Goal: Information Seeking & Learning: Learn about a topic

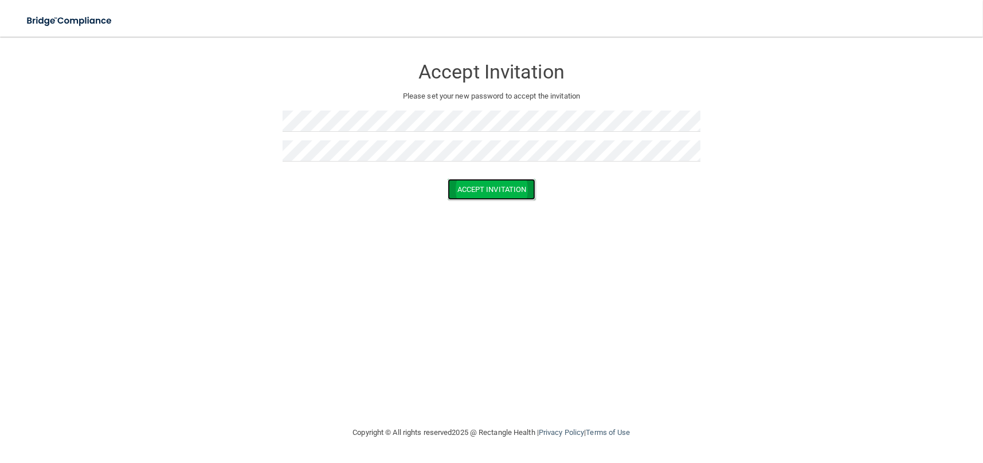
click at [495, 194] on button "Accept Invitation" at bounding box center [492, 189] width 88 height 21
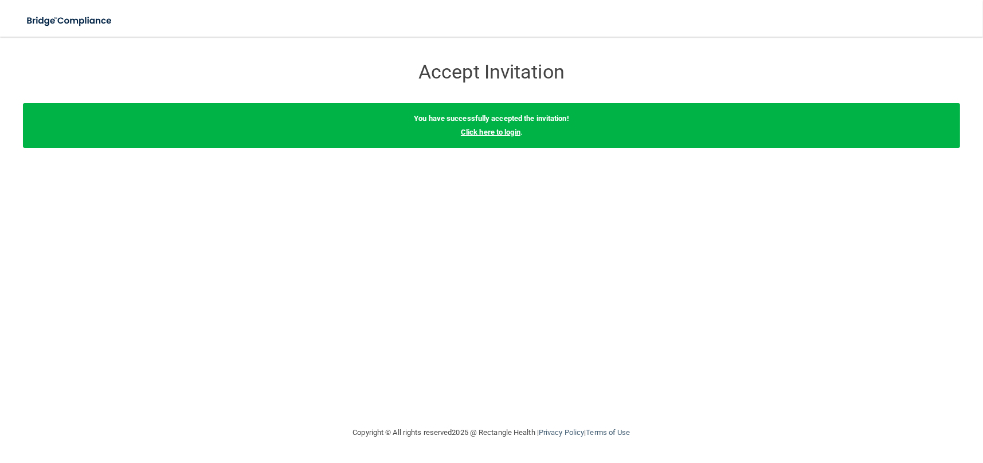
click at [501, 136] on link "Click here to login" at bounding box center [491, 132] width 60 height 9
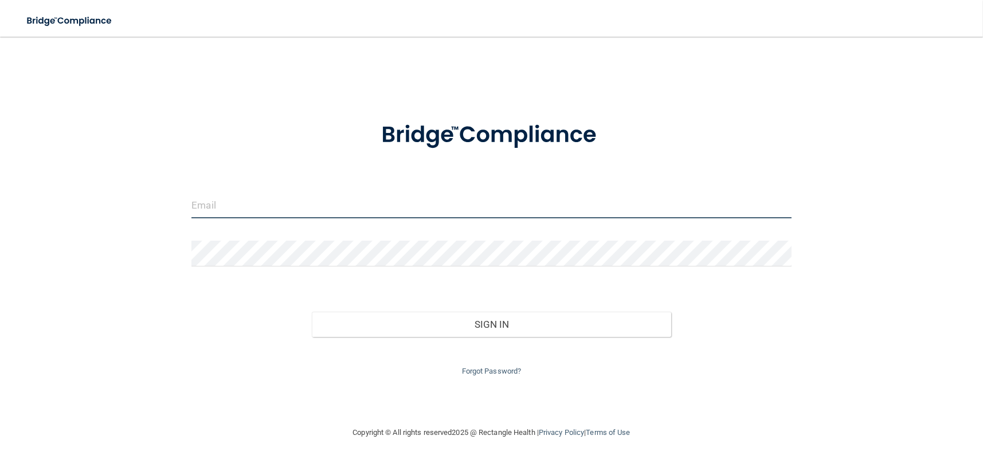
click at [234, 211] on input "email" at bounding box center [490, 206] width 599 height 26
type input "H"
type input "[EMAIL_ADDRESS][DOMAIN_NAME]"
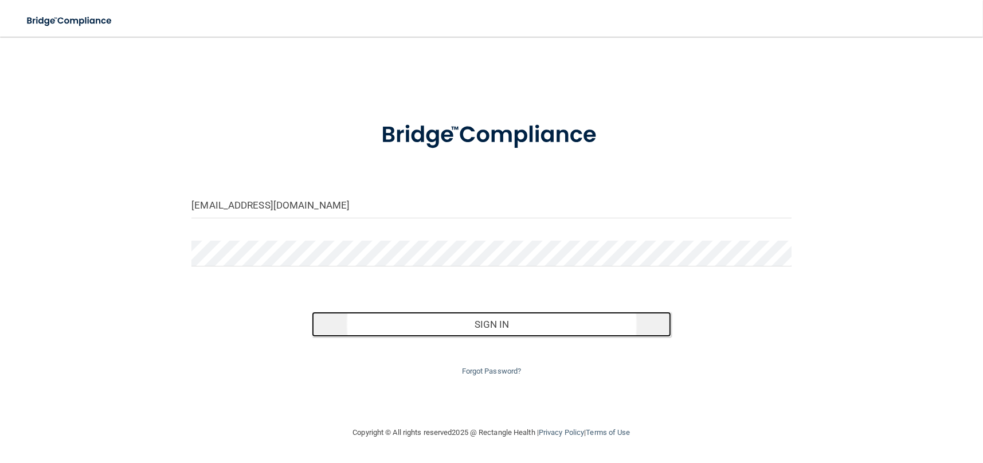
click at [498, 329] on button "Sign In" at bounding box center [492, 324] width 360 height 25
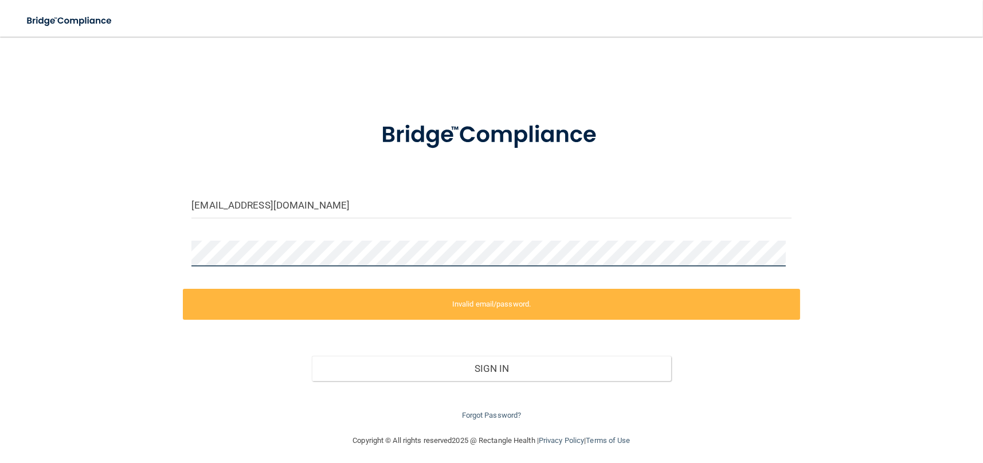
click at [0, 221] on main "[EMAIL_ADDRESS][DOMAIN_NAME] Invalid email/password. You don't have permission …" at bounding box center [491, 250] width 983 height 426
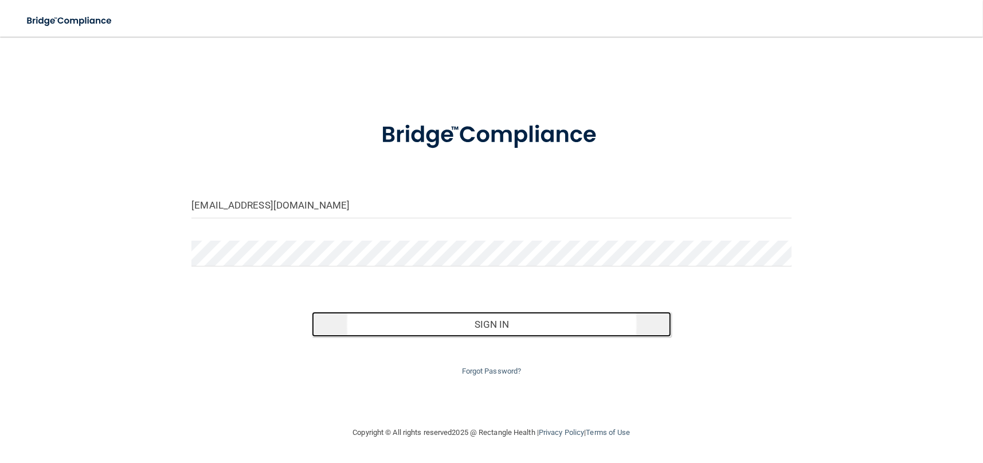
click at [489, 320] on button "Sign In" at bounding box center [492, 324] width 360 height 25
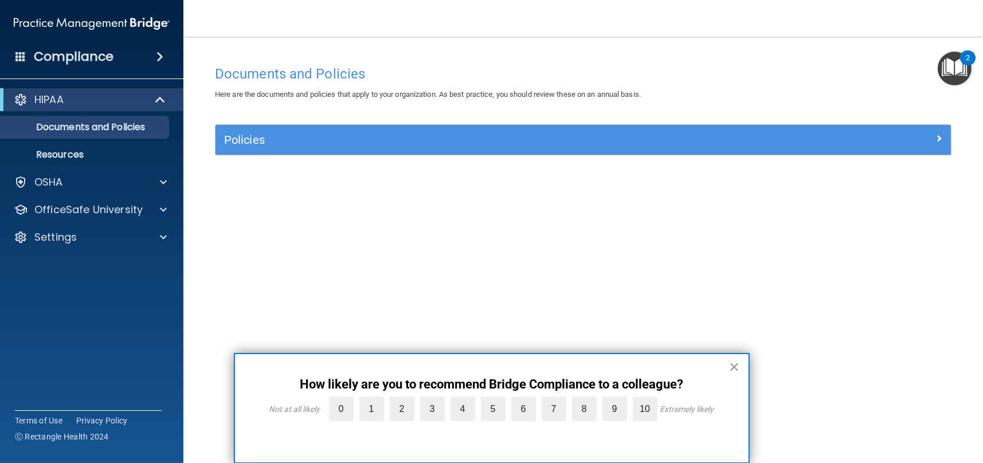
click at [732, 364] on button "×" at bounding box center [734, 367] width 11 height 18
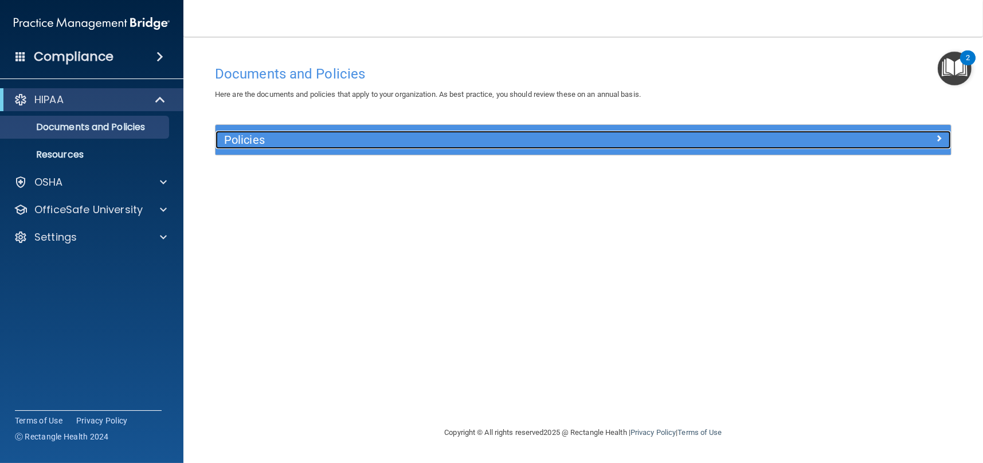
click at [938, 133] on span at bounding box center [938, 138] width 7 height 14
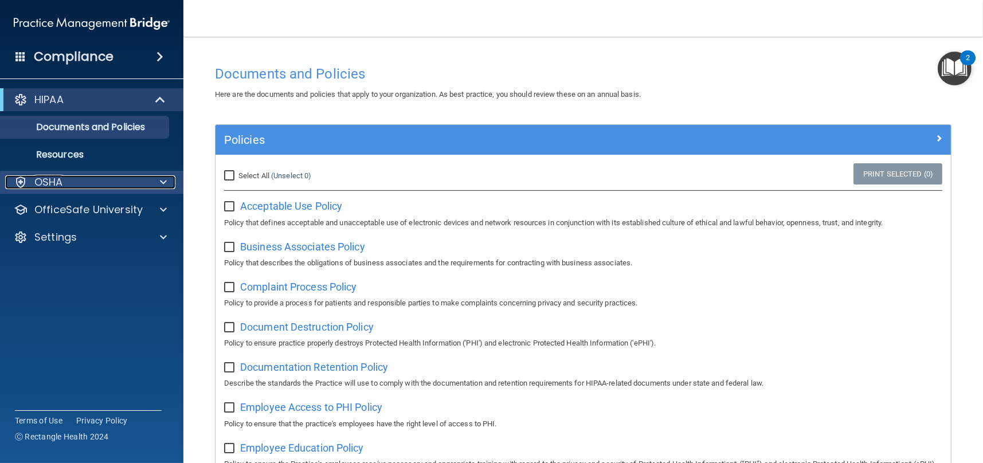
click at [55, 180] on p "OSHA" at bounding box center [48, 182] width 29 height 14
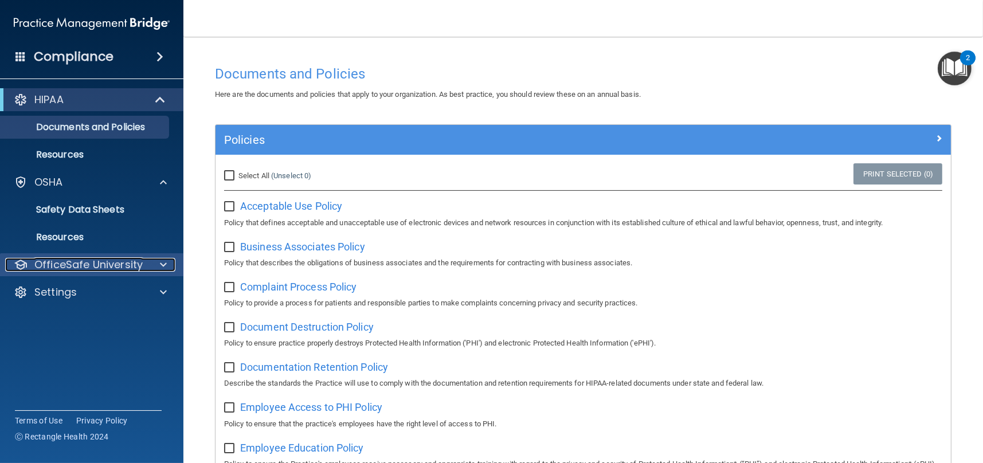
click at [60, 269] on p "OfficeSafe University" at bounding box center [88, 265] width 108 height 14
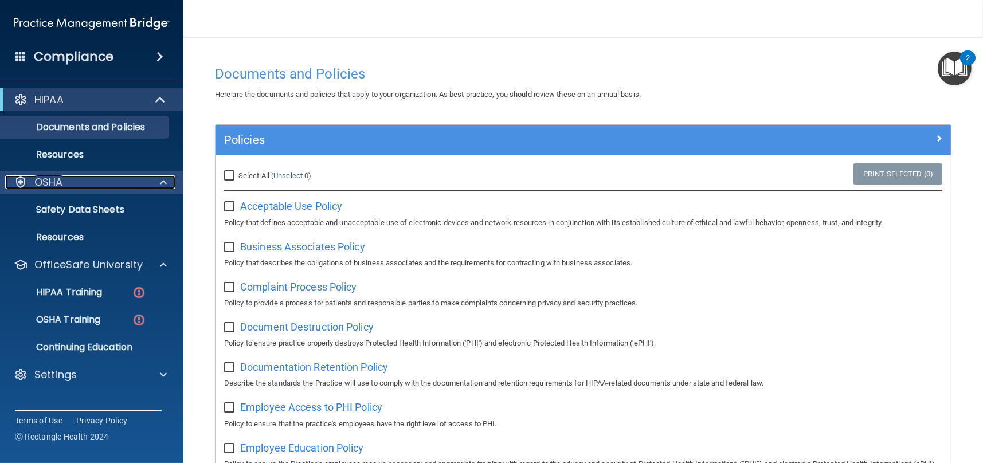
click at [38, 178] on p "OSHA" at bounding box center [48, 182] width 29 height 14
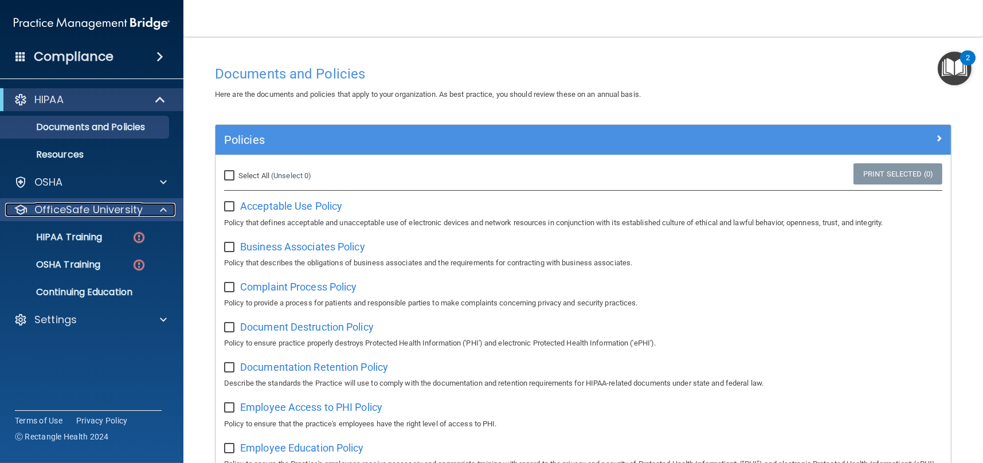
click at [47, 212] on p "OfficeSafe University" at bounding box center [88, 210] width 108 height 14
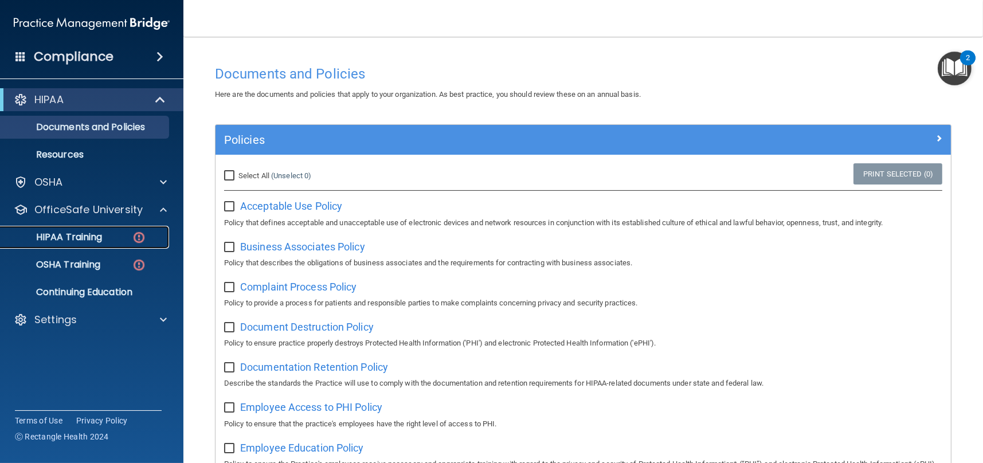
click at [66, 234] on p "HIPAA Training" at bounding box center [54, 236] width 95 height 11
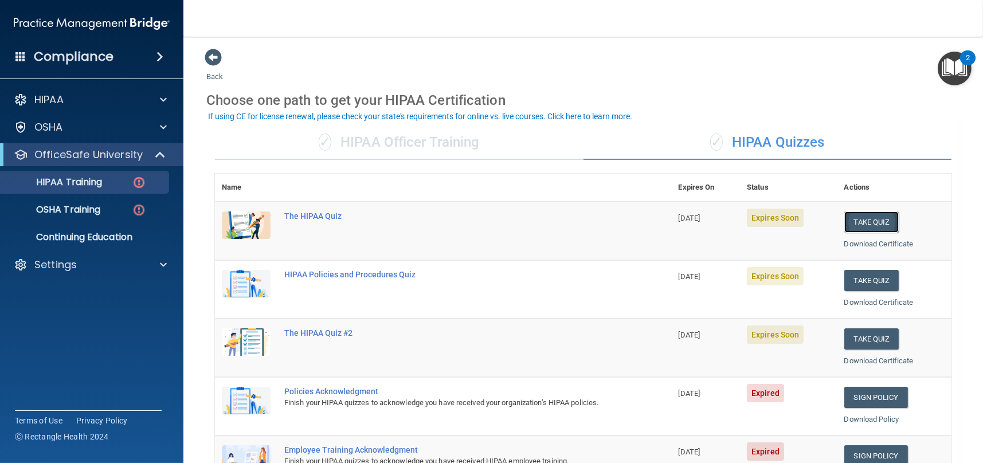
click at [871, 221] on button "Take Quiz" at bounding box center [871, 221] width 55 height 21
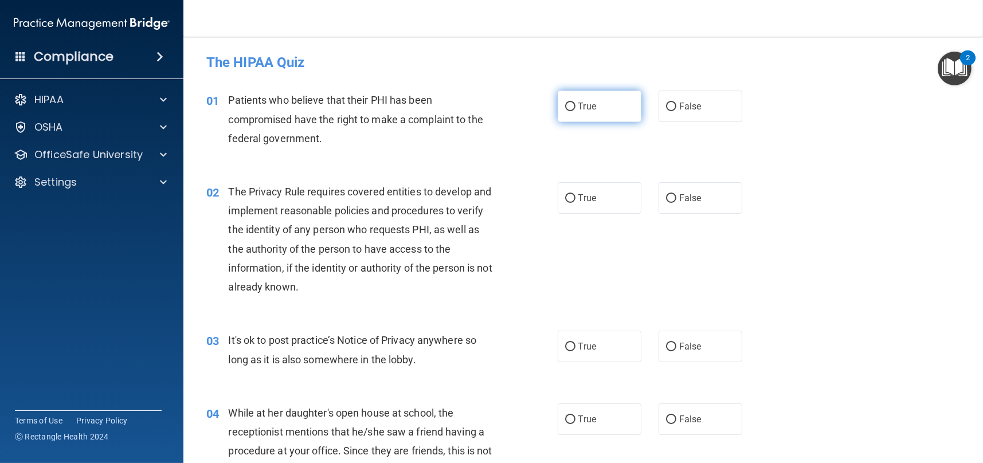
click at [565, 105] on input "True" at bounding box center [570, 107] width 10 height 9
radio input "true"
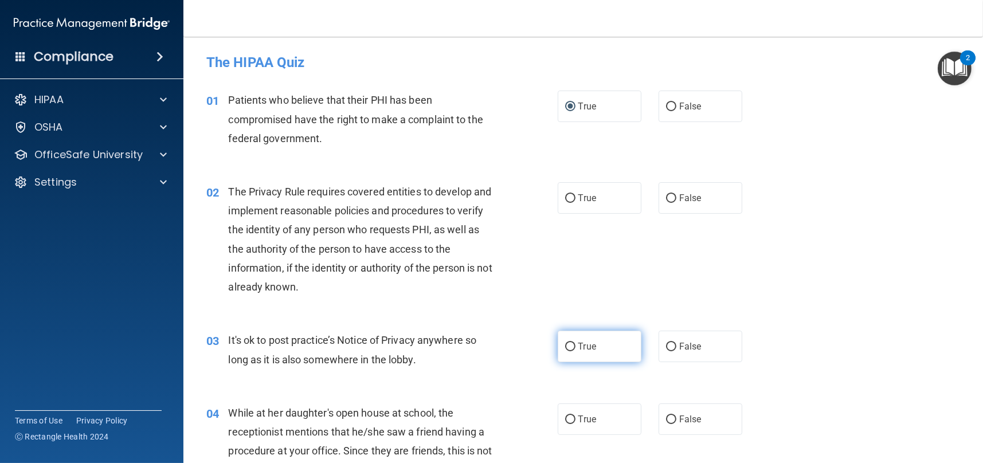
click at [568, 350] on input "True" at bounding box center [570, 347] width 10 height 9
radio input "true"
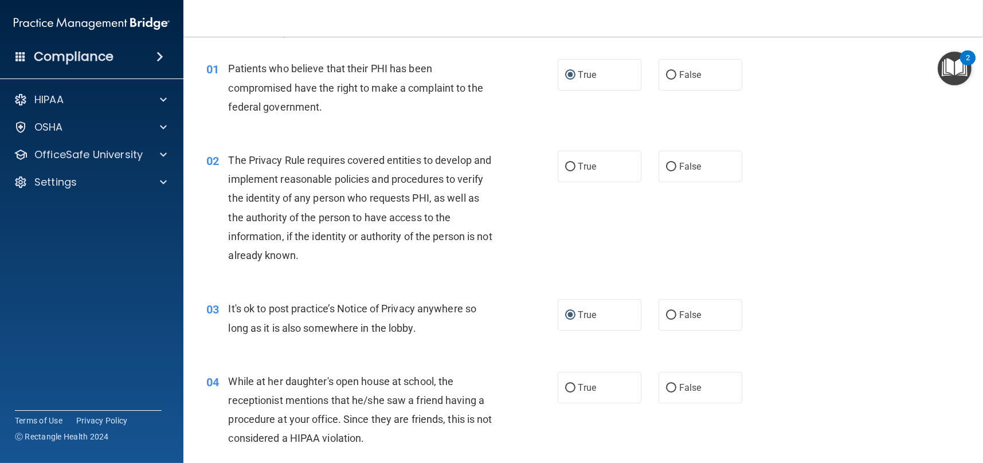
scroll to position [57, 0]
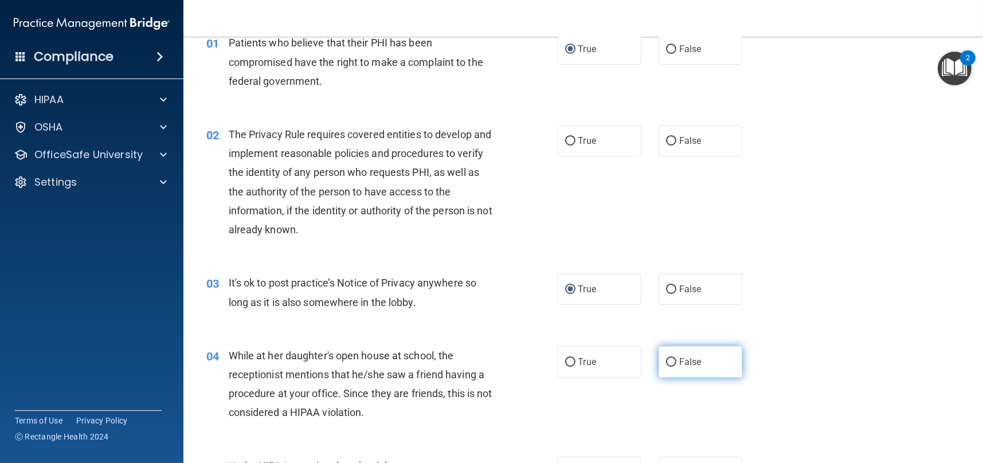
click at [660, 359] on label "False" at bounding box center [700, 362] width 84 height 32
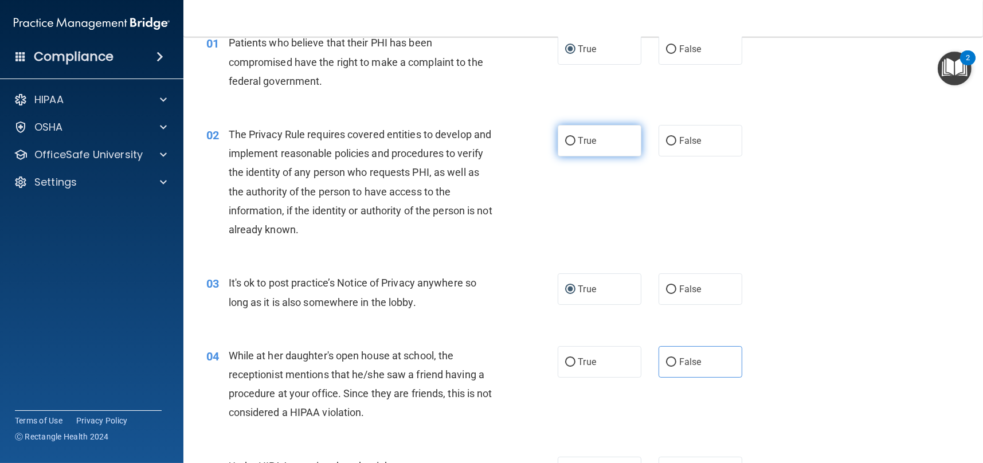
click at [566, 139] on input "True" at bounding box center [570, 141] width 10 height 9
radio input "true"
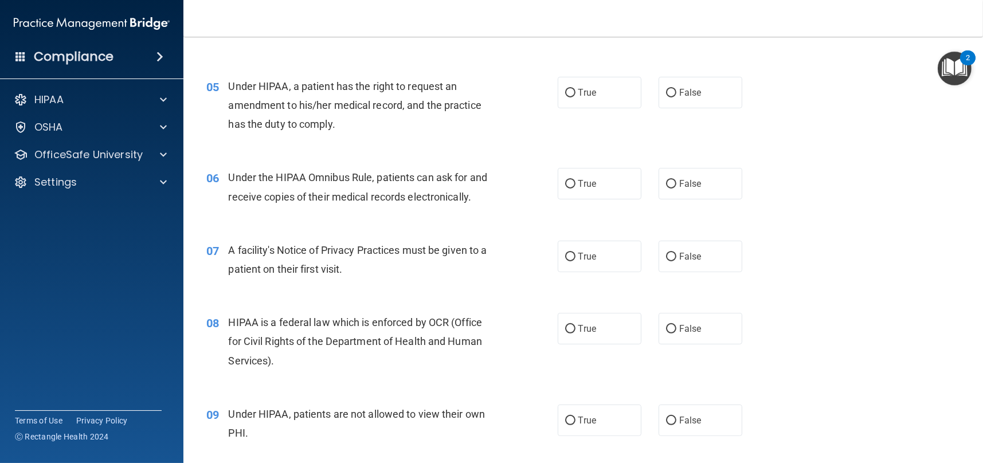
scroll to position [458, 0]
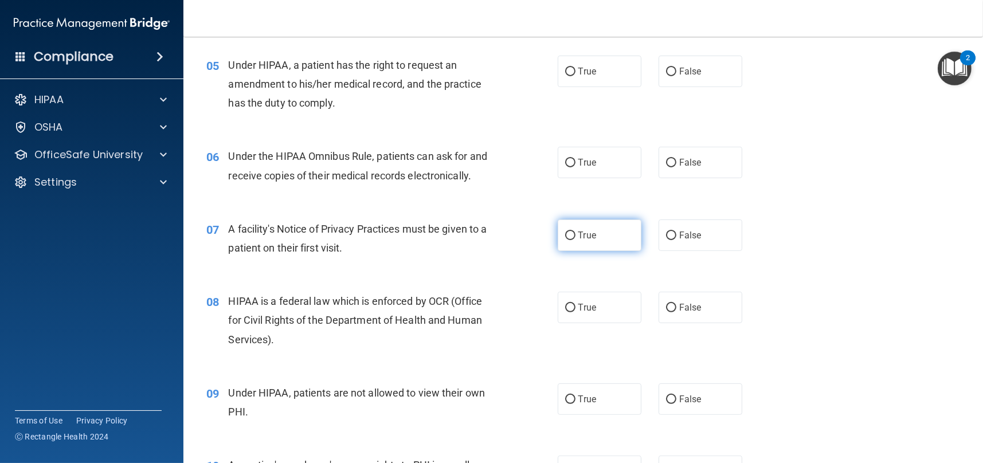
click at [573, 231] on label "True" at bounding box center [600, 235] width 84 height 32
click at [573, 231] on input "True" at bounding box center [570, 235] width 10 height 9
radio input "true"
click at [565, 162] on input "True" at bounding box center [570, 163] width 10 height 9
radio input "true"
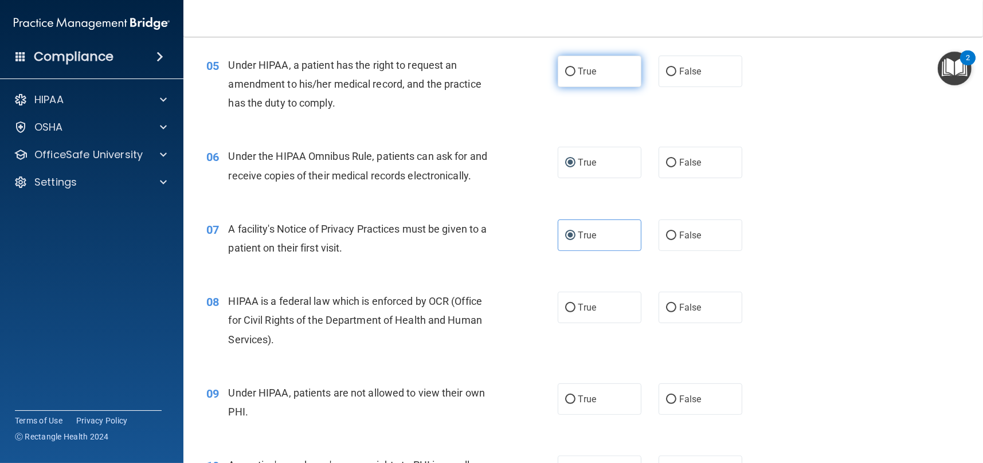
click at [567, 69] on input "True" at bounding box center [570, 72] width 10 height 9
radio input "true"
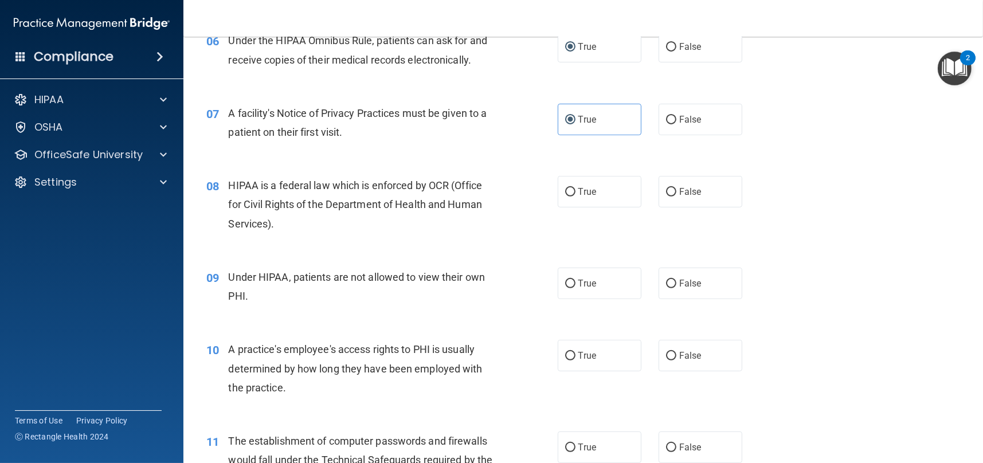
scroll to position [630, 0]
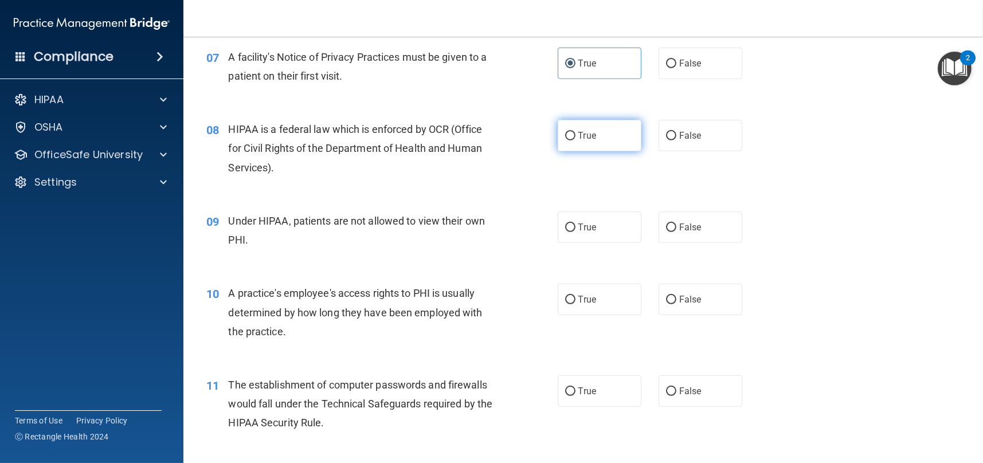
click at [566, 132] on input "True" at bounding box center [570, 136] width 10 height 9
radio input "true"
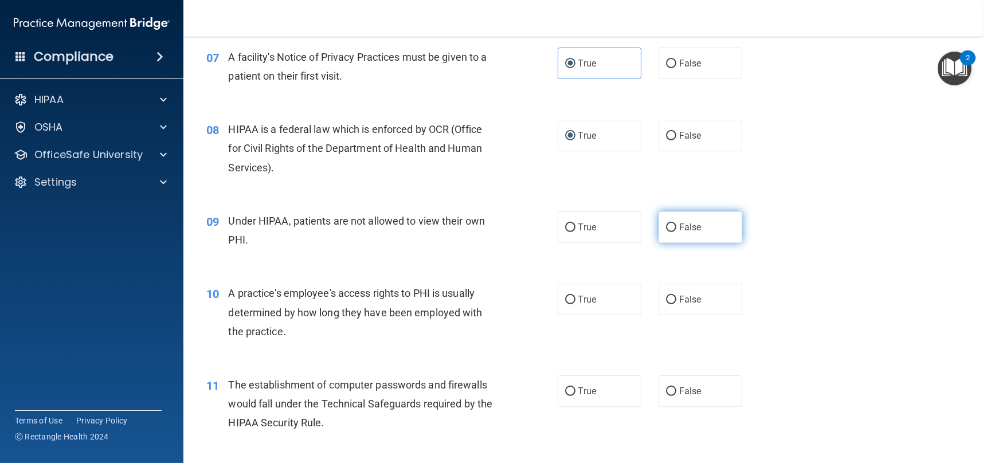
click at [666, 225] on input "False" at bounding box center [671, 227] width 10 height 9
radio input "true"
click at [666, 298] on input "False" at bounding box center [671, 300] width 10 height 9
radio input "true"
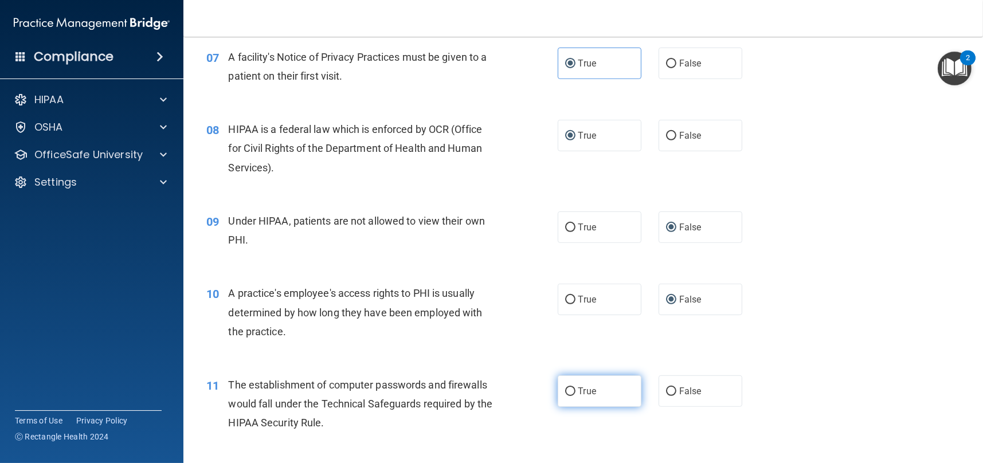
click at [558, 389] on label "True" at bounding box center [600, 391] width 84 height 32
click at [565, 389] on input "True" at bounding box center [570, 391] width 10 height 9
radio input "true"
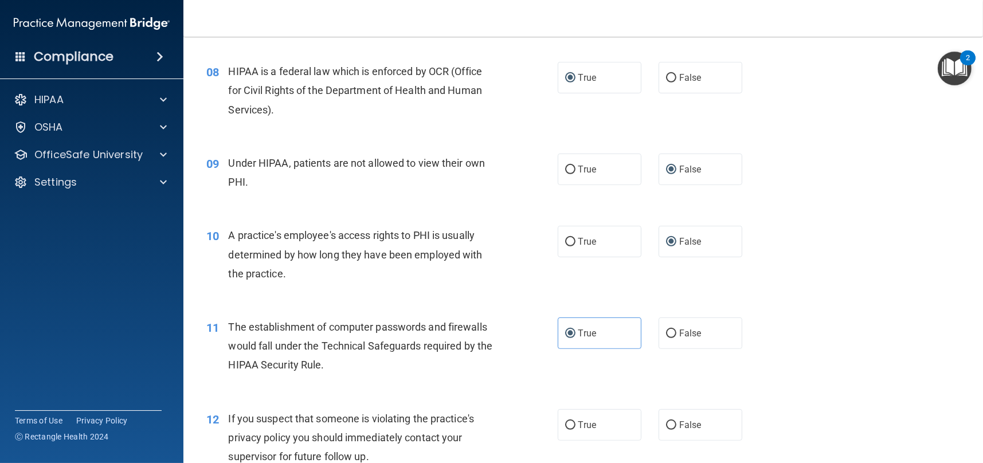
scroll to position [860, 0]
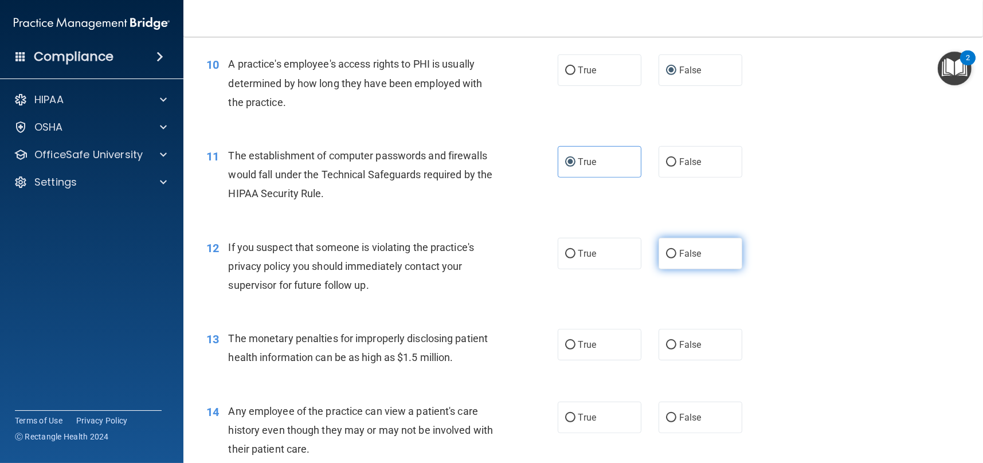
click at [670, 250] on input "False" at bounding box center [671, 254] width 10 height 9
radio input "true"
click at [568, 346] on input "True" at bounding box center [570, 345] width 10 height 9
radio input "true"
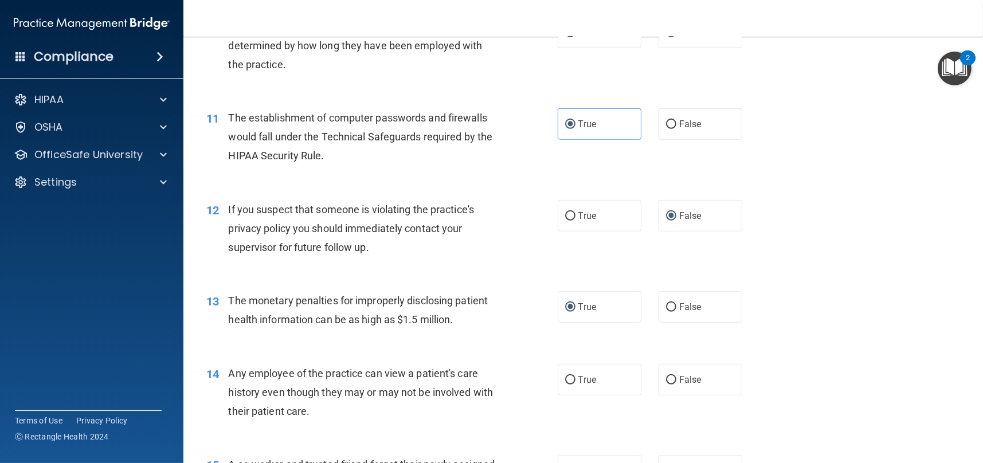
scroll to position [917, 0]
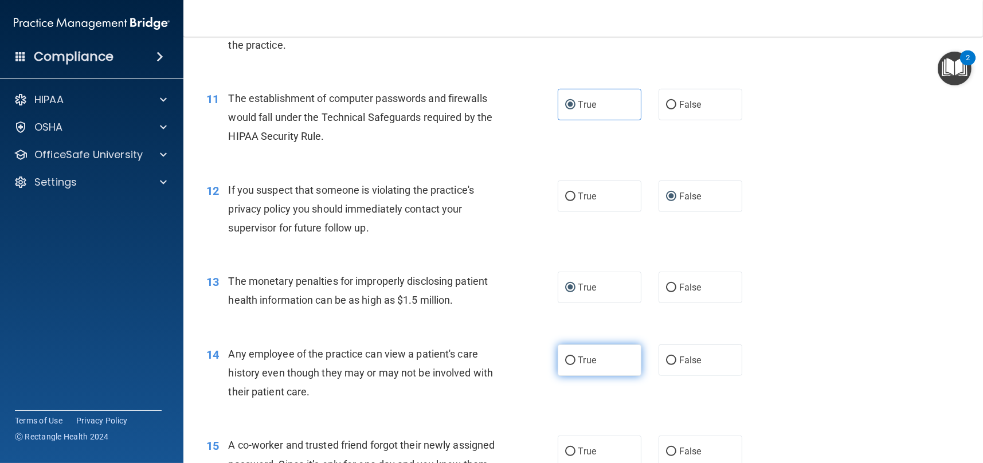
click at [565, 360] on input "True" at bounding box center [570, 360] width 10 height 9
radio input "true"
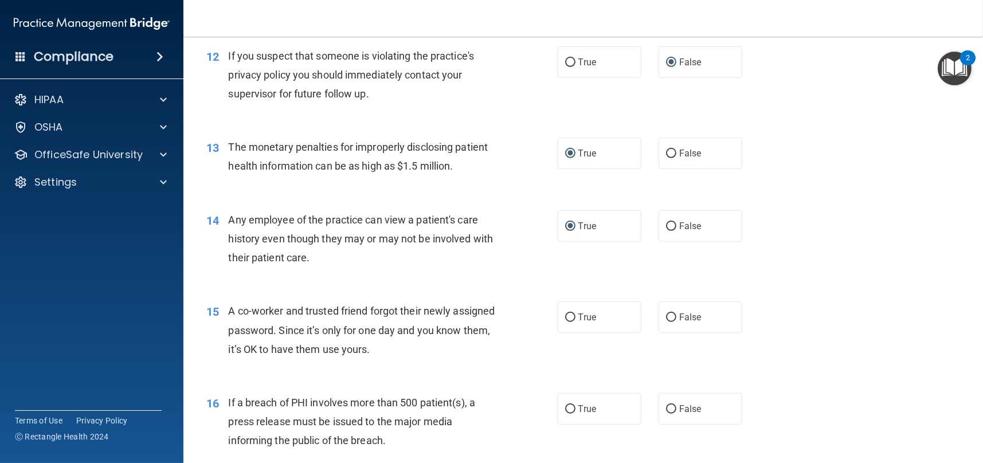
scroll to position [1089, 0]
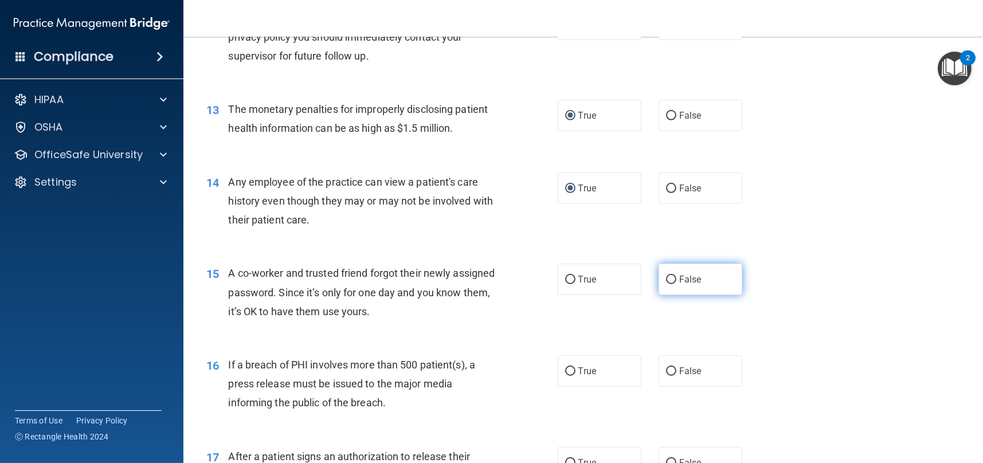
drag, startPoint x: 671, startPoint y: 272, endPoint x: 667, endPoint y: 281, distance: 10.0
click at [669, 278] on label "False" at bounding box center [700, 280] width 84 height 32
click at [666, 281] on input "False" at bounding box center [671, 280] width 10 height 9
radio input "true"
click at [565, 371] on input "True" at bounding box center [570, 371] width 10 height 9
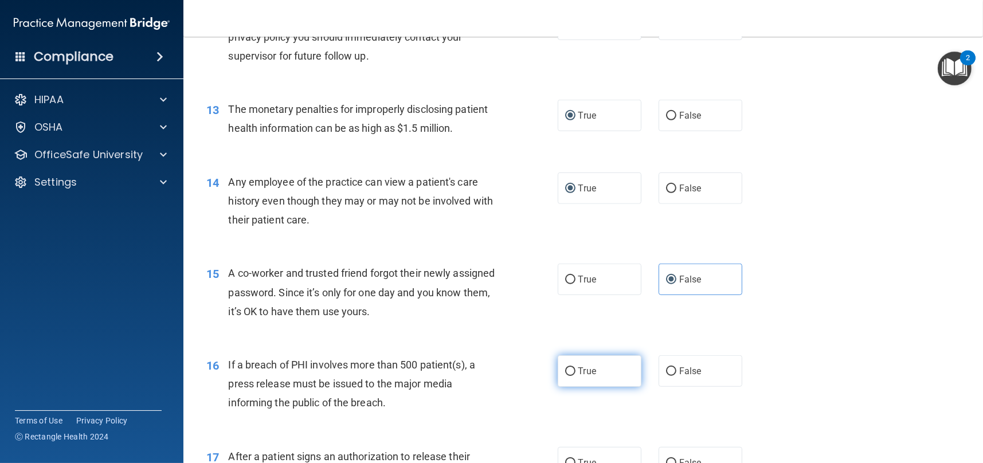
radio input "true"
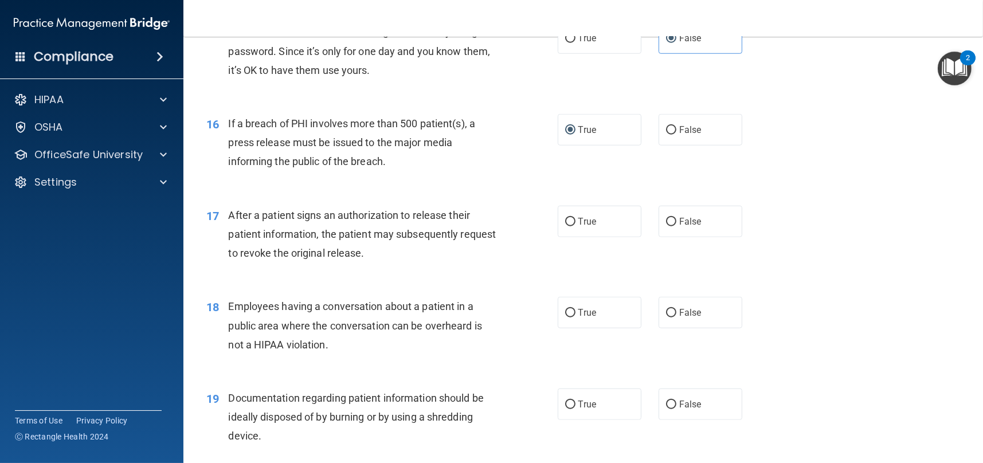
scroll to position [1375, 0]
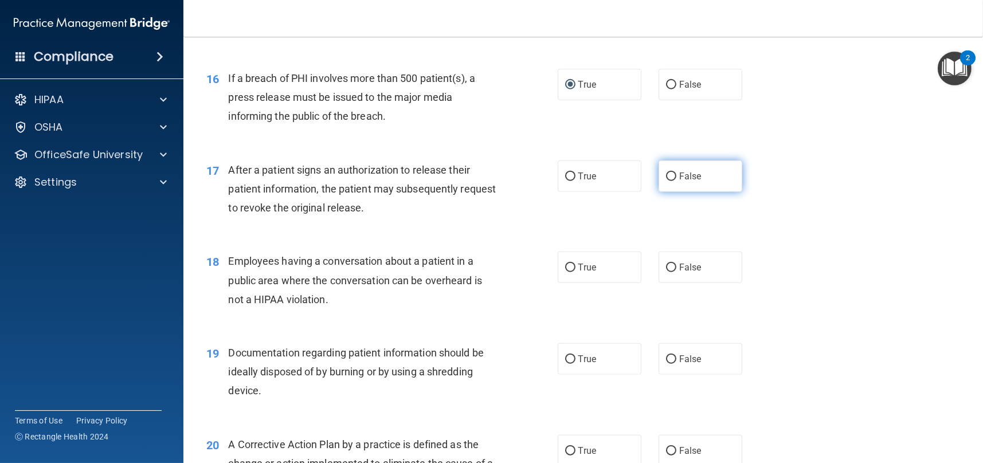
click at [670, 174] on input "False" at bounding box center [671, 176] width 10 height 9
radio input "true"
click at [666, 268] on input "False" at bounding box center [671, 268] width 10 height 9
radio input "true"
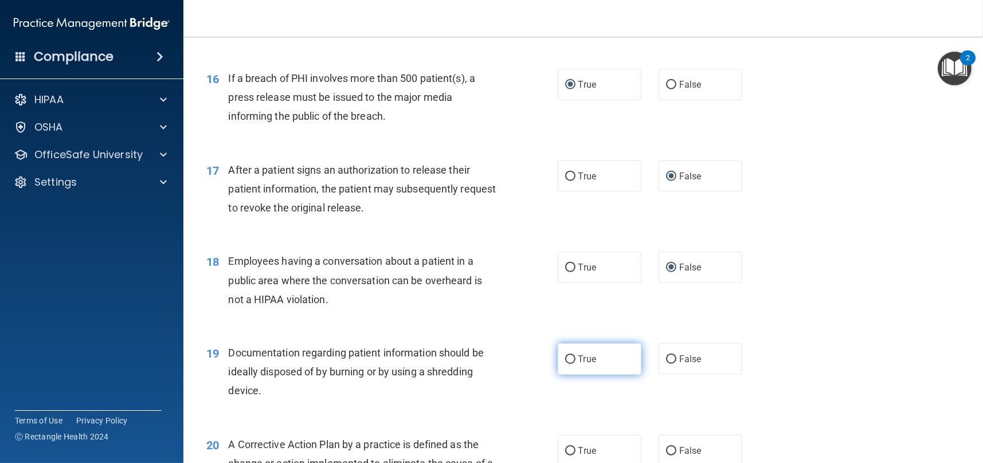
click at [567, 360] on input "True" at bounding box center [570, 359] width 10 height 9
radio input "true"
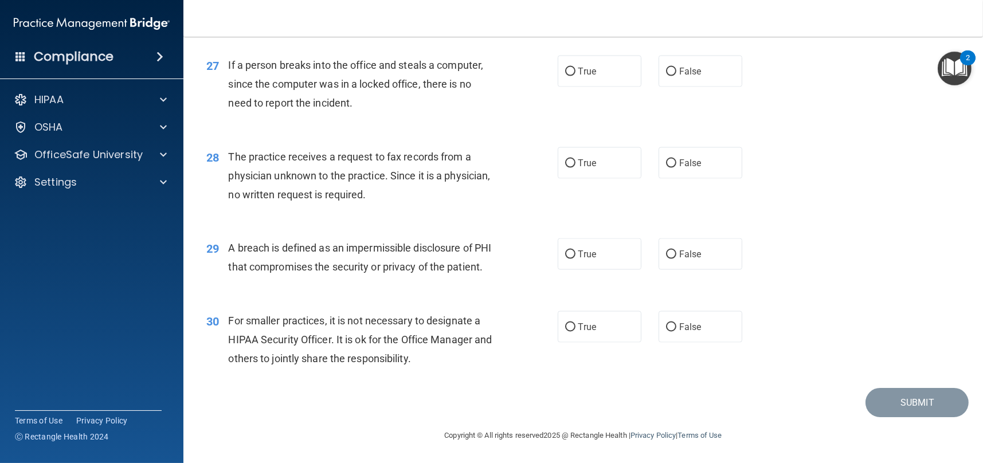
scroll to position [2489, 0]
click at [666, 325] on input "False" at bounding box center [671, 327] width 10 height 9
radio input "true"
click at [565, 250] on input "True" at bounding box center [570, 254] width 10 height 9
radio input "true"
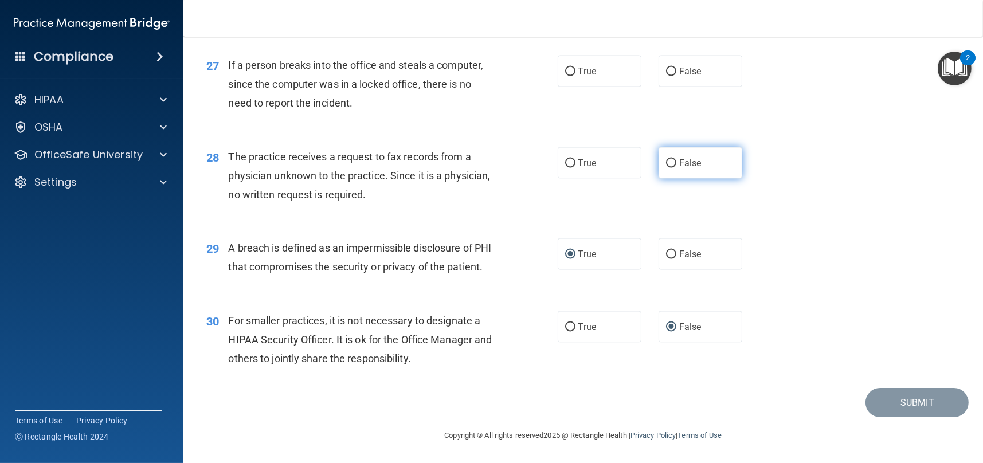
click at [667, 159] on input "False" at bounding box center [671, 163] width 10 height 9
radio input "true"
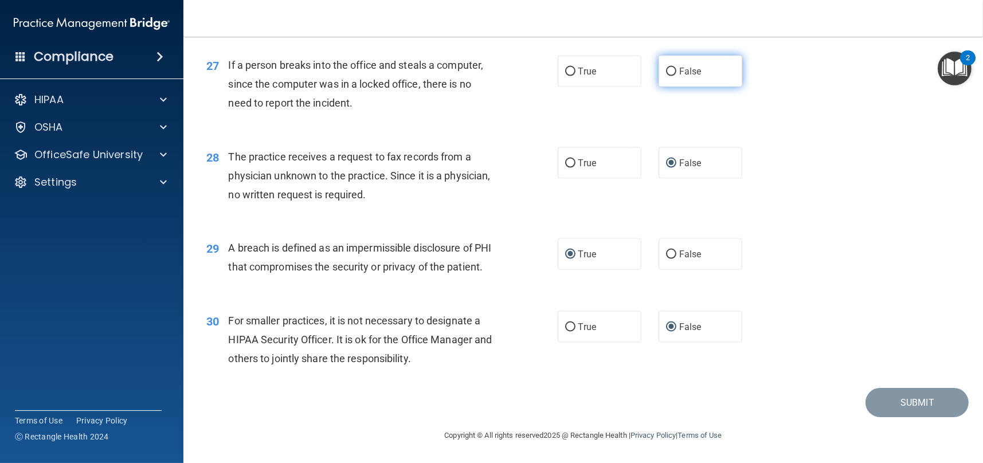
click at [666, 68] on input "False" at bounding box center [671, 72] width 10 height 9
radio input "true"
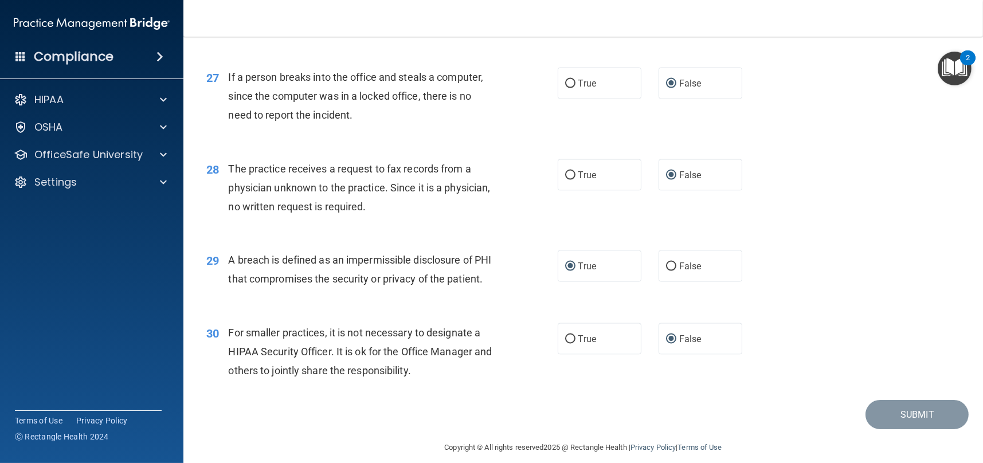
scroll to position [2260, 0]
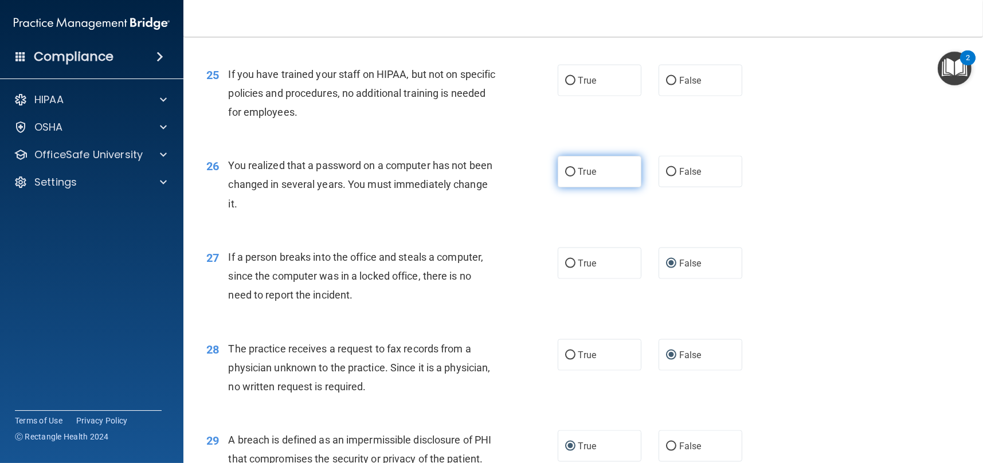
click at [572, 187] on label "True" at bounding box center [600, 172] width 84 height 32
click at [572, 176] on input "True" at bounding box center [570, 172] width 10 height 9
radio input "true"
click at [666, 85] on input "False" at bounding box center [671, 81] width 10 height 9
radio input "true"
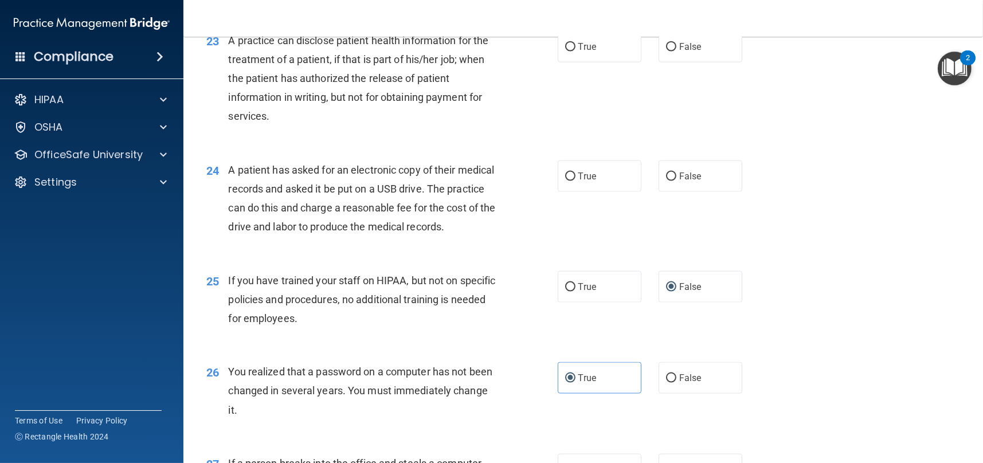
scroll to position [2031, 0]
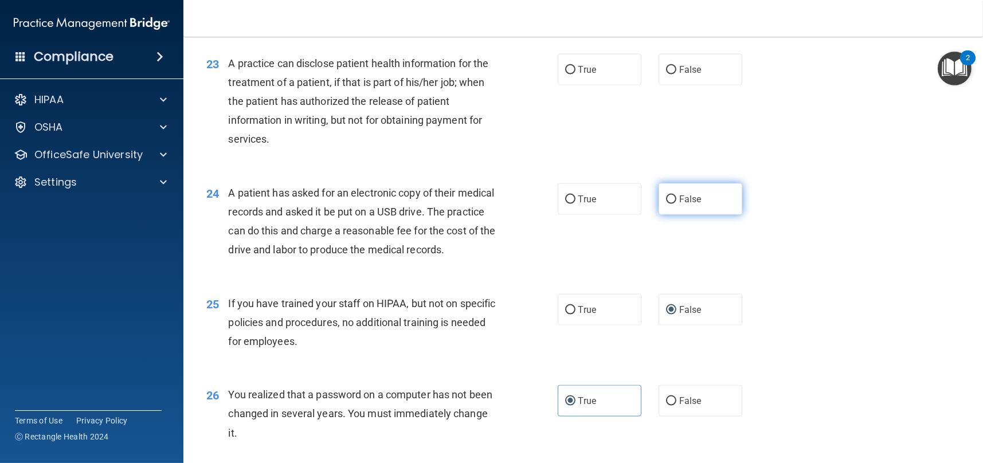
click at [667, 198] on input "False" at bounding box center [671, 199] width 10 height 9
radio input "true"
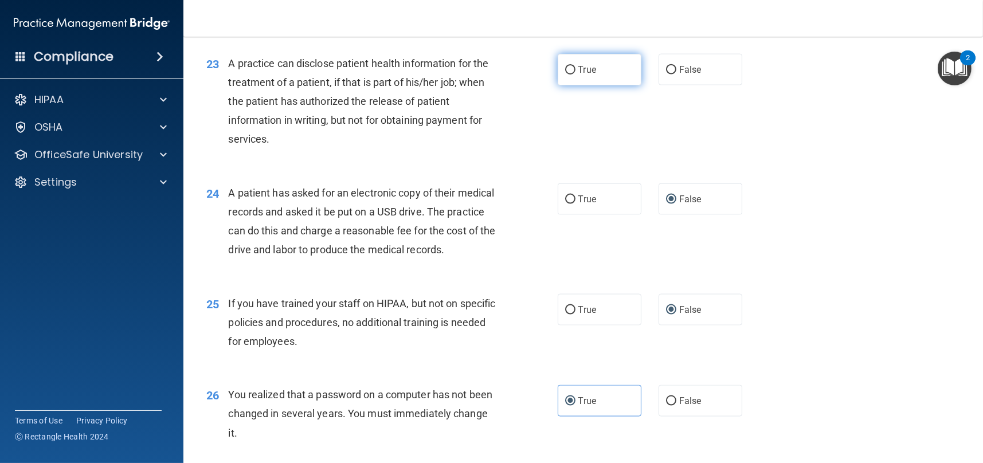
click at [568, 70] on input "True" at bounding box center [570, 70] width 10 height 9
radio input "true"
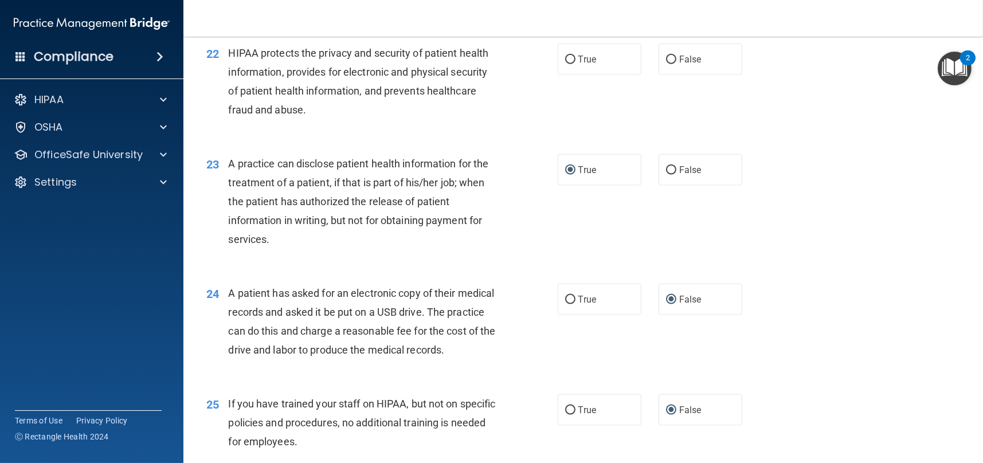
scroll to position [1916, 0]
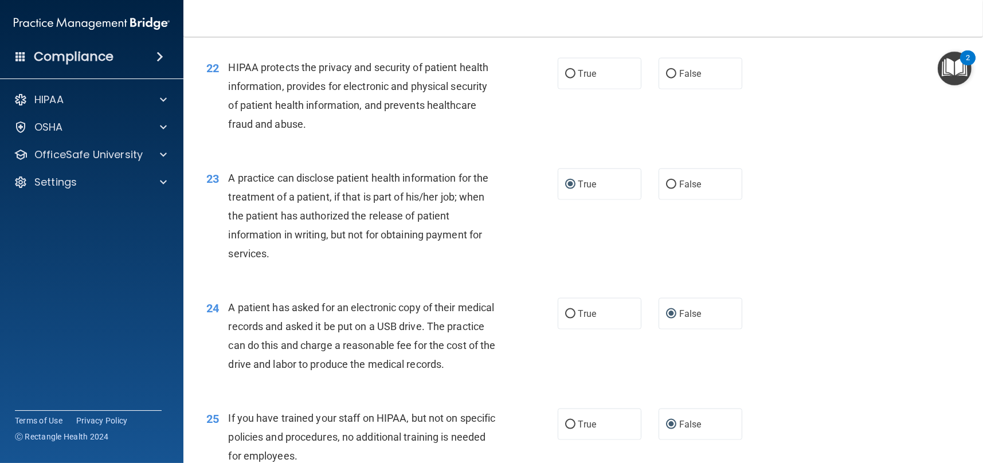
drag, startPoint x: 564, startPoint y: 69, endPoint x: 548, endPoint y: 73, distance: 16.5
click at [565, 70] on input "True" at bounding box center [570, 74] width 10 height 9
radio input "true"
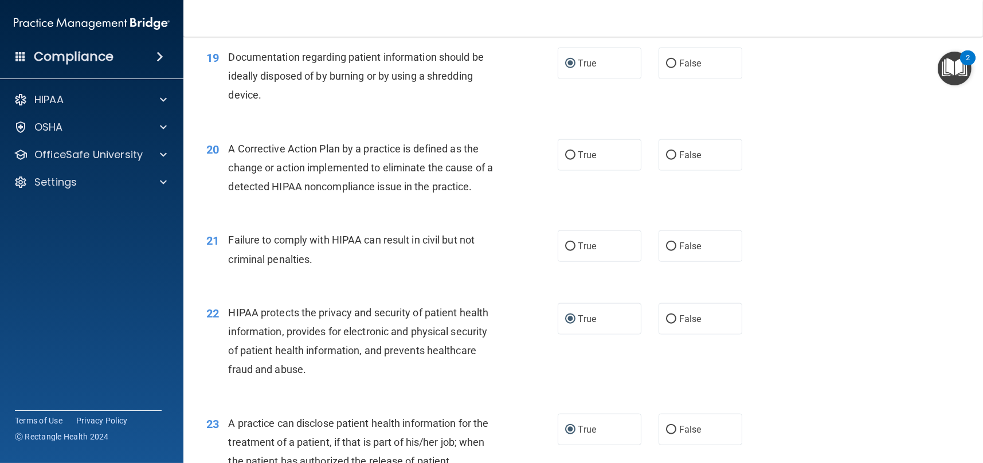
scroll to position [1572, 0]
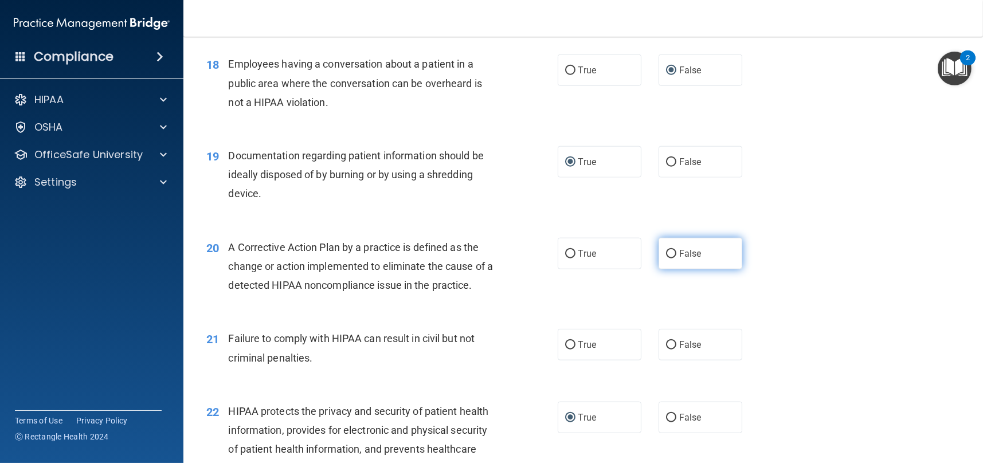
click at [666, 253] on input "False" at bounding box center [671, 254] width 10 height 9
radio input "true"
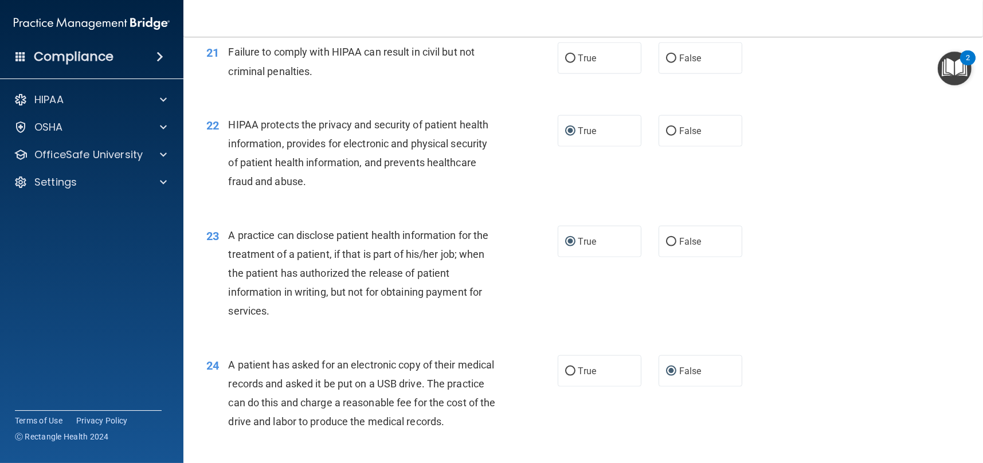
scroll to position [1744, 0]
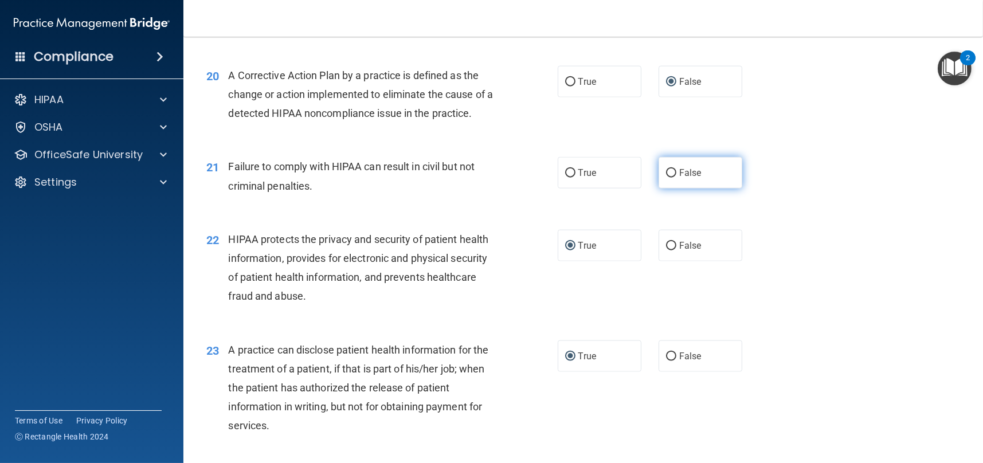
click at [668, 173] on input "False" at bounding box center [671, 173] width 10 height 9
radio input "true"
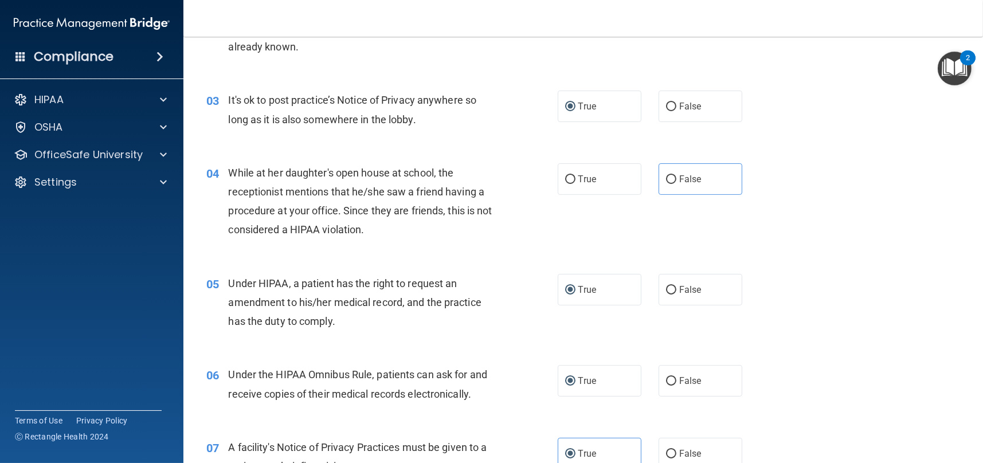
scroll to position [197, 0]
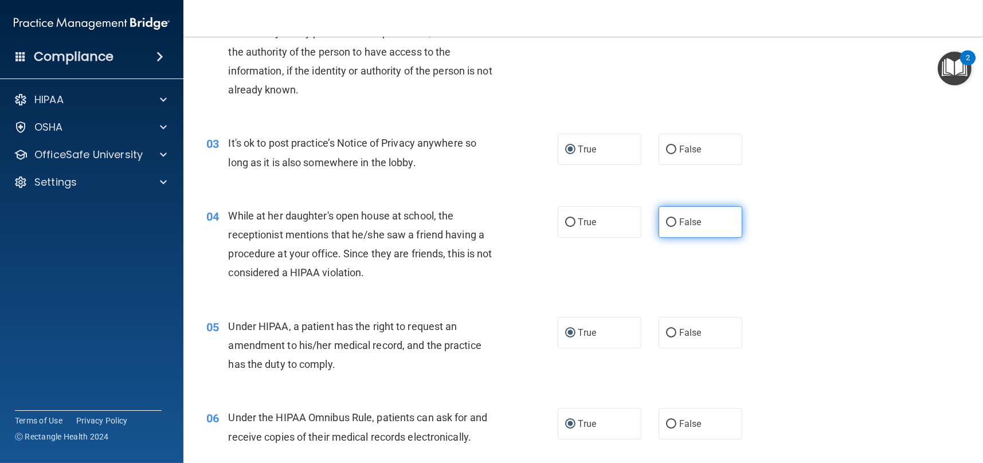
click at [666, 222] on input "False" at bounding box center [671, 222] width 10 height 9
radio input "true"
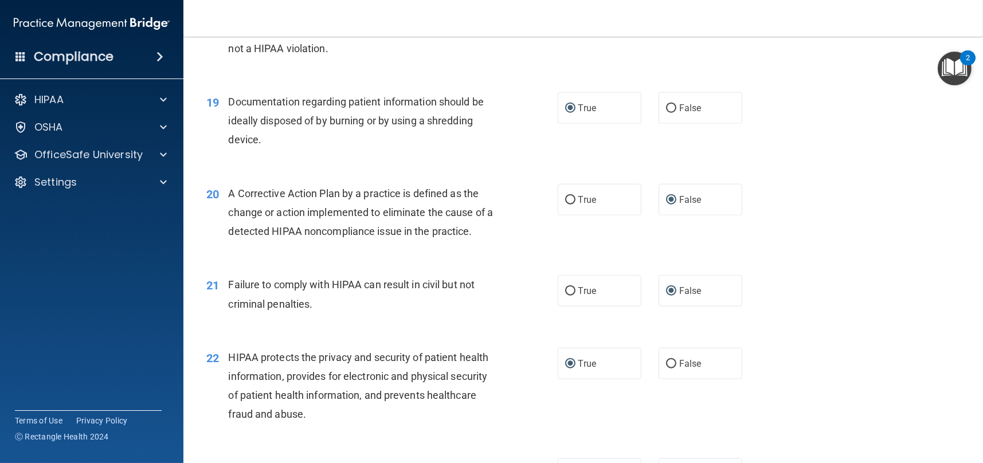
scroll to position [2489, 0]
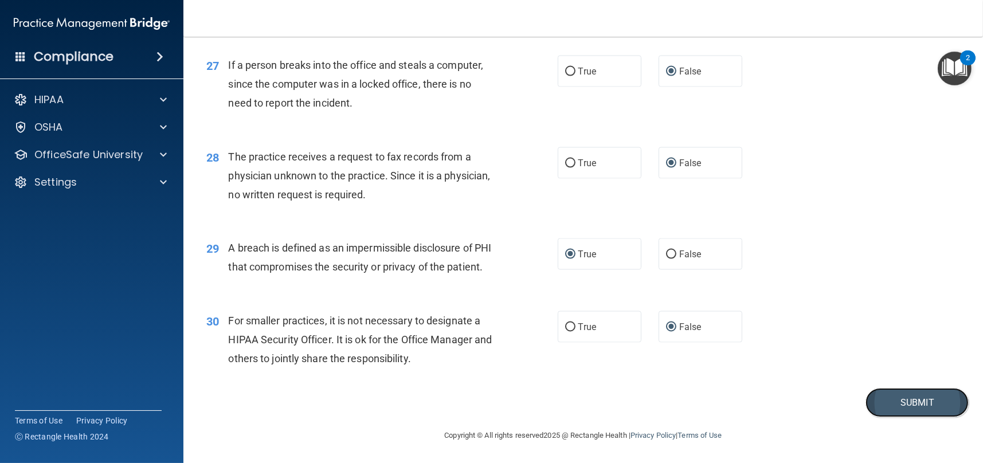
click at [901, 395] on button "Submit" at bounding box center [916, 402] width 103 height 29
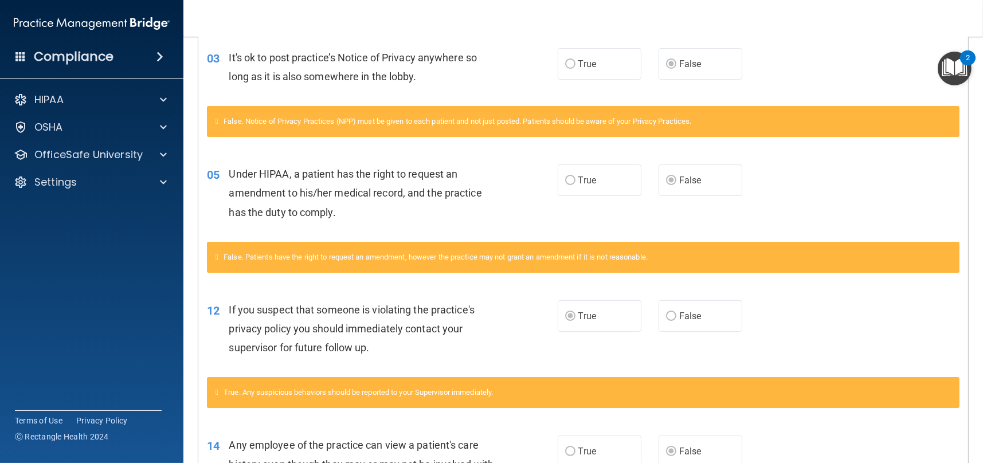
scroll to position [181, 0]
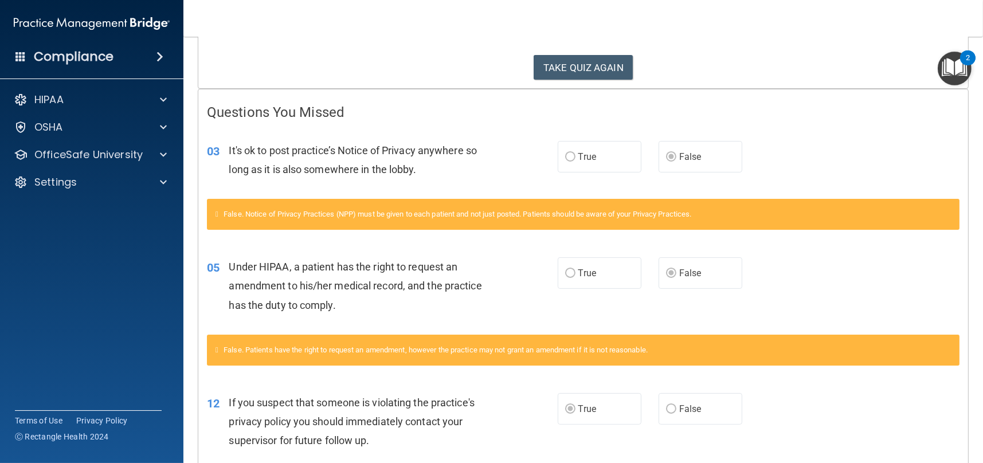
click at [715, 60] on div "TAKE QUIZ AGAIN" at bounding box center [583, 67] width 752 height 25
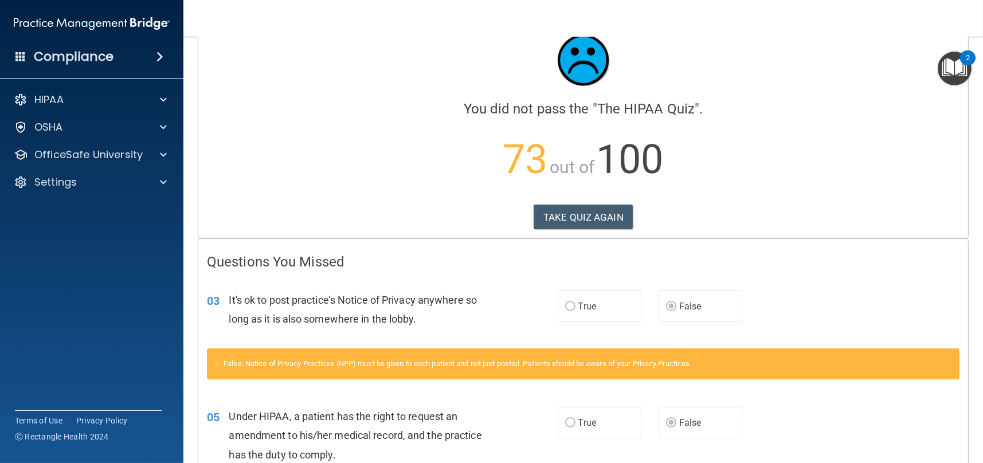
scroll to position [0, 0]
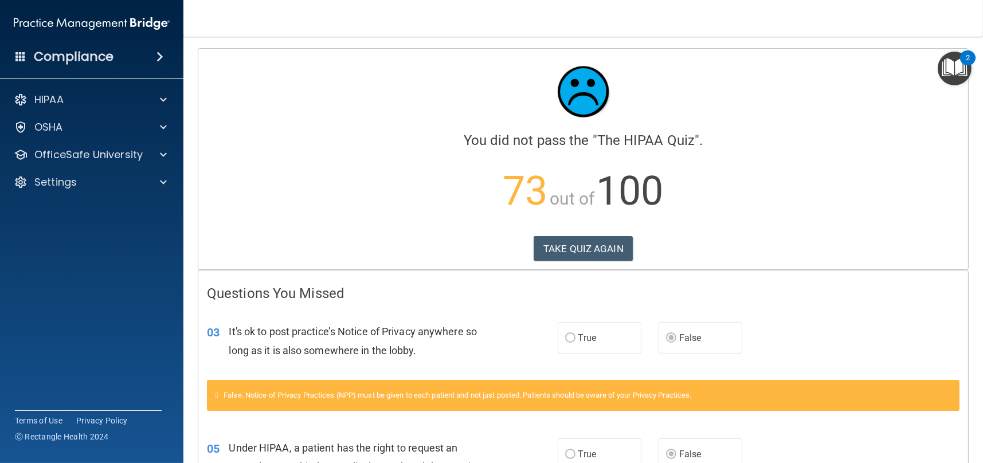
click at [581, 262] on div "Calculating your score.... You did not pass the " The HIPAA Quiz ". 73 out of 1…" at bounding box center [583, 159] width 770 height 221
click at [582, 245] on button "TAKE QUIZ AGAIN" at bounding box center [582, 248] width 99 height 25
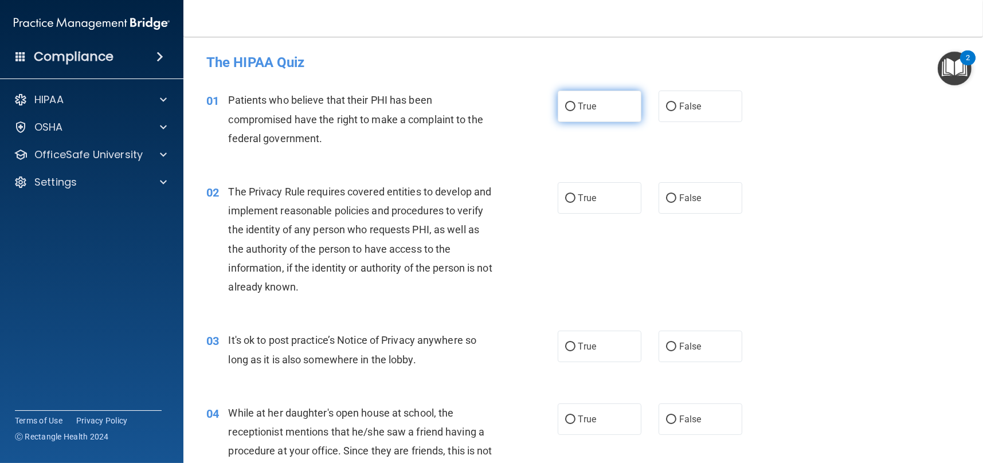
click at [565, 107] on input "True" at bounding box center [570, 107] width 10 height 9
radio input "true"
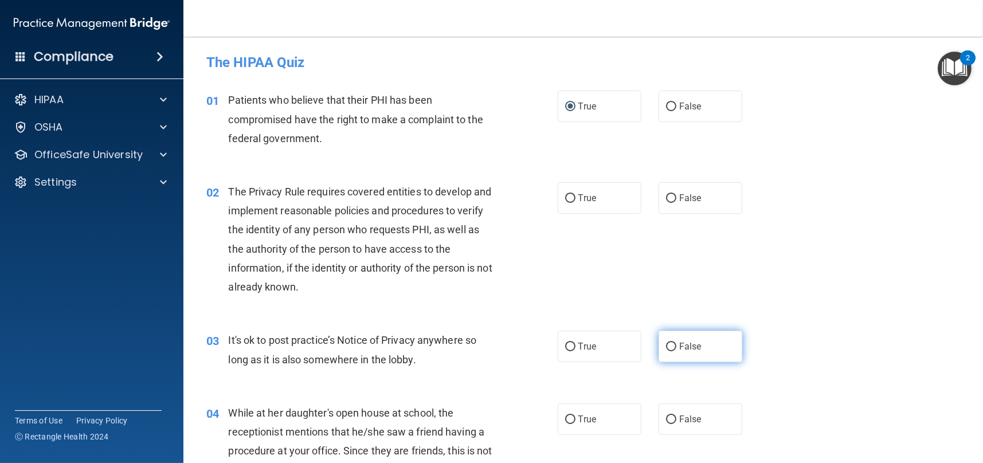
click at [666, 343] on input "False" at bounding box center [671, 347] width 10 height 9
radio input "true"
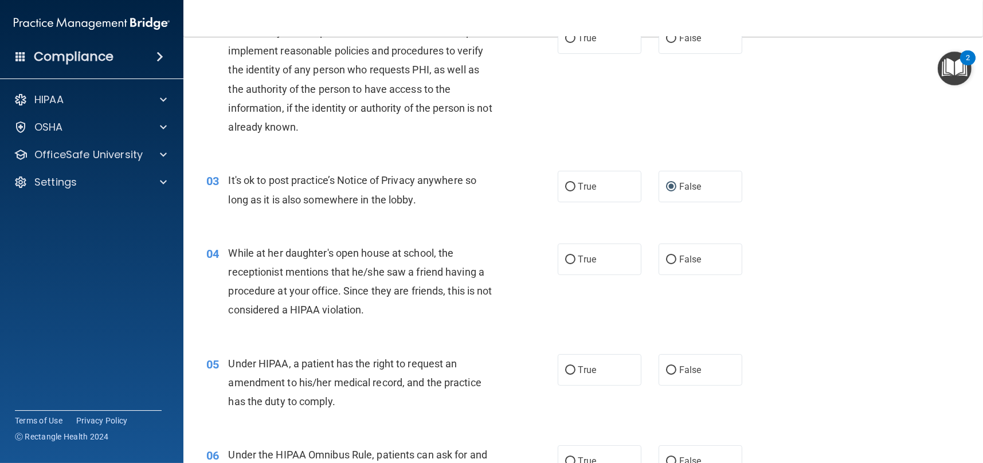
scroll to position [229, 0]
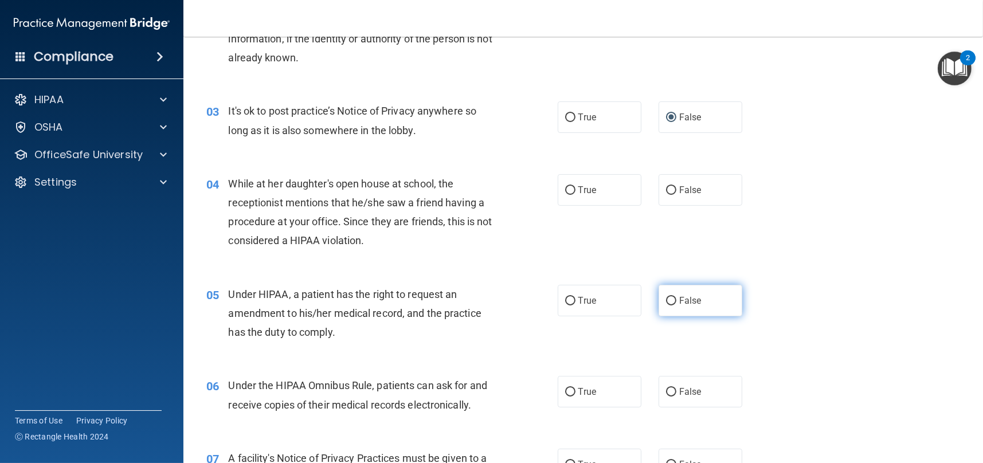
click at [665, 293] on label "False" at bounding box center [700, 301] width 84 height 32
click at [666, 297] on input "False" at bounding box center [671, 301] width 10 height 9
radio input "true"
click at [668, 189] on input "False" at bounding box center [671, 190] width 10 height 9
radio input "true"
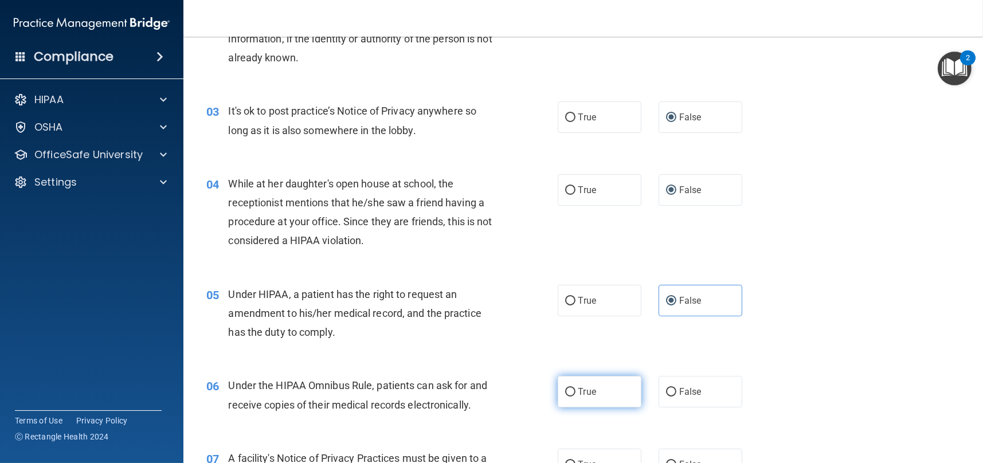
click at [565, 390] on input "True" at bounding box center [570, 392] width 10 height 9
radio input "true"
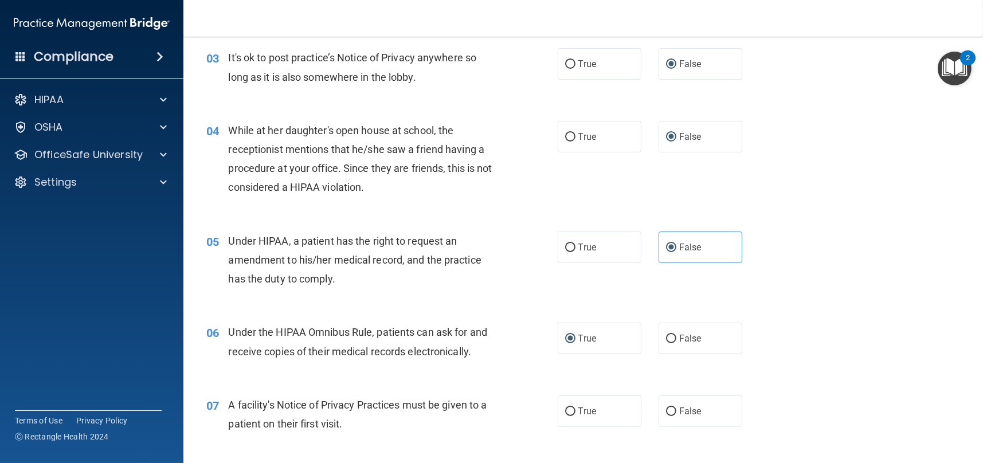
scroll to position [344, 0]
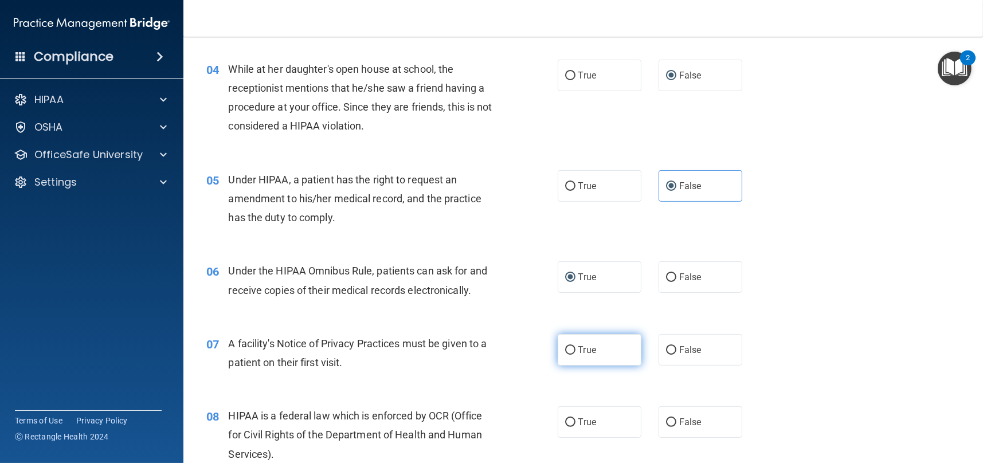
click at [565, 346] on input "True" at bounding box center [570, 350] width 10 height 9
radio input "true"
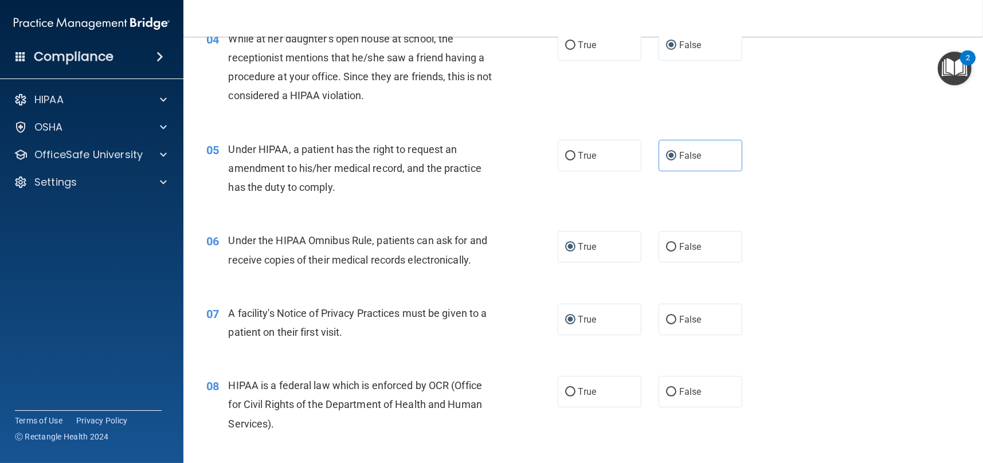
scroll to position [401, 0]
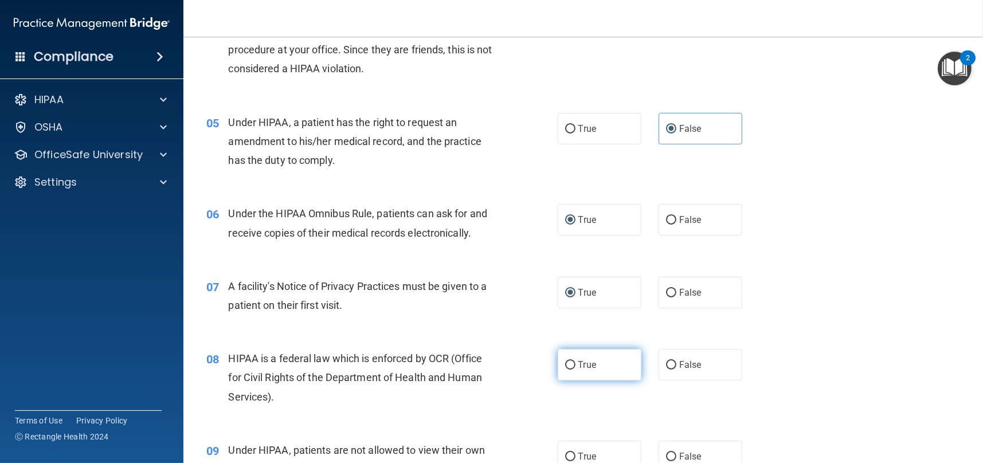
click at [565, 364] on input "True" at bounding box center [570, 365] width 10 height 9
radio input "true"
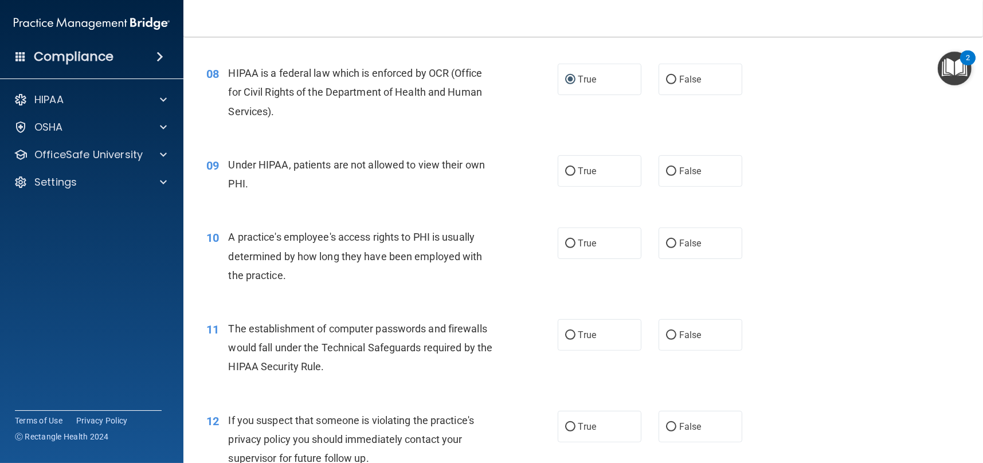
scroll to position [688, 0]
click at [666, 167] on input "False" at bounding box center [671, 170] width 10 height 9
radio input "true"
click at [666, 243] on input "False" at bounding box center [671, 242] width 10 height 9
radio input "true"
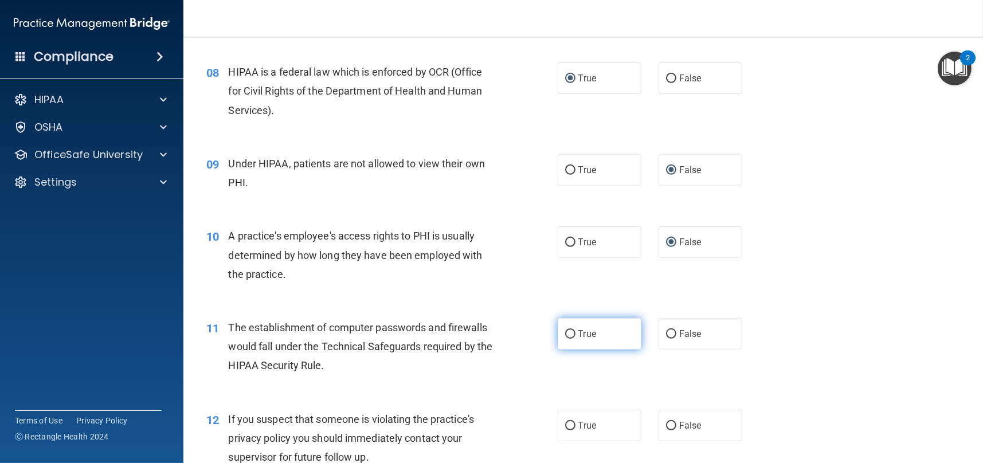
click at [559, 332] on label "True" at bounding box center [600, 334] width 84 height 32
click at [565, 332] on input "True" at bounding box center [570, 334] width 10 height 9
radio input "true"
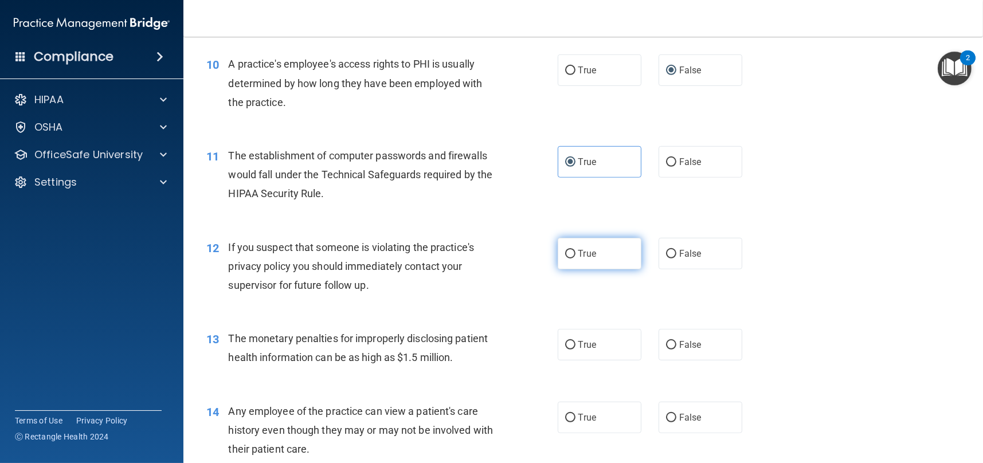
click at [566, 250] on input "True" at bounding box center [570, 254] width 10 height 9
radio input "true"
drag, startPoint x: 563, startPoint y: 343, endPoint x: 557, endPoint y: 344, distance: 6.4
click at [565, 344] on input "True" at bounding box center [570, 345] width 10 height 9
radio input "true"
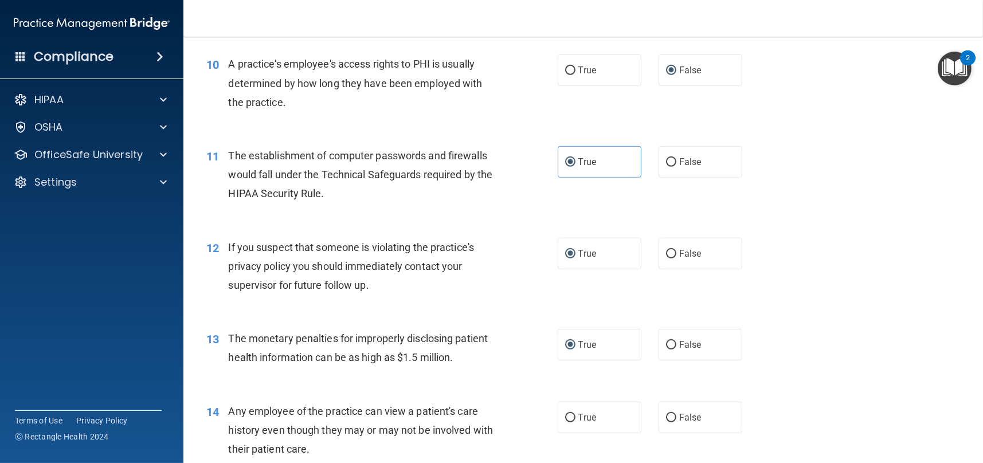
scroll to position [974, 0]
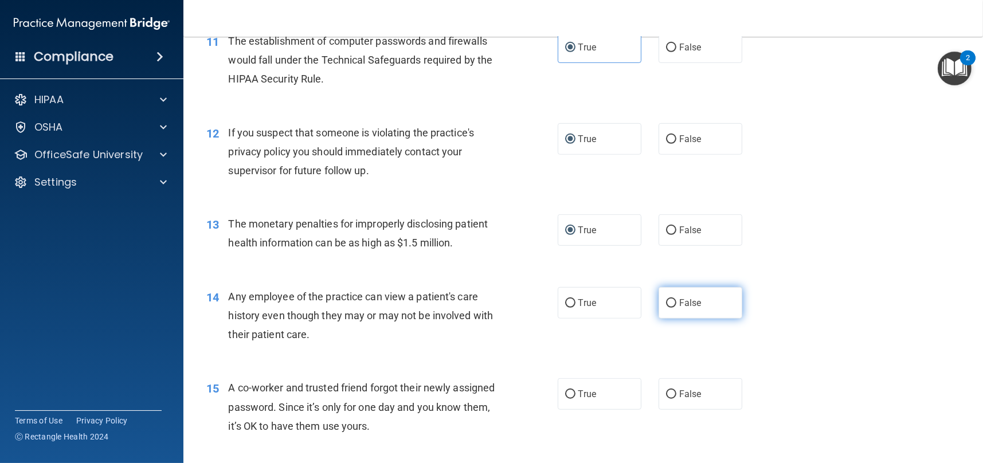
click at [666, 301] on input "False" at bounding box center [671, 303] width 10 height 9
radio input "true"
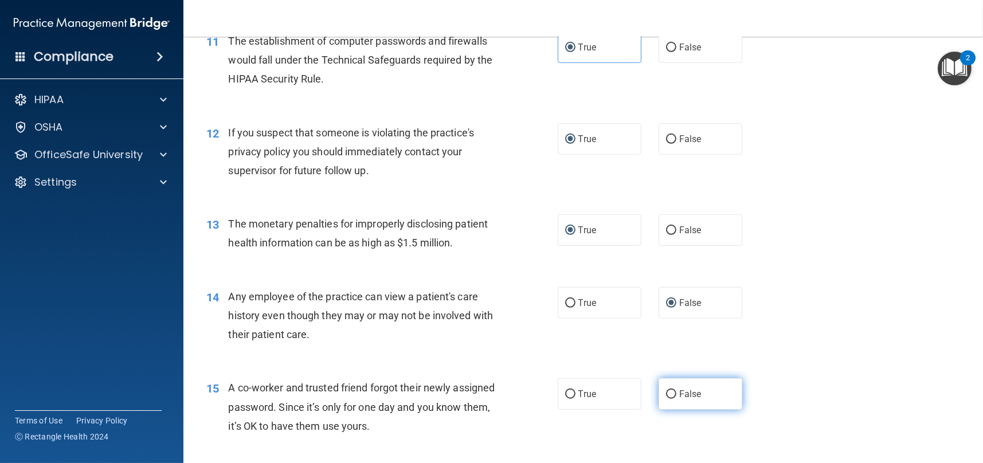
click at [666, 390] on input "False" at bounding box center [671, 394] width 10 height 9
radio input "true"
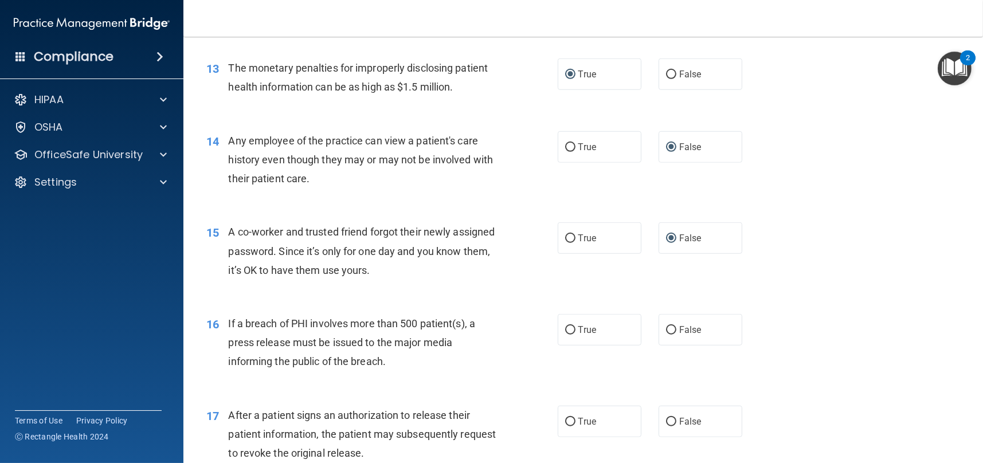
scroll to position [1203, 0]
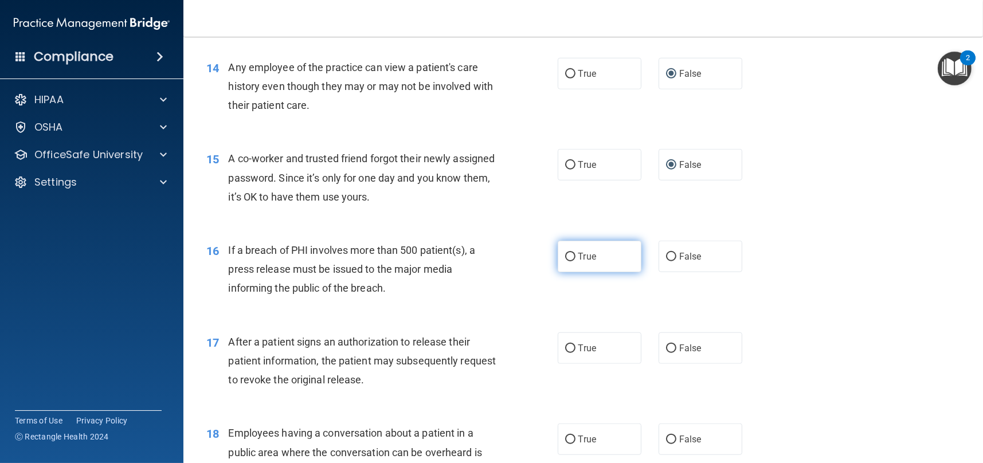
click at [567, 256] on input "True" at bounding box center [570, 257] width 10 height 9
radio input "true"
click at [565, 350] on input "True" at bounding box center [570, 348] width 10 height 9
radio input "true"
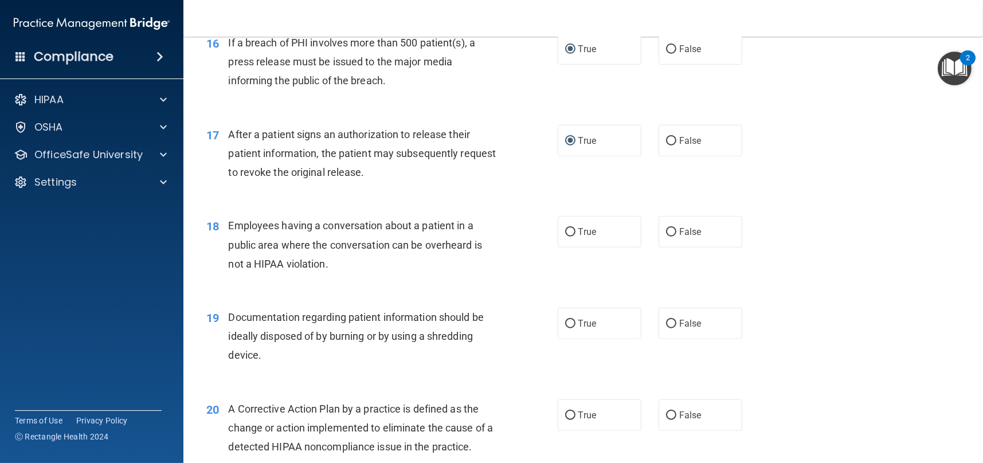
scroll to position [1433, 0]
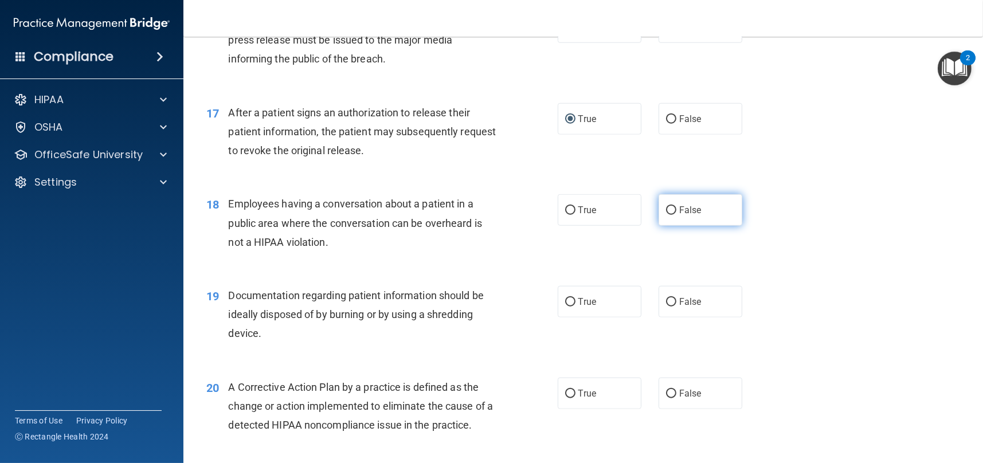
click at [668, 209] on input "False" at bounding box center [671, 210] width 10 height 9
radio input "true"
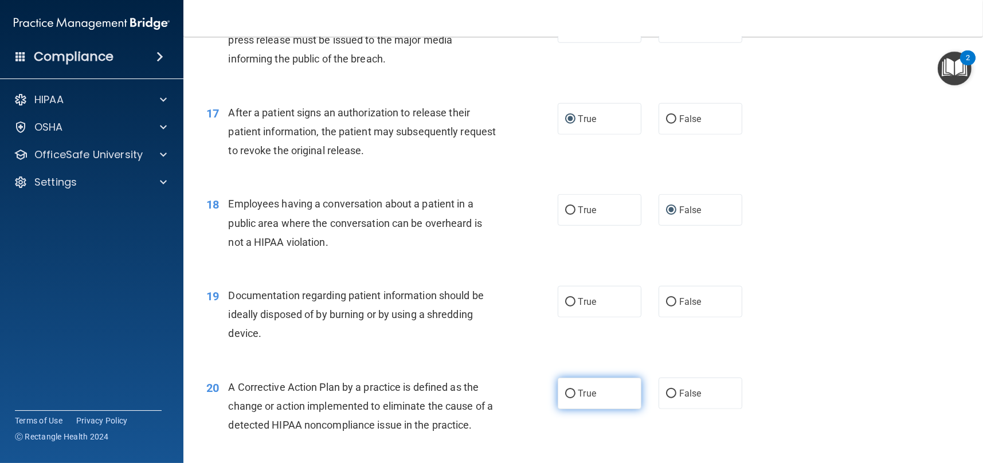
click at [566, 394] on input "True" at bounding box center [570, 394] width 10 height 9
radio input "true"
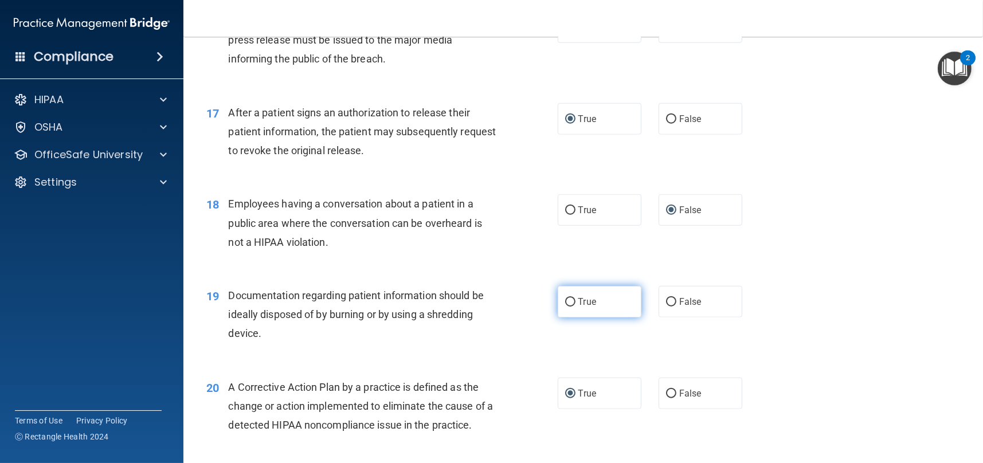
click at [567, 302] on input "True" at bounding box center [570, 302] width 10 height 9
radio input "true"
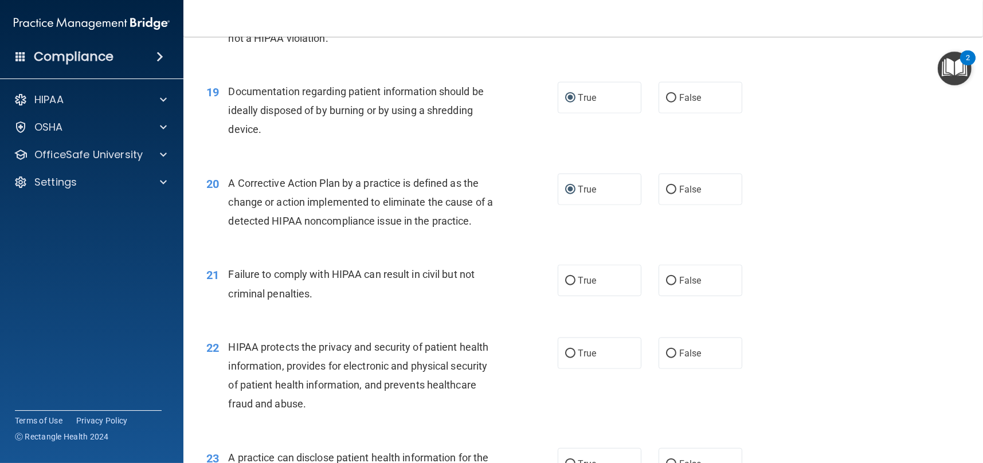
scroll to position [1662, 0]
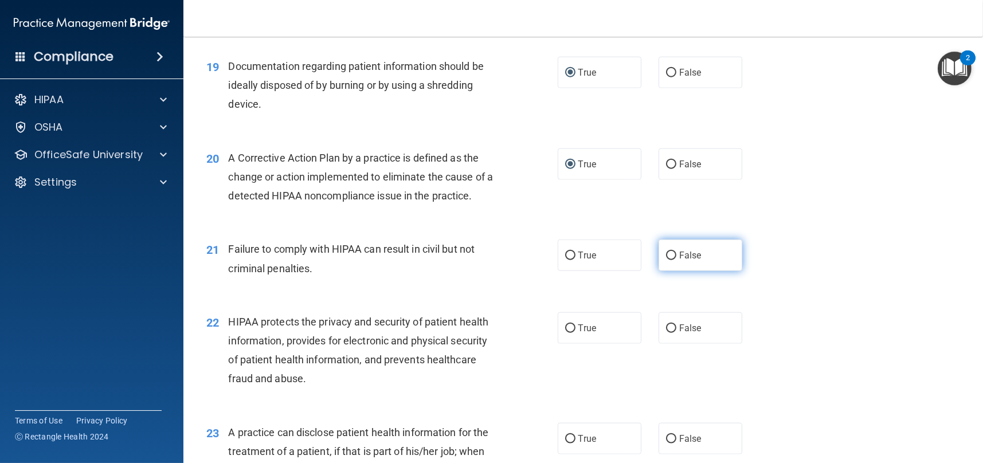
click at [666, 253] on input "False" at bounding box center [671, 256] width 10 height 9
radio input "true"
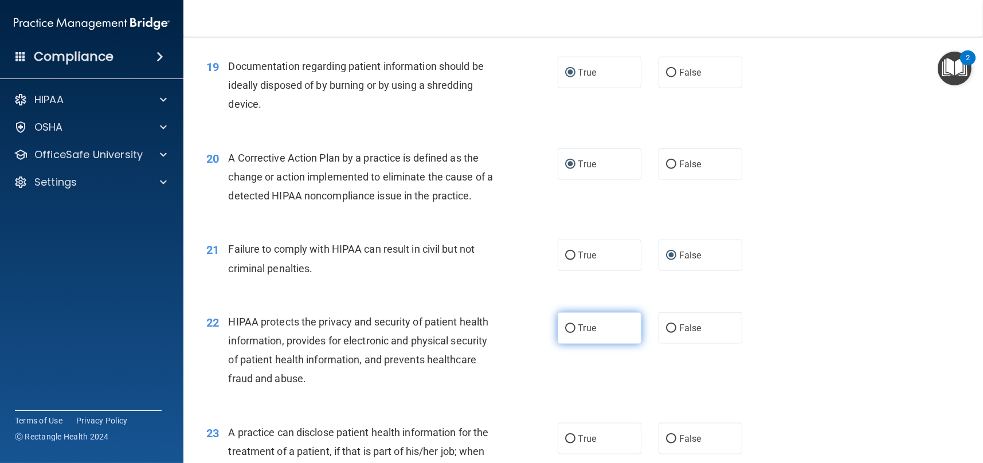
click at [565, 329] on input "True" at bounding box center [570, 328] width 10 height 9
radio input "true"
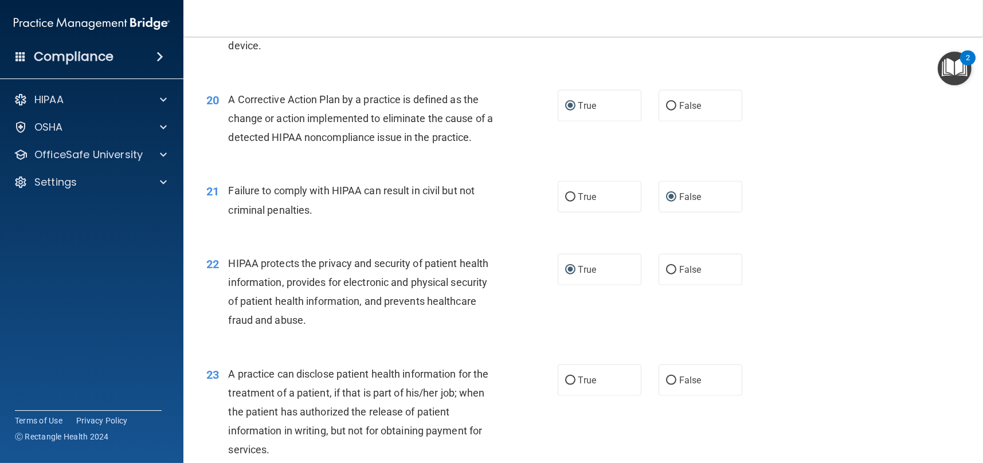
scroll to position [1834, 0]
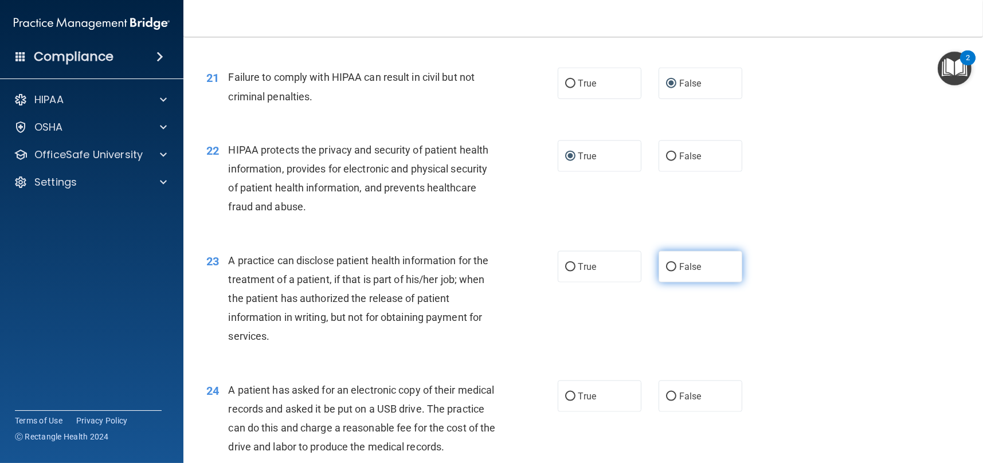
click at [666, 268] on input "False" at bounding box center [671, 267] width 10 height 9
radio input "true"
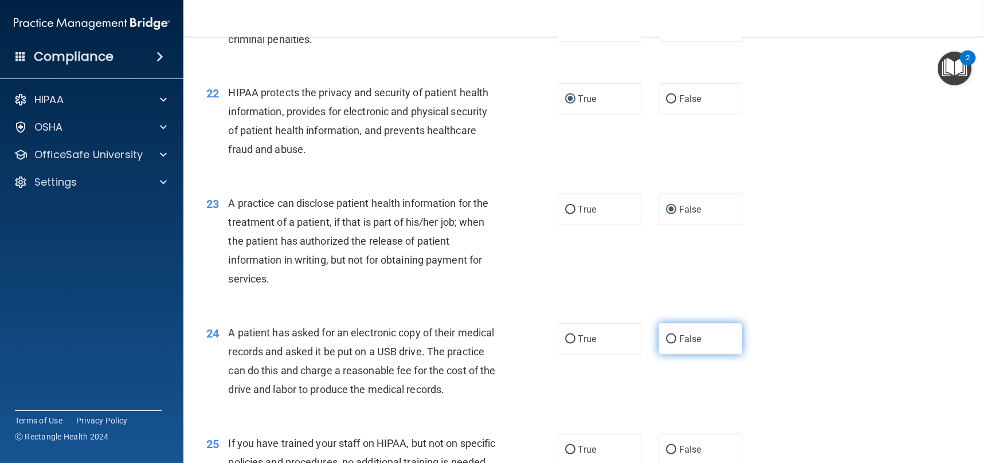
click at [669, 336] on input "False" at bounding box center [671, 339] width 10 height 9
radio input "true"
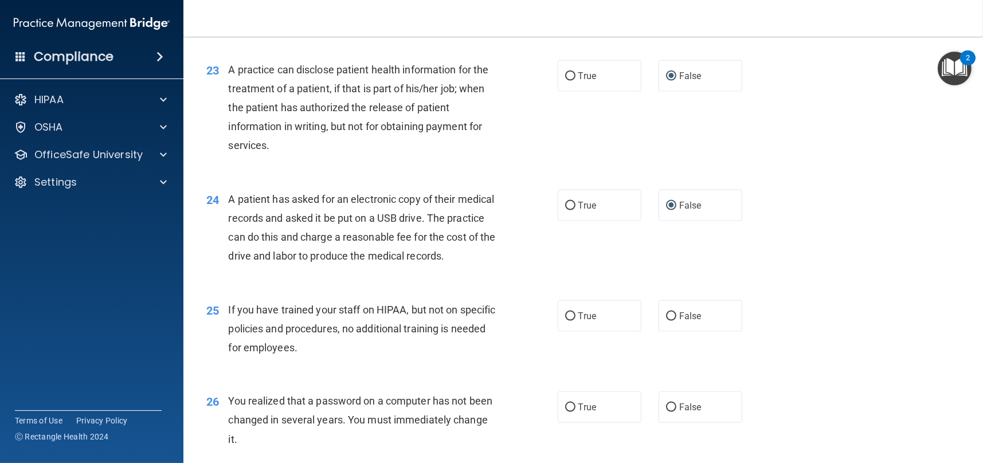
scroll to position [2063, 0]
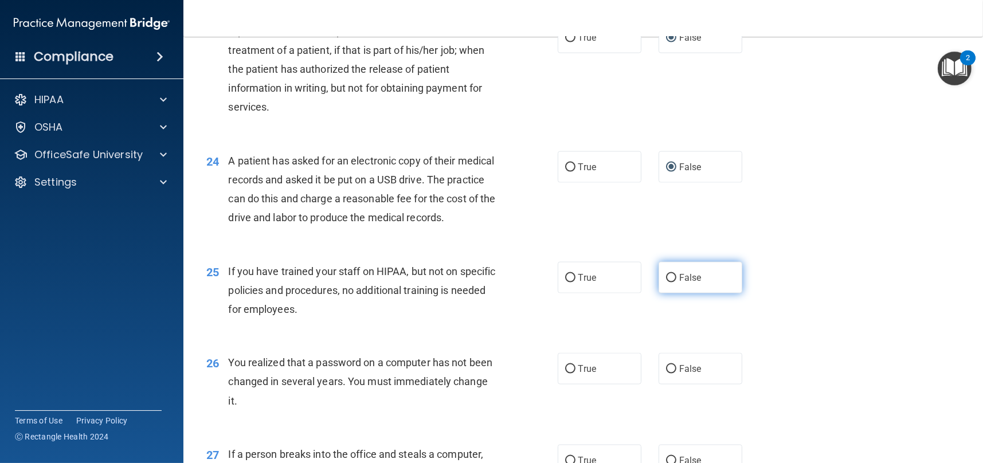
click at [670, 282] on input "False" at bounding box center [671, 278] width 10 height 9
radio input "true"
click at [570, 374] on input "True" at bounding box center [570, 369] width 10 height 9
radio input "true"
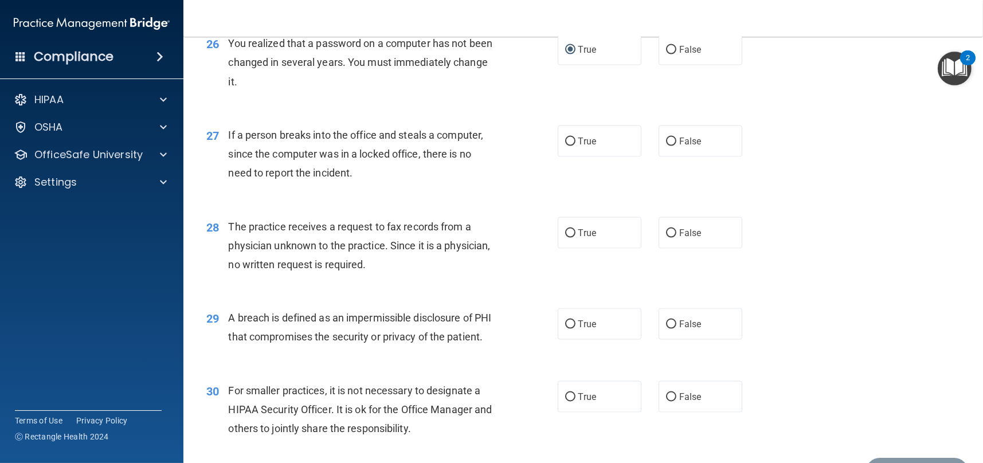
scroll to position [2407, 0]
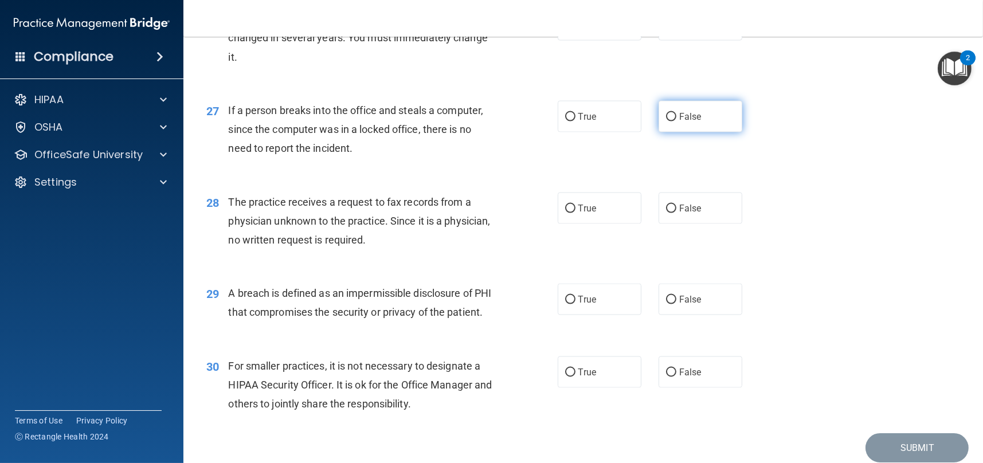
click at [668, 121] on input "False" at bounding box center [671, 117] width 10 height 9
radio input "true"
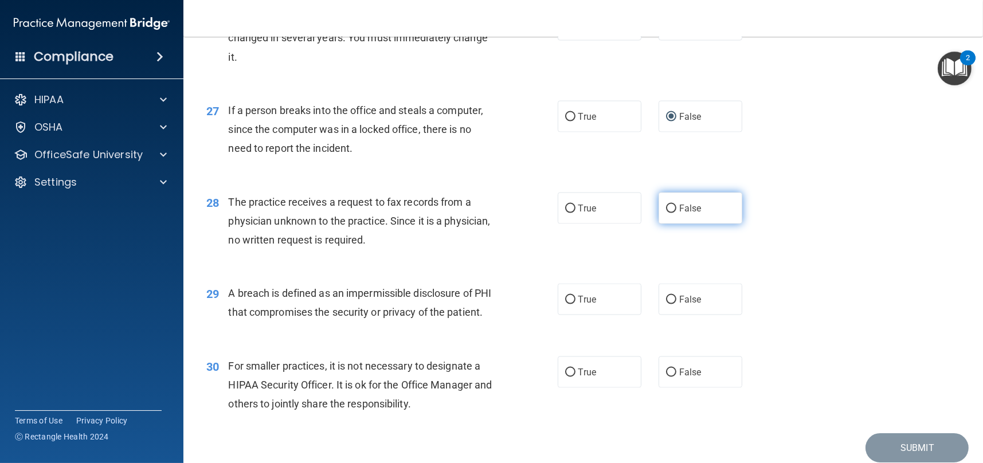
click at [666, 213] on input "False" at bounding box center [671, 209] width 10 height 9
radio input "true"
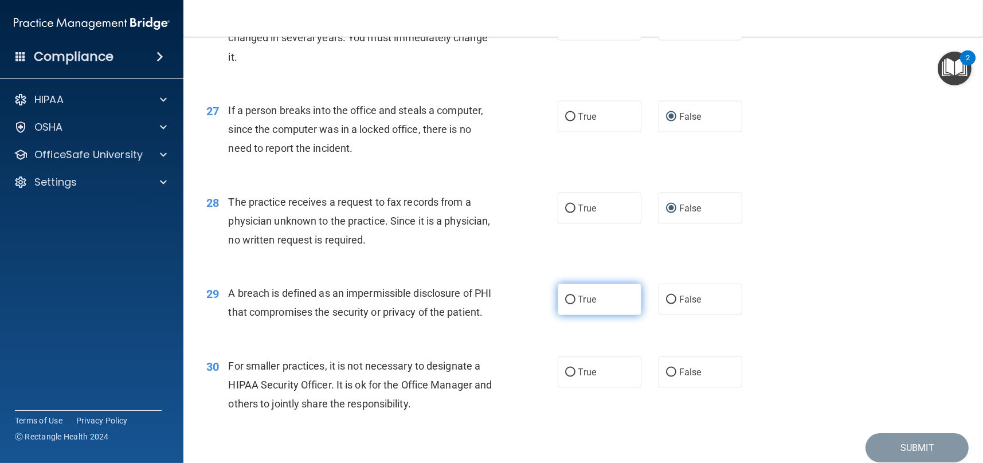
click at [565, 304] on input "True" at bounding box center [570, 300] width 10 height 9
radio input "true"
click at [669, 377] on input "False" at bounding box center [671, 372] width 10 height 9
radio input "true"
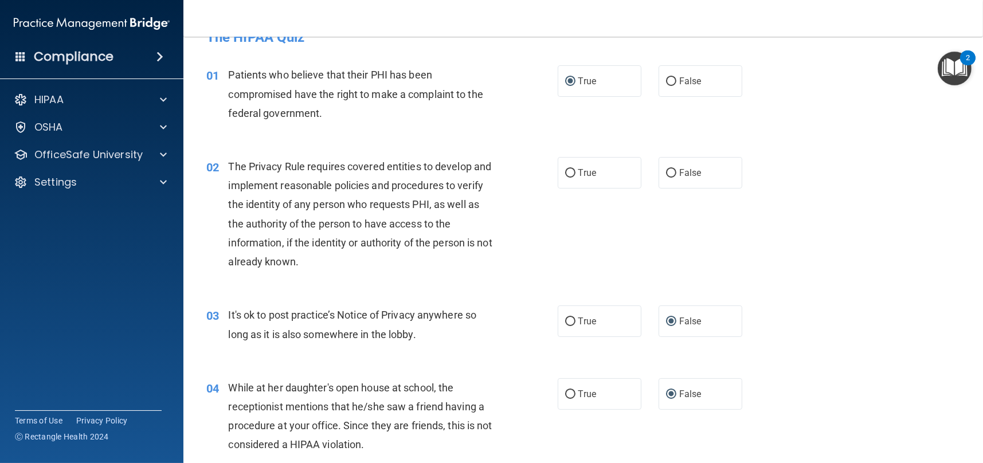
scroll to position [0, 0]
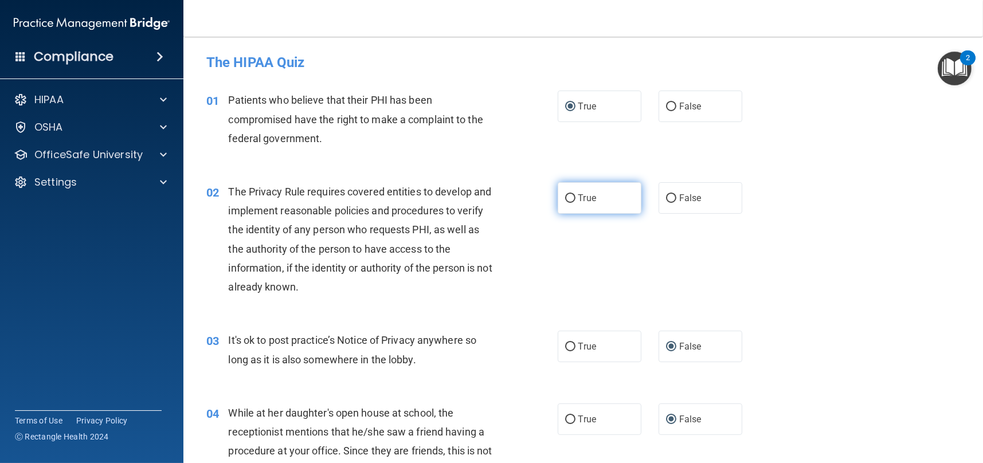
click at [568, 197] on input "True" at bounding box center [570, 198] width 10 height 9
radio input "true"
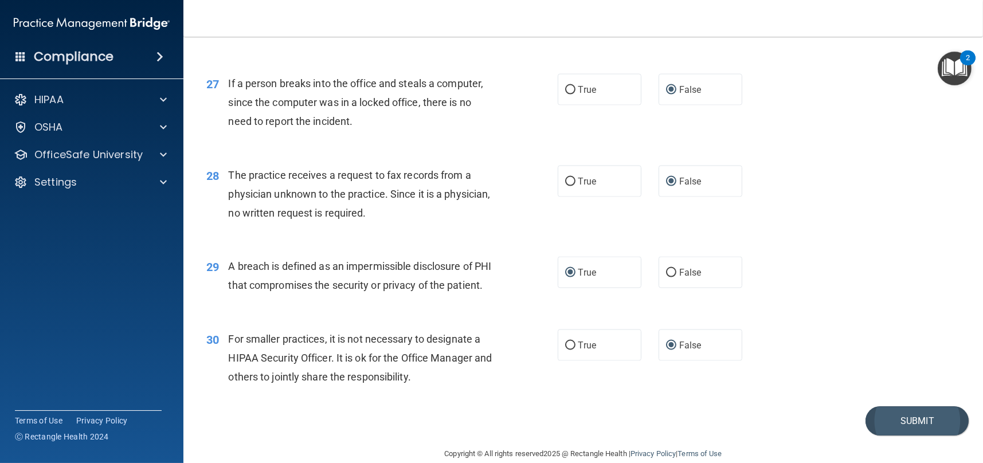
scroll to position [2432, 0]
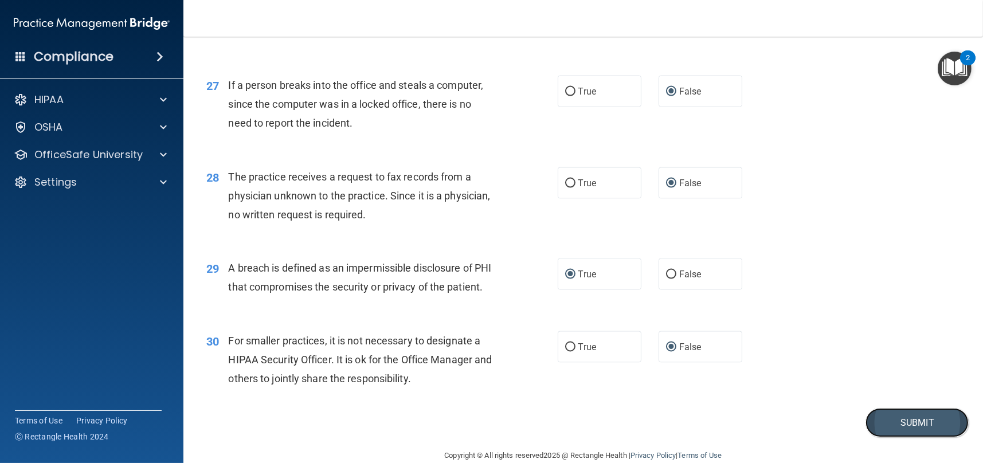
click at [907, 437] on button "Submit" at bounding box center [916, 422] width 103 height 29
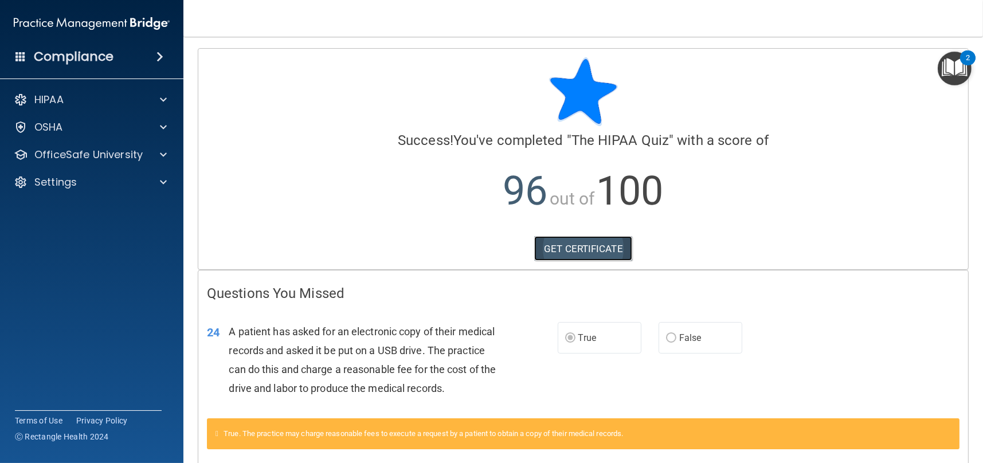
click at [565, 253] on link "GET CERTIFICATE" at bounding box center [583, 248] width 98 height 25
click at [69, 102] on div "HIPAA" at bounding box center [76, 100] width 142 height 14
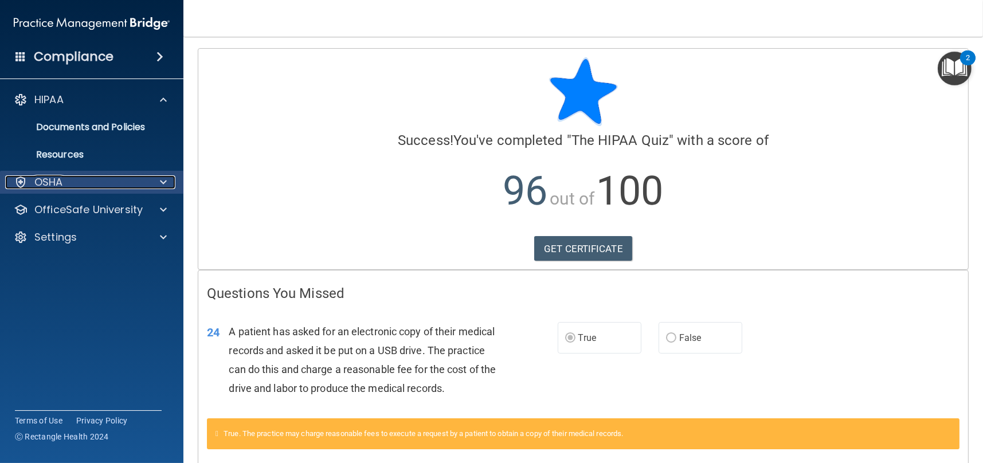
click at [57, 182] on p "OSHA" at bounding box center [48, 182] width 29 height 14
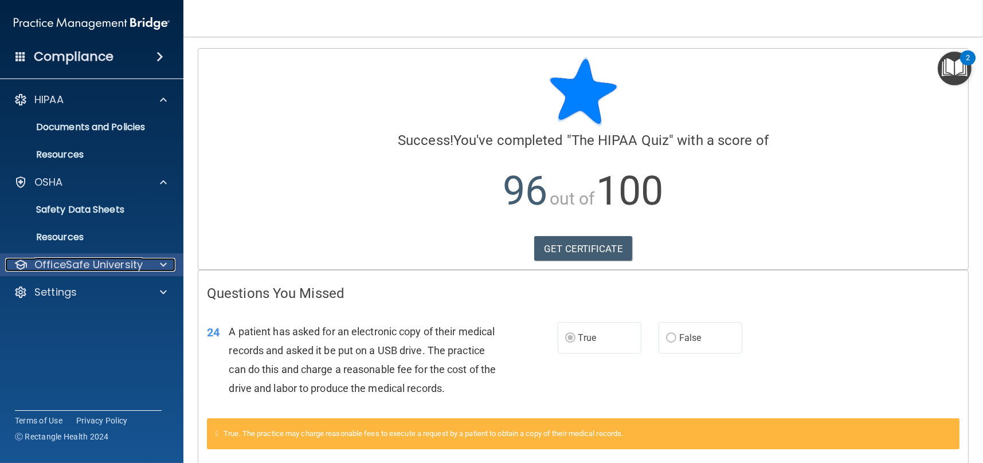
click at [59, 267] on p "OfficeSafe University" at bounding box center [88, 265] width 108 height 14
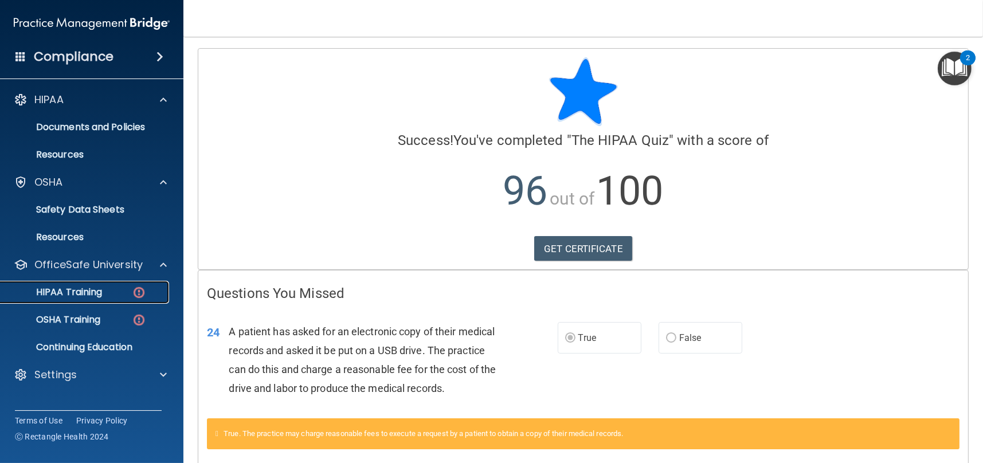
click at [57, 291] on p "HIPAA Training" at bounding box center [54, 292] width 95 height 11
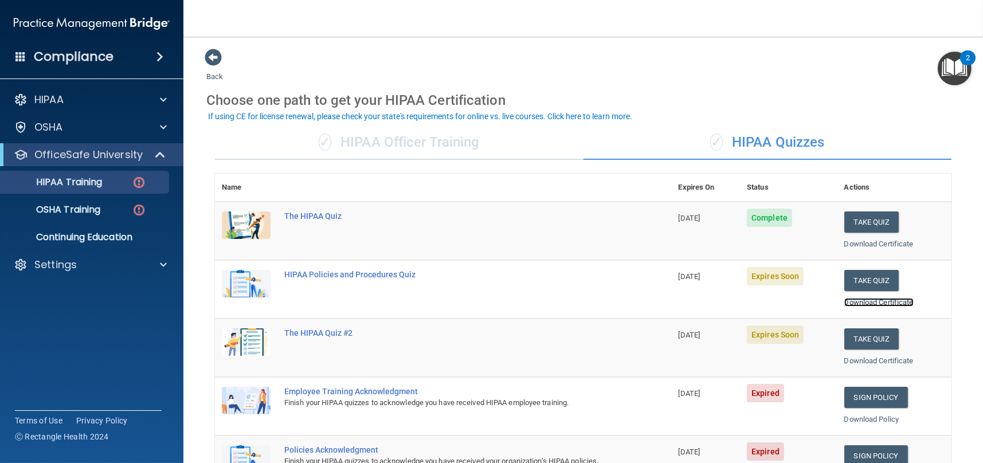
click at [861, 299] on link "Download Certificate" at bounding box center [878, 302] width 69 height 9
click at [861, 279] on button "Take Quiz" at bounding box center [871, 280] width 55 height 21
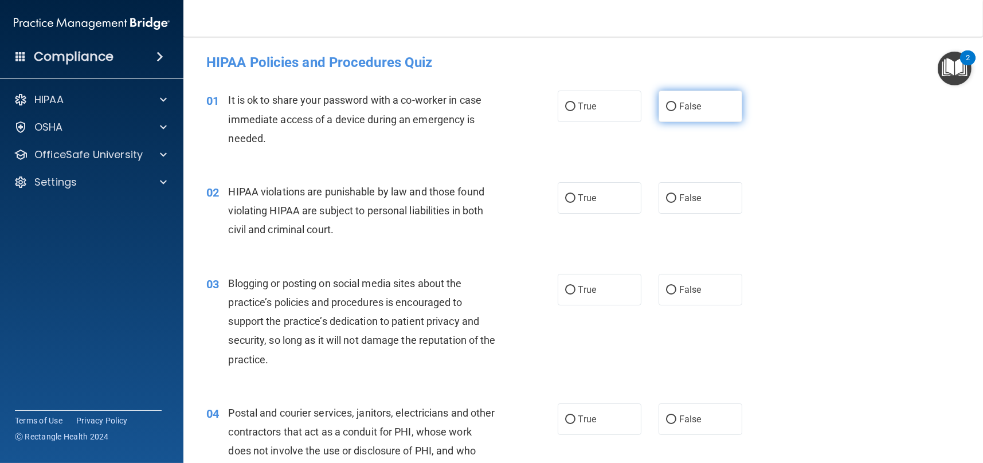
click at [666, 105] on input "False" at bounding box center [671, 107] width 10 height 9
radio input "true"
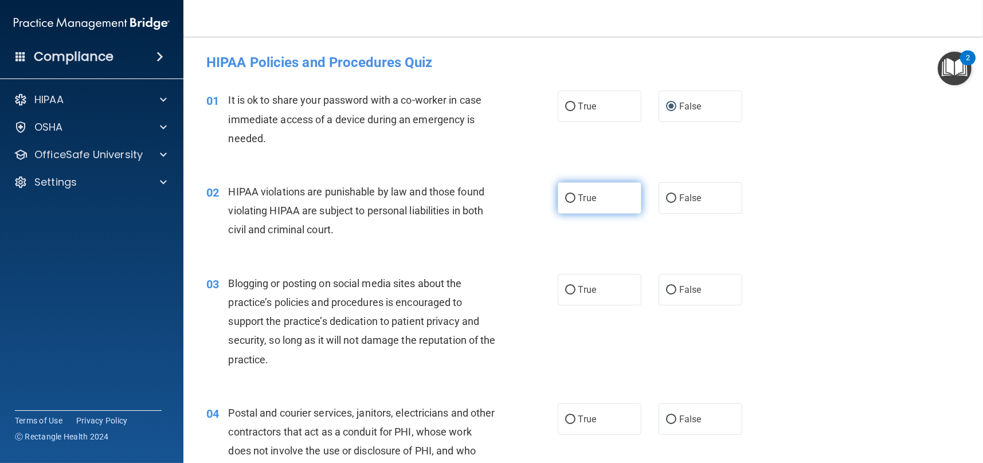
click at [565, 195] on input "True" at bounding box center [570, 198] width 10 height 9
radio input "true"
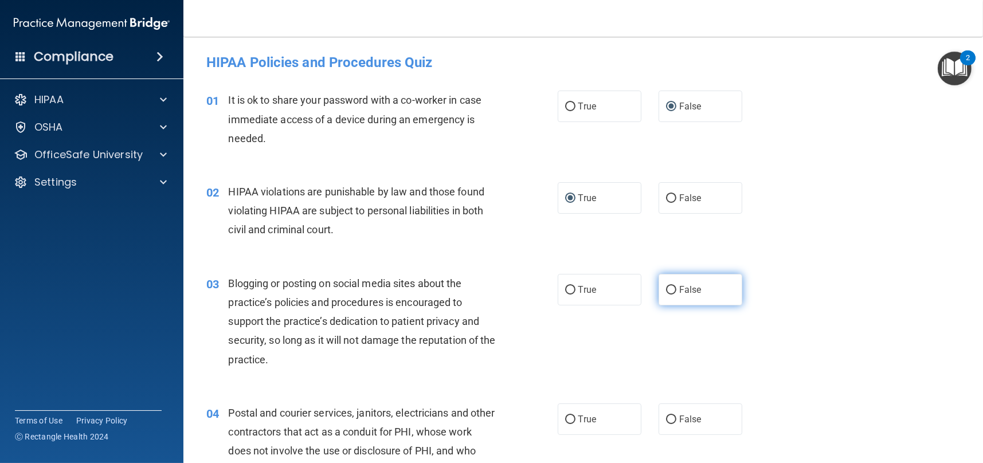
click at [666, 286] on input "False" at bounding box center [671, 290] width 10 height 9
radio input "true"
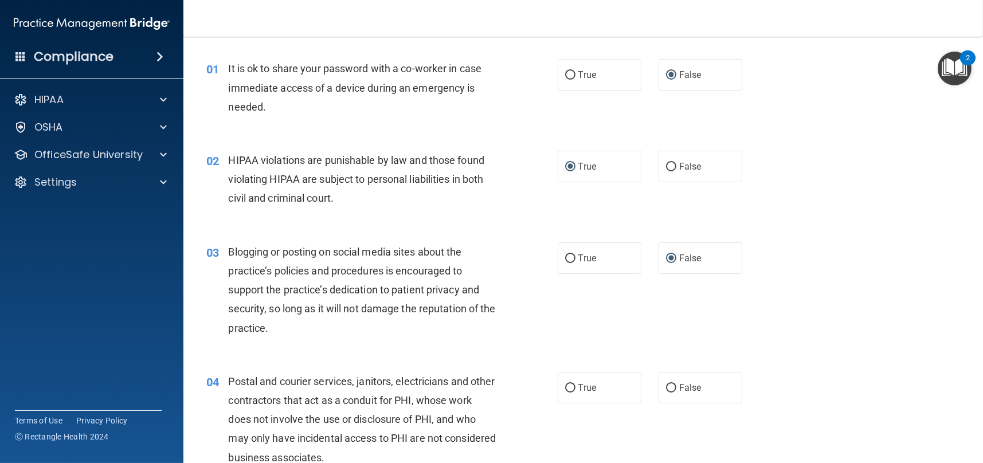
scroll to position [57, 0]
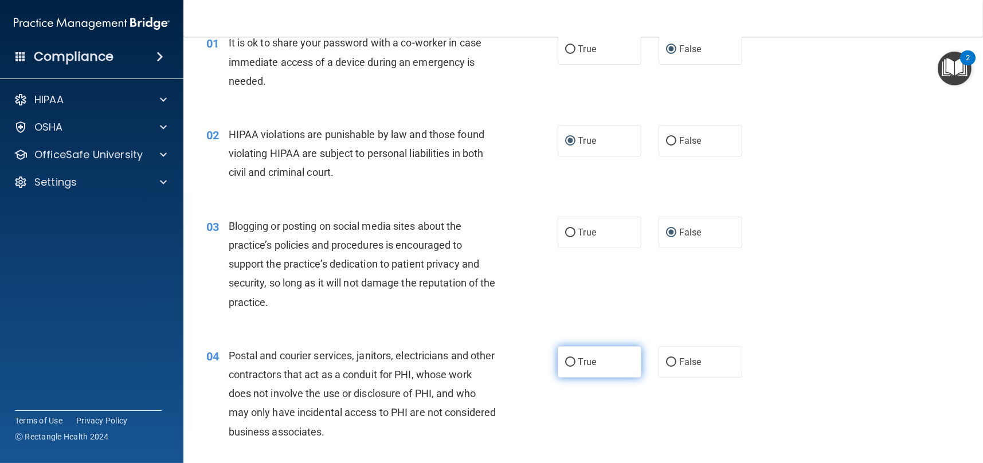
click at [559, 359] on label "True" at bounding box center [600, 362] width 84 height 32
click at [565, 359] on input "True" at bounding box center [570, 362] width 10 height 9
radio input "true"
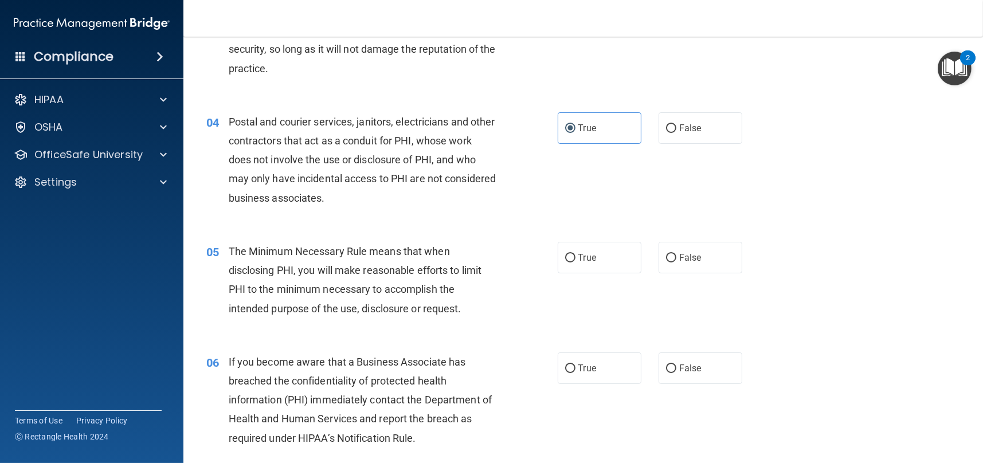
scroll to position [458, 0]
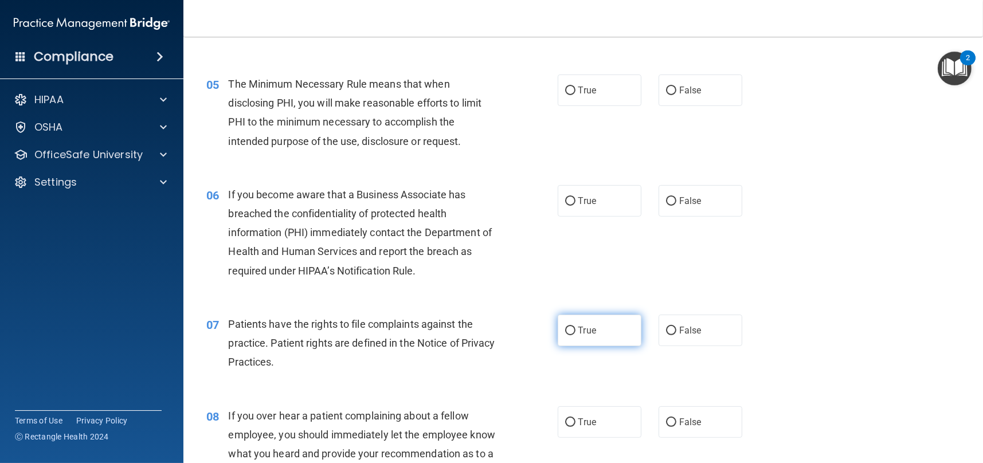
click at [565, 329] on input "True" at bounding box center [570, 331] width 10 height 9
radio input "true"
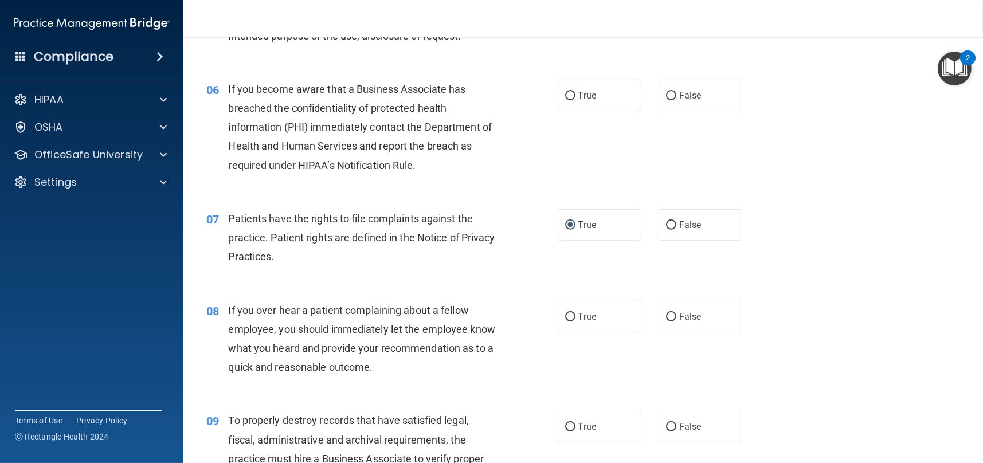
scroll to position [573, 0]
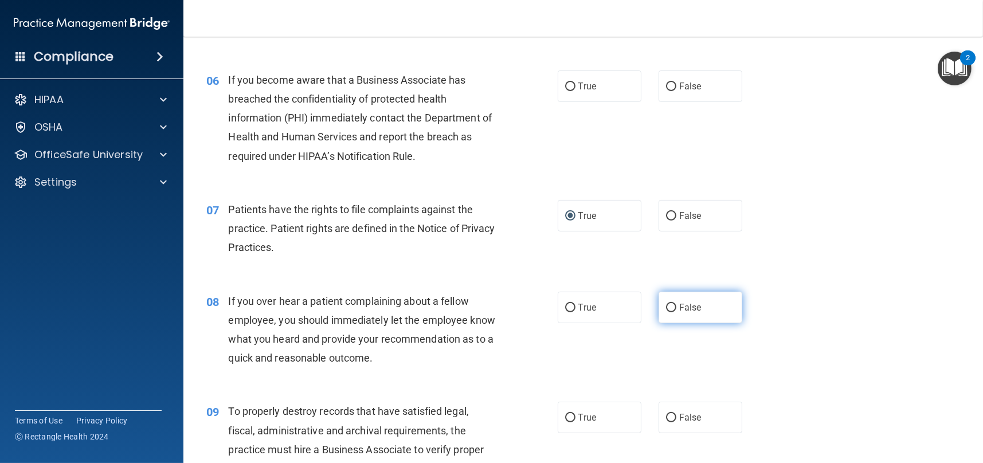
click at [669, 305] on input "False" at bounding box center [671, 308] width 10 height 9
radio input "true"
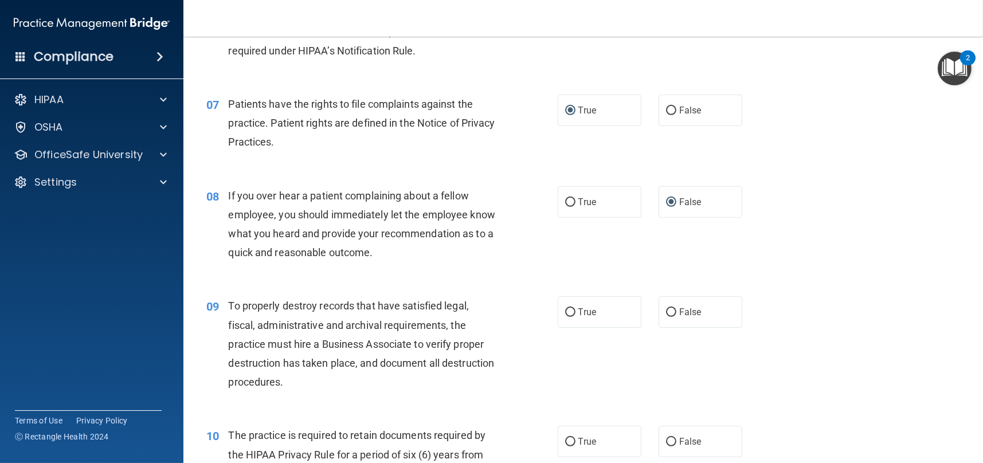
scroll to position [688, 0]
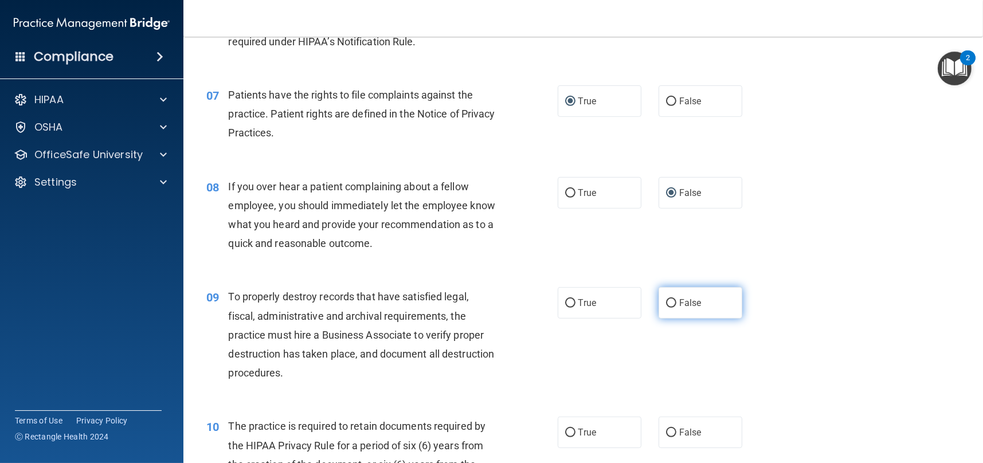
click at [667, 301] on input "False" at bounding box center [671, 303] width 10 height 9
radio input "true"
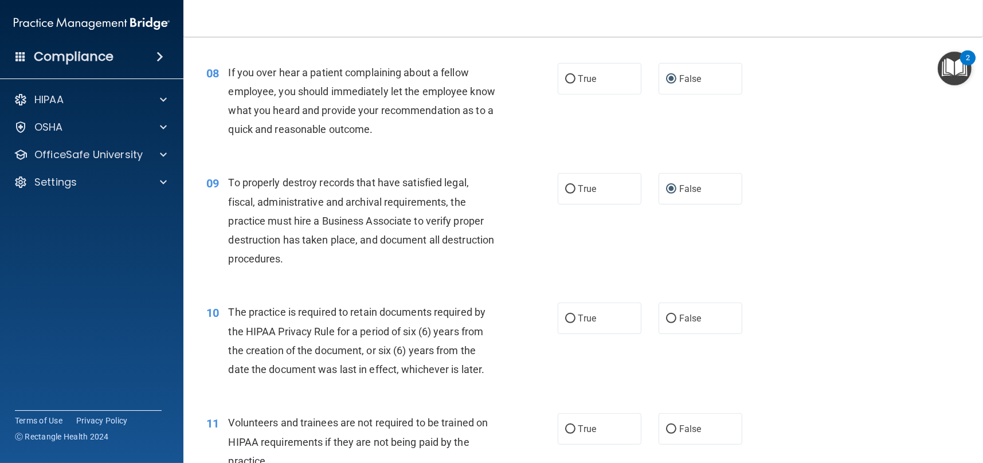
scroll to position [802, 0]
click at [669, 317] on input "False" at bounding box center [671, 318] width 10 height 9
radio input "true"
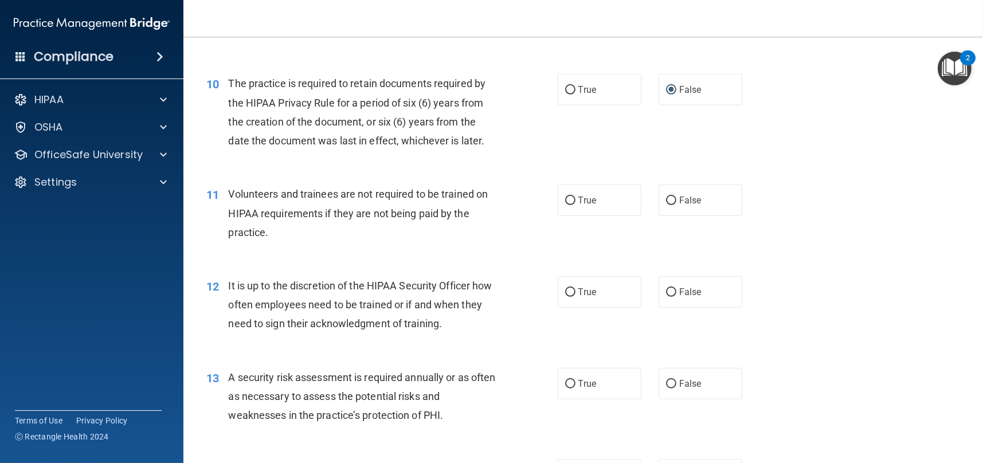
scroll to position [1031, 0]
click at [668, 198] on input "False" at bounding box center [671, 199] width 10 height 9
radio input "true"
click at [666, 287] on input "False" at bounding box center [671, 291] width 10 height 9
radio input "true"
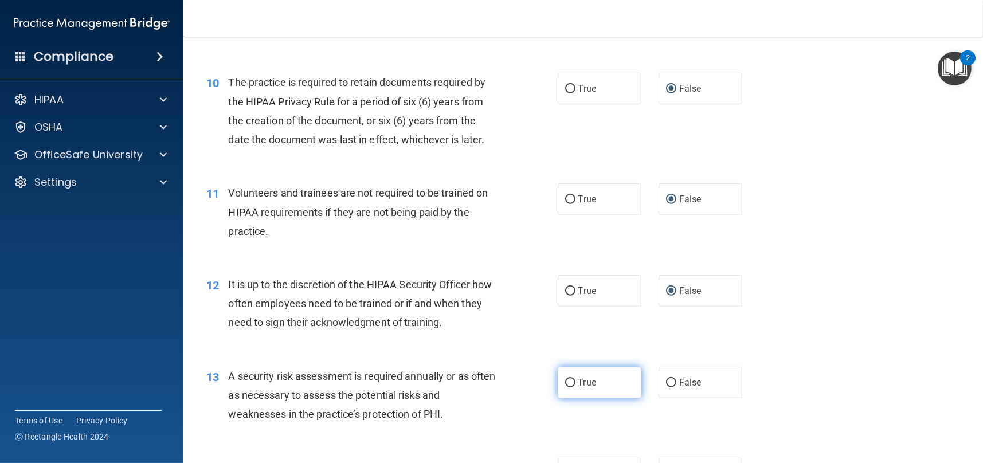
click at [565, 379] on input "True" at bounding box center [570, 383] width 10 height 9
radio input "true"
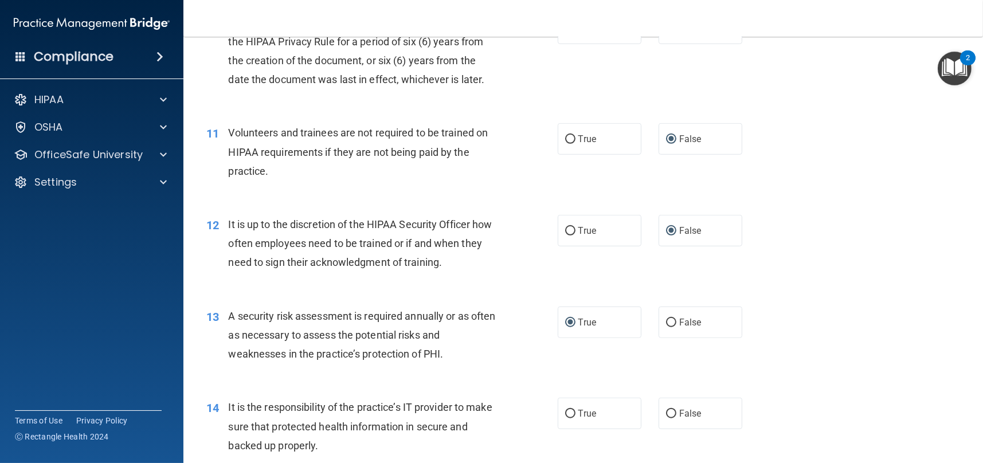
scroll to position [1146, 0]
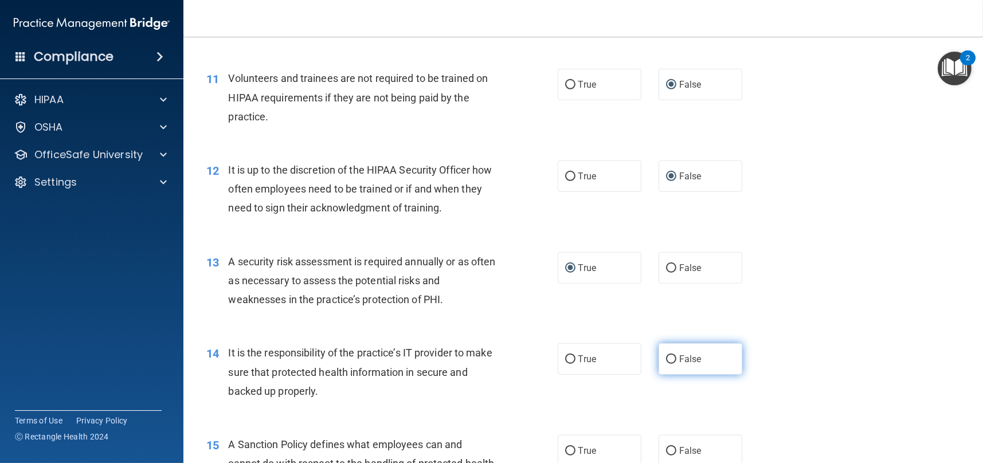
click at [668, 358] on input "False" at bounding box center [671, 359] width 10 height 9
radio input "true"
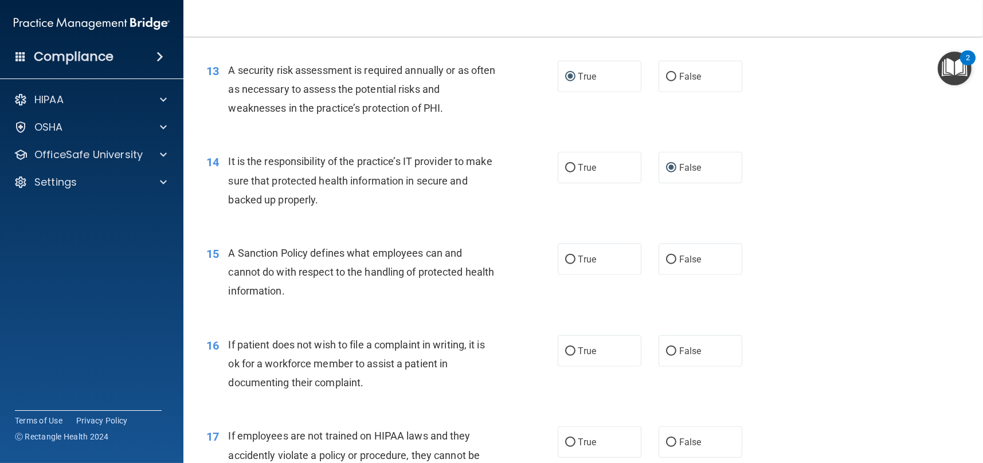
scroll to position [1375, 0]
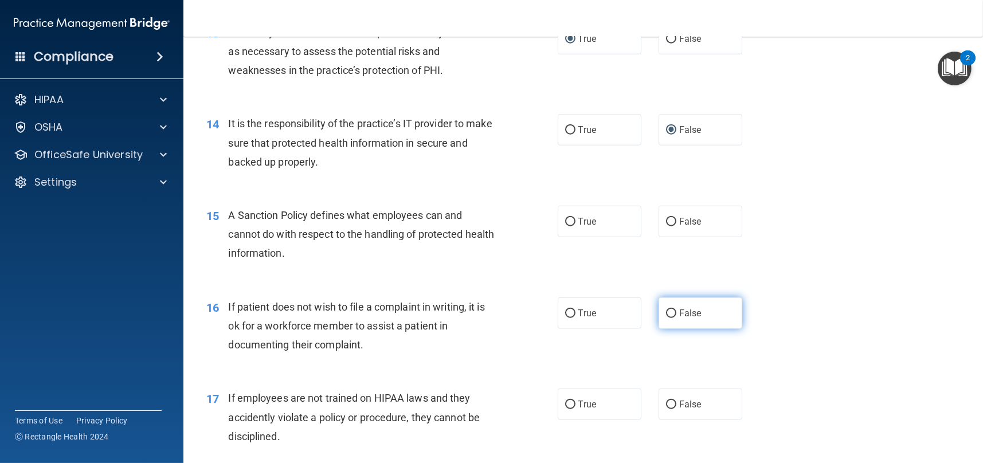
click at [666, 312] on input "False" at bounding box center [671, 313] width 10 height 9
radio input "true"
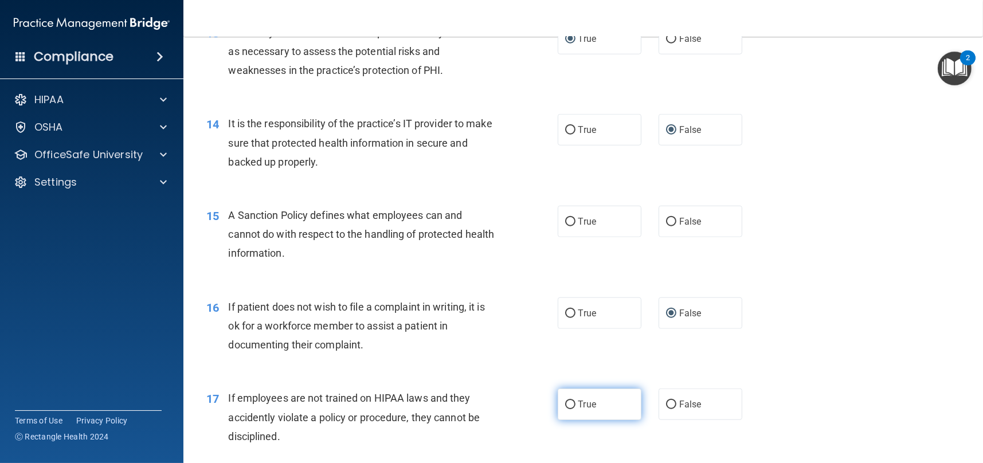
click at [565, 403] on input "True" at bounding box center [570, 405] width 10 height 9
radio input "true"
click at [565, 222] on input "True" at bounding box center [570, 222] width 10 height 9
radio input "true"
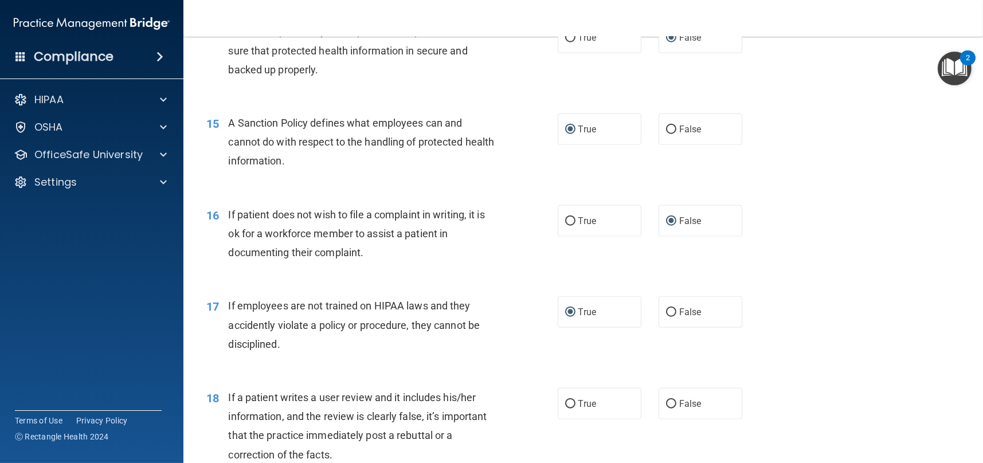
scroll to position [1776, 0]
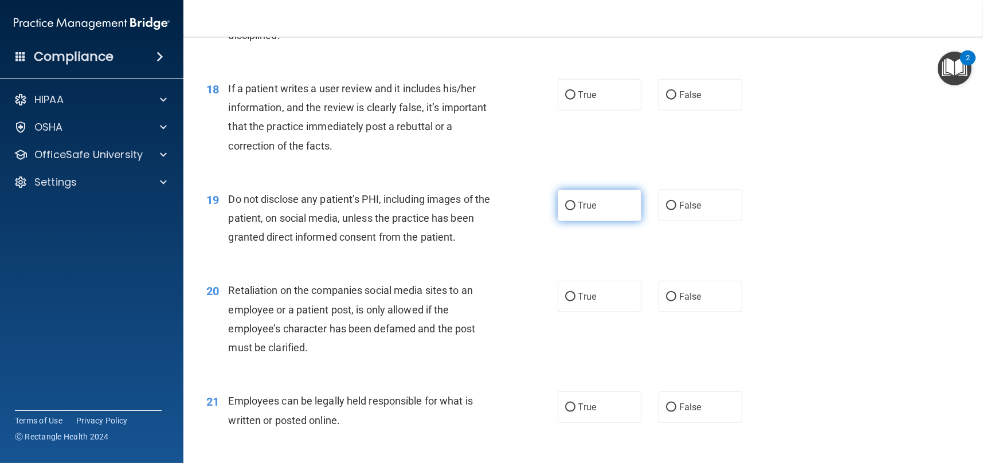
click at [565, 202] on input "True" at bounding box center [570, 206] width 10 height 9
radio input "true"
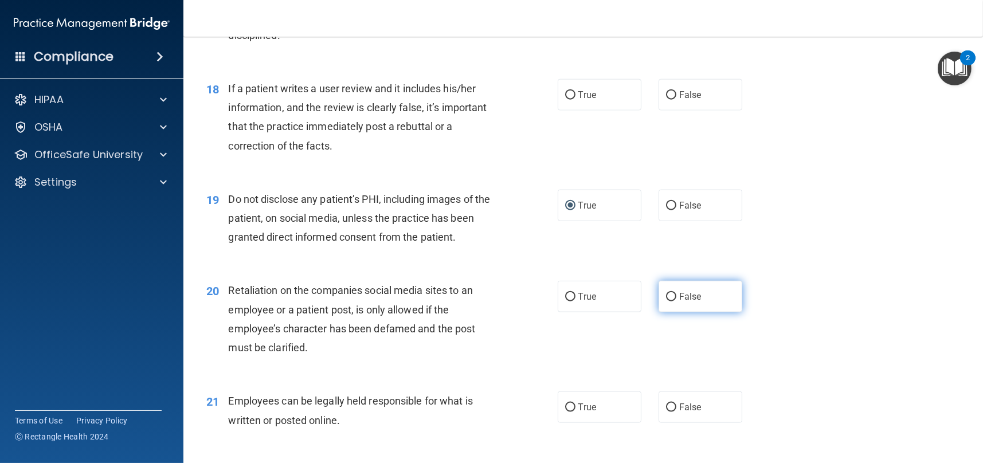
click at [667, 295] on input "False" at bounding box center [671, 297] width 10 height 9
radio input "true"
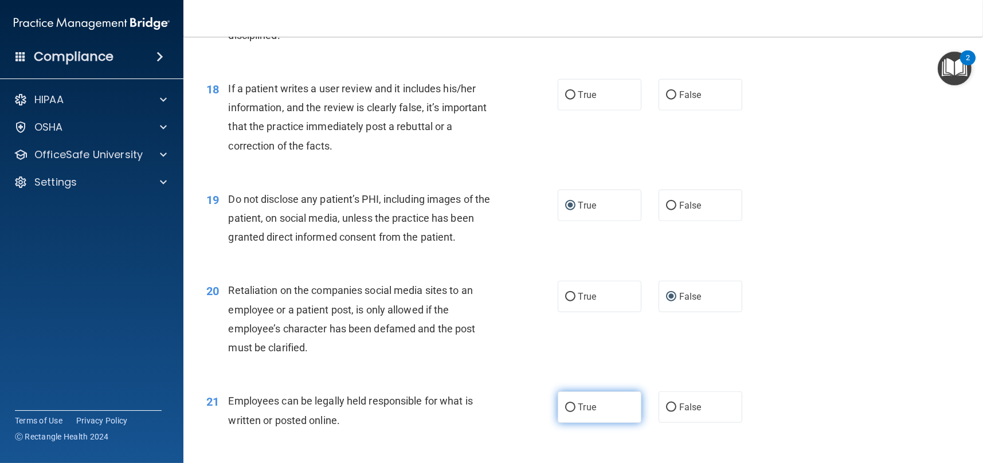
click at [565, 408] on input "True" at bounding box center [570, 407] width 10 height 9
radio input "true"
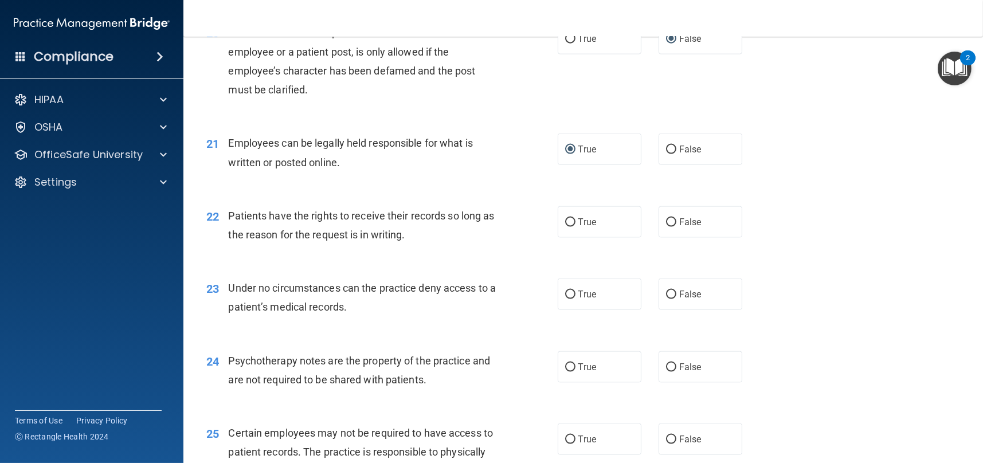
scroll to position [2063, 0]
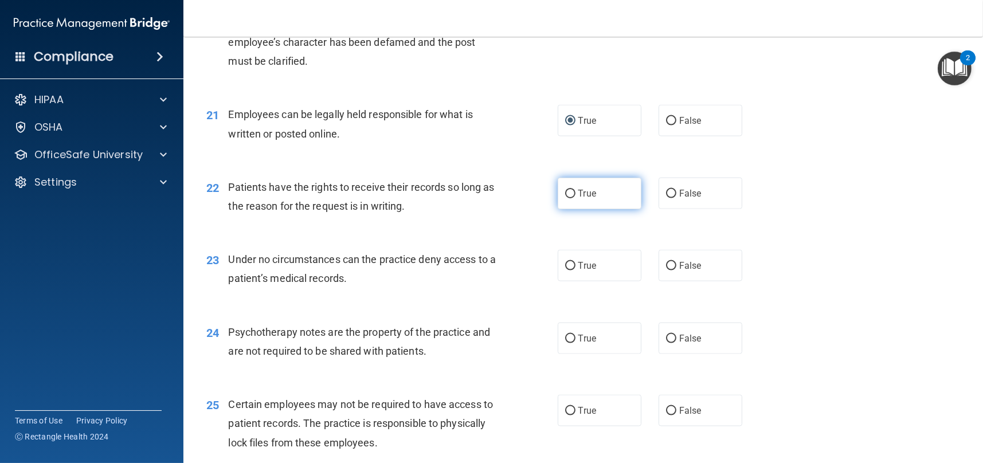
click at [566, 191] on input "True" at bounding box center [570, 194] width 10 height 9
radio input "true"
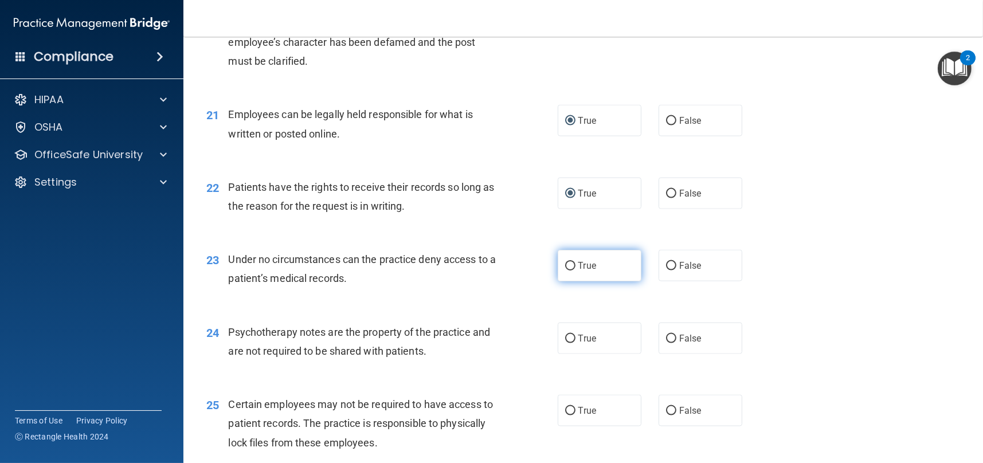
click at [567, 262] on input "True" at bounding box center [570, 266] width 10 height 9
radio input "true"
click at [570, 339] on input "True" at bounding box center [570, 339] width 10 height 9
radio input "true"
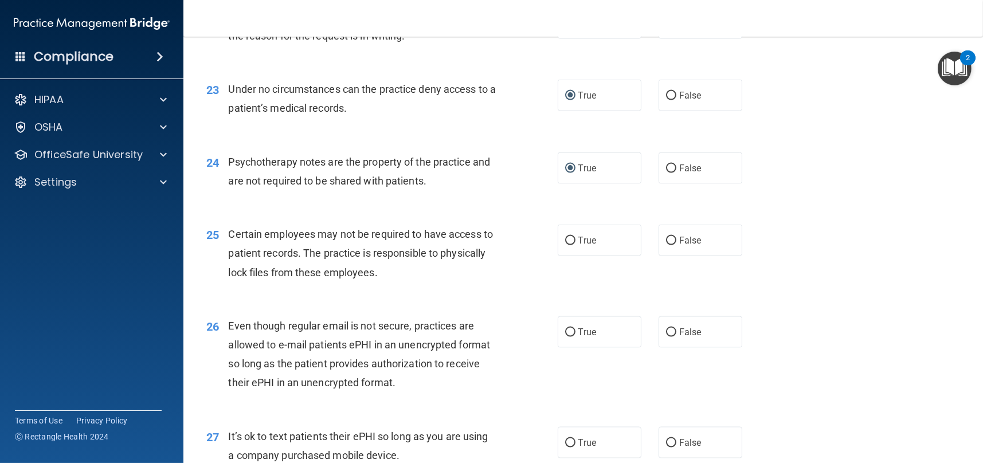
scroll to position [2235, 0]
drag, startPoint x: 563, startPoint y: 240, endPoint x: 526, endPoint y: 244, distance: 36.9
click at [565, 240] on input "True" at bounding box center [570, 239] width 10 height 9
radio input "true"
click at [666, 328] on input "False" at bounding box center [671, 331] width 10 height 9
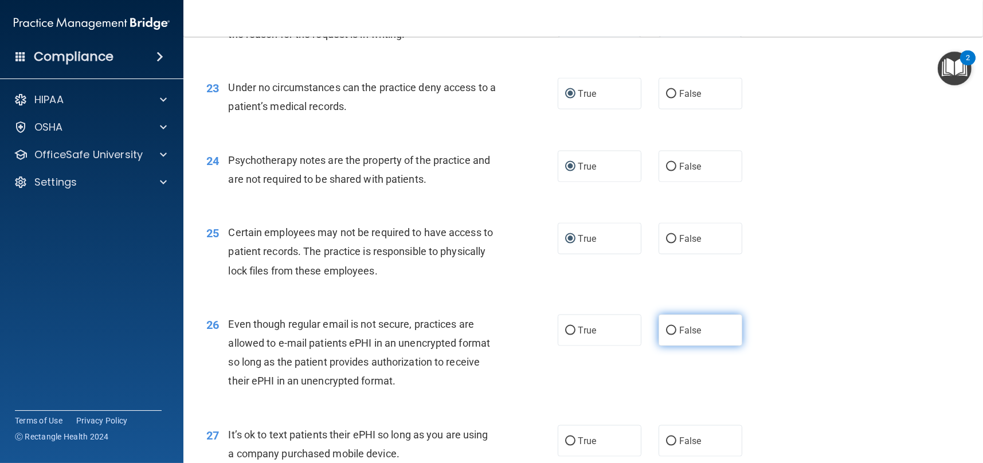
radio input "true"
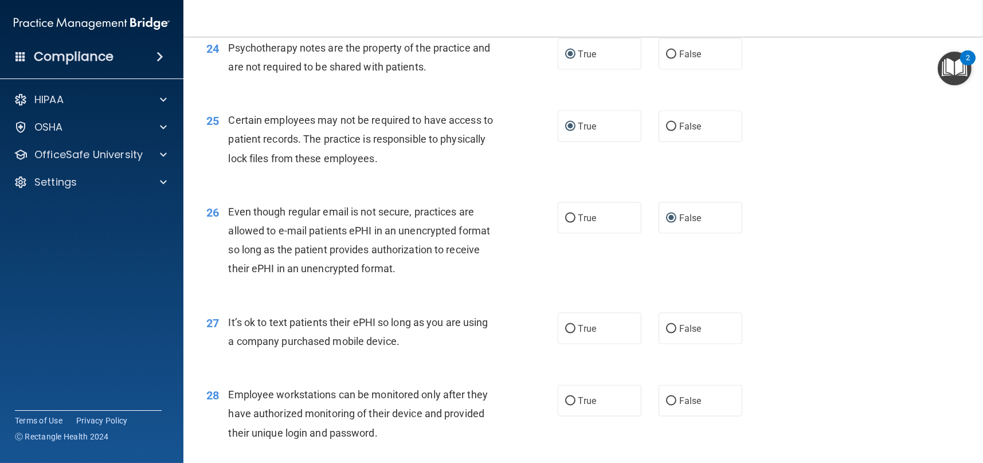
scroll to position [2407, 0]
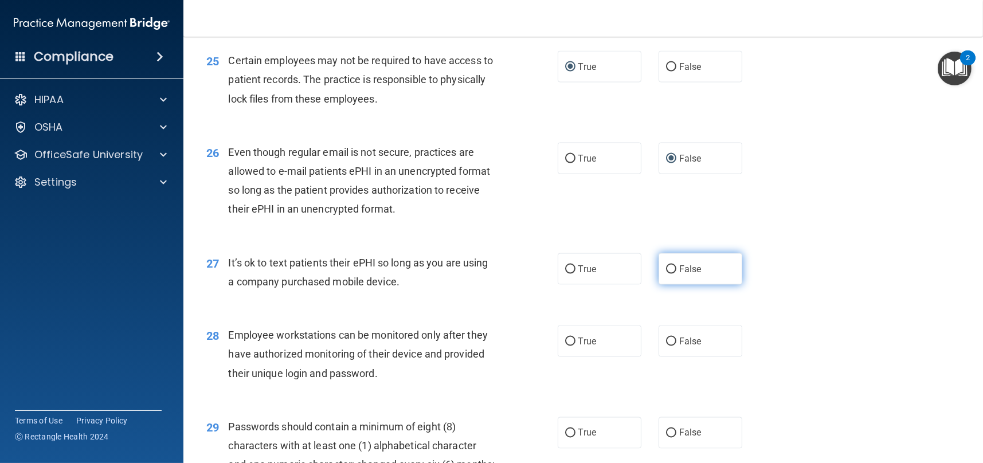
click at [666, 269] on input "False" at bounding box center [671, 269] width 10 height 9
radio input "true"
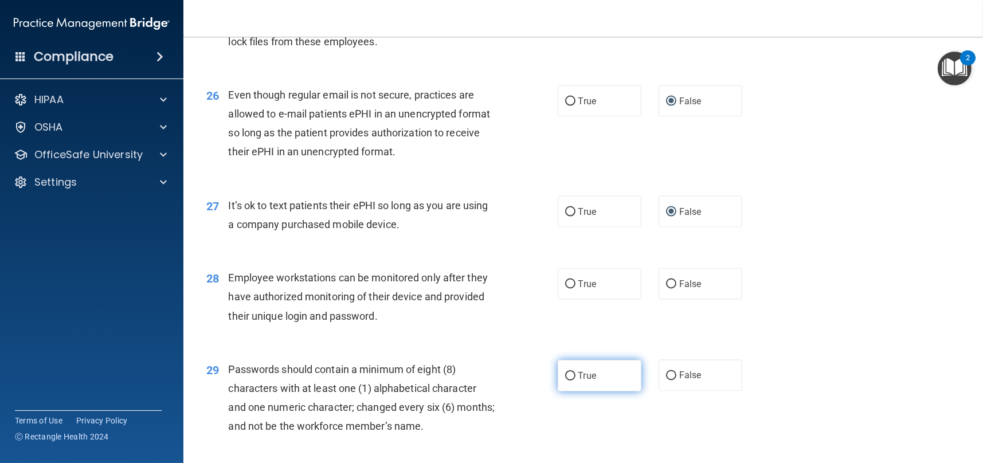
click at [567, 375] on input "True" at bounding box center [570, 376] width 10 height 9
radio input "true"
click at [666, 282] on input "False" at bounding box center [671, 284] width 10 height 9
radio input "true"
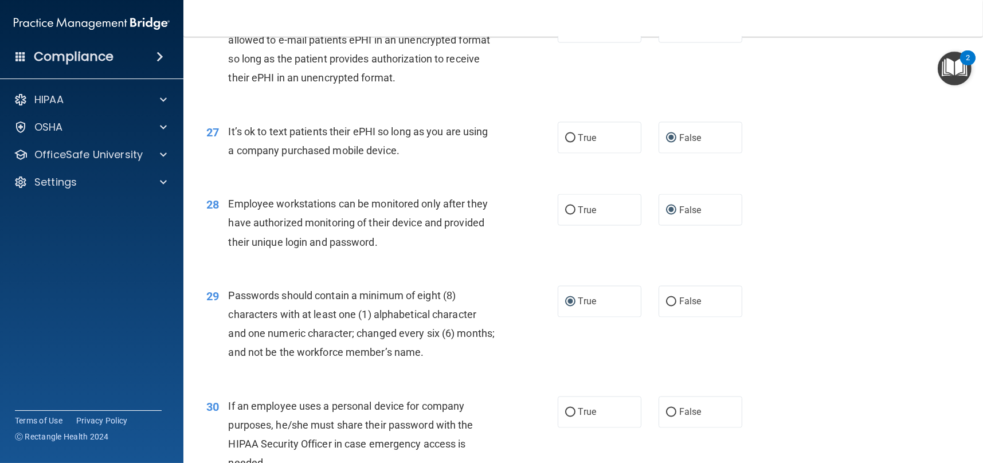
scroll to position [2584, 0]
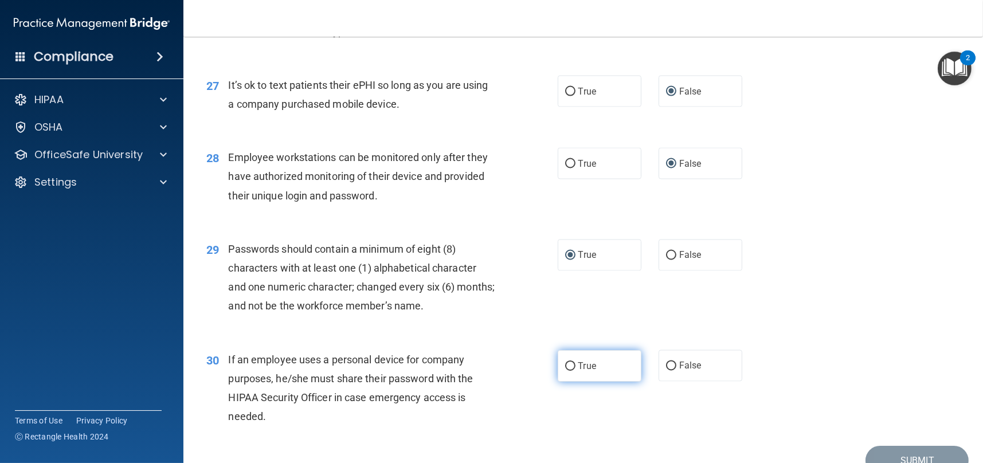
click at [565, 362] on input "True" at bounding box center [570, 366] width 10 height 9
radio input "true"
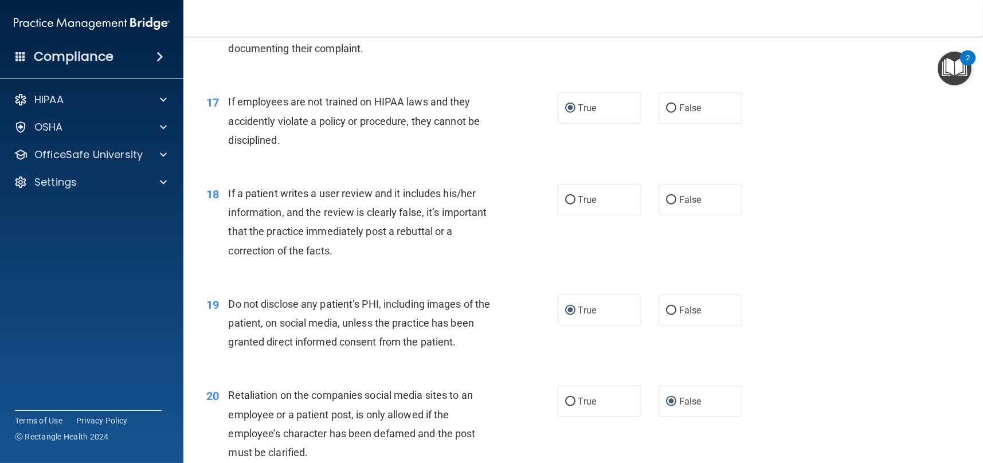
scroll to position [1667, 0]
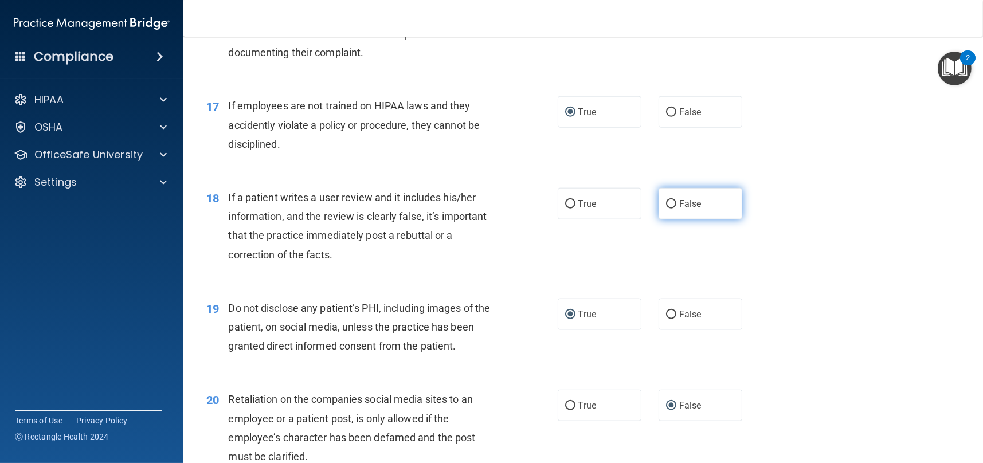
click at [666, 201] on input "False" at bounding box center [671, 204] width 10 height 9
radio input "true"
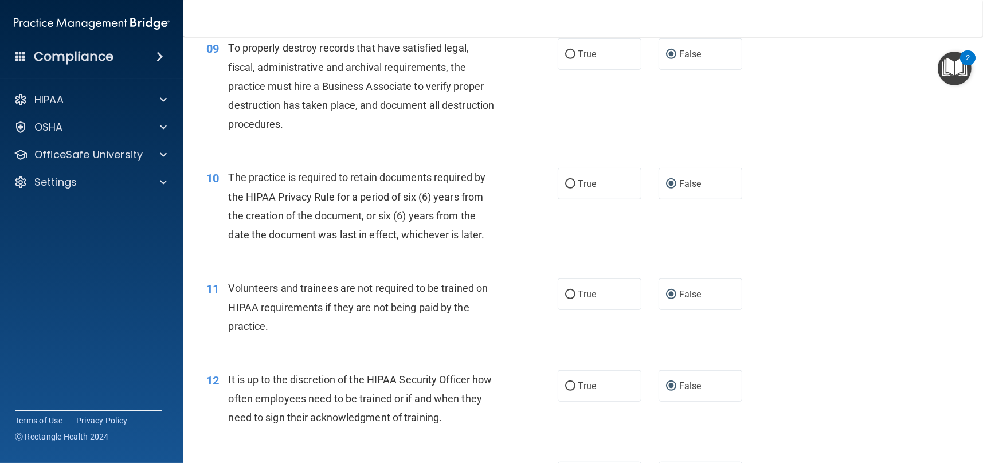
scroll to position [923, 0]
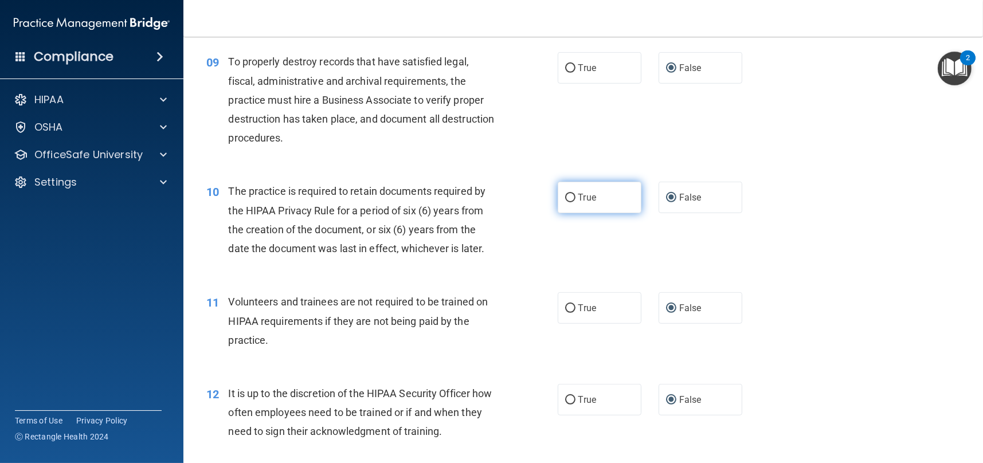
click at [565, 198] on input "True" at bounding box center [570, 198] width 10 height 9
radio input "true"
radio input "false"
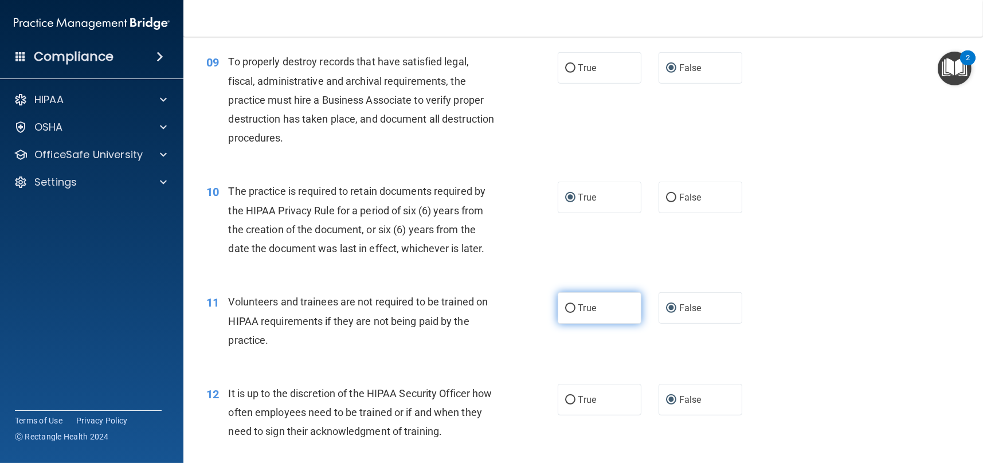
click at [571, 306] on label "True" at bounding box center [600, 308] width 84 height 32
click at [571, 306] on input "True" at bounding box center [570, 308] width 10 height 9
radio input "true"
radio input "false"
click at [567, 398] on input "True" at bounding box center [570, 400] width 10 height 9
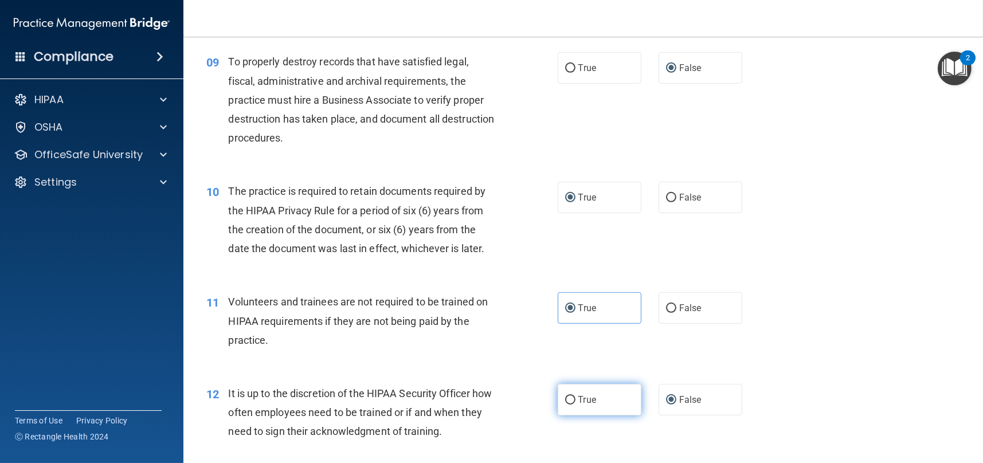
radio input "true"
click at [666, 401] on input "False" at bounding box center [671, 400] width 10 height 9
radio input "true"
radio input "false"
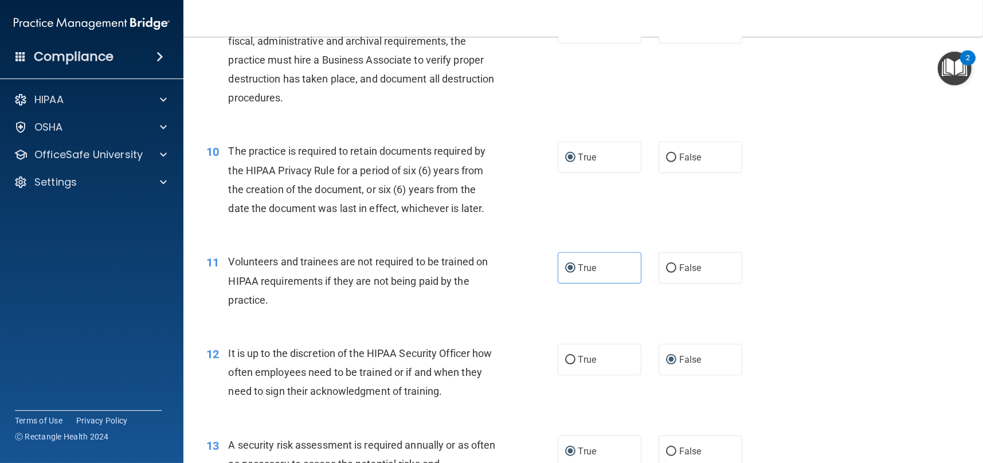
scroll to position [1037, 0]
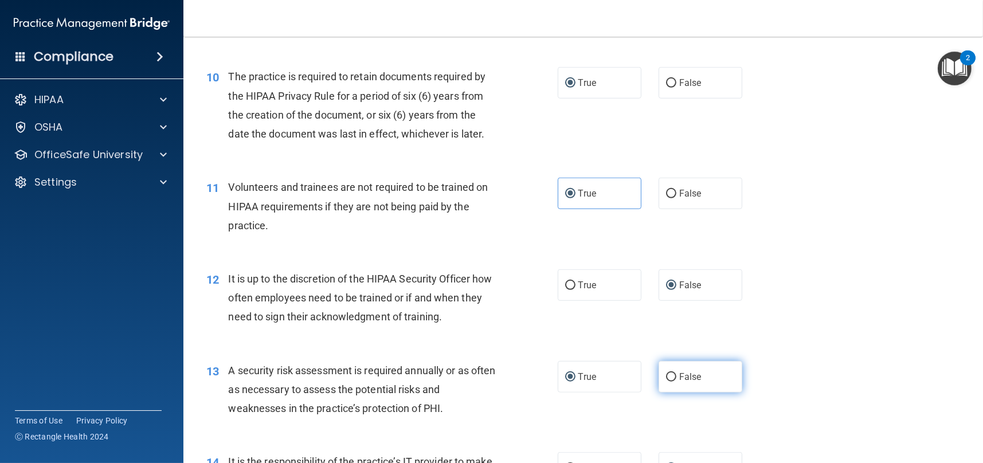
click at [666, 375] on input "False" at bounding box center [671, 377] width 10 height 9
radio input "true"
radio input "false"
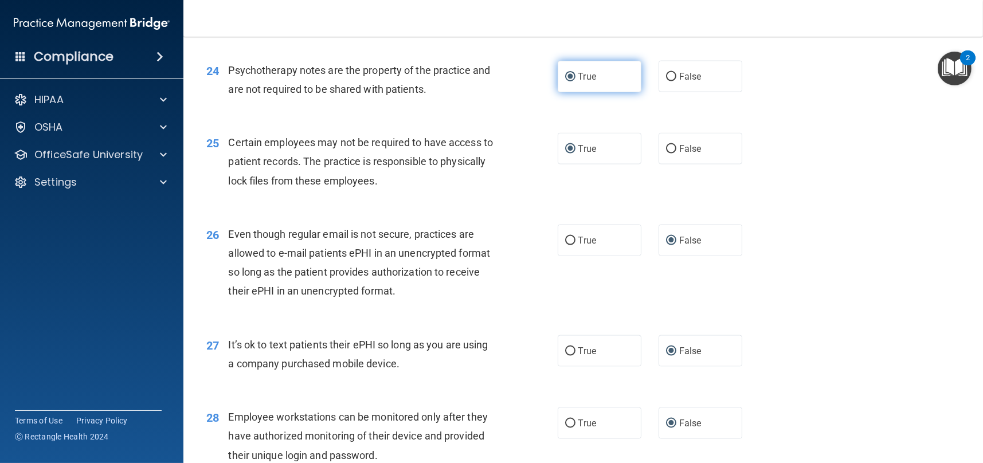
scroll to position [2298, 0]
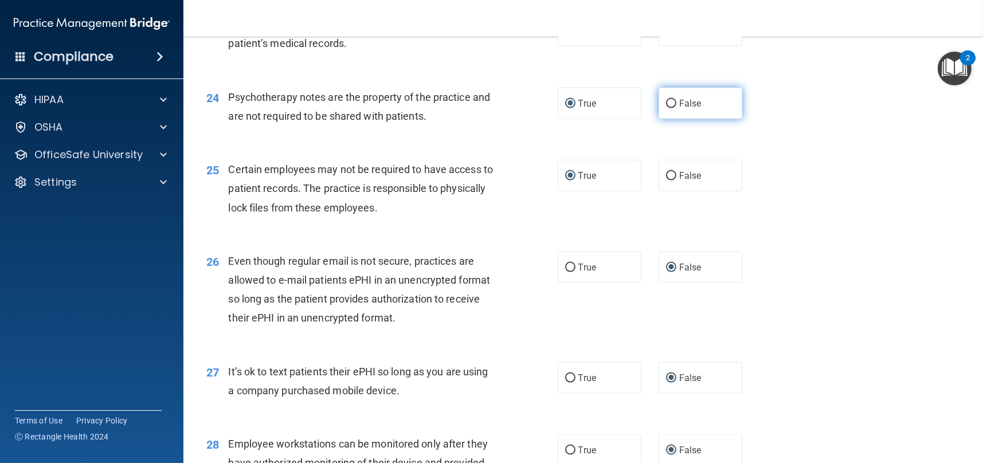
click at [666, 101] on input "False" at bounding box center [671, 104] width 10 height 9
radio input "true"
radio input "false"
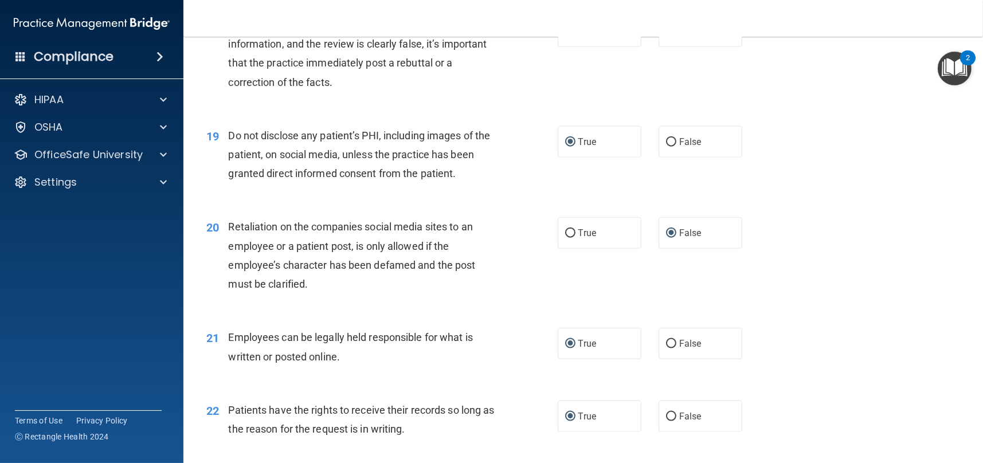
scroll to position [1839, 0]
click at [669, 140] on input "False" at bounding box center [671, 143] width 10 height 9
radio input "true"
radio input "false"
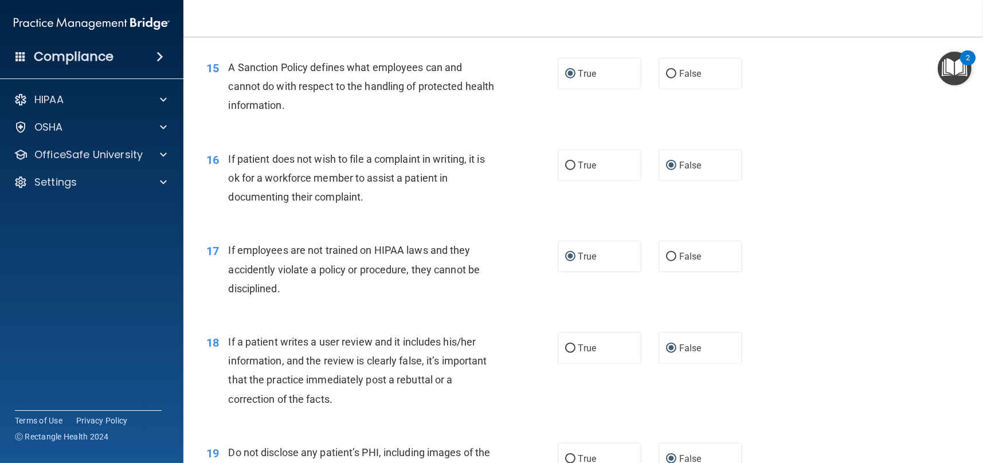
scroll to position [1496, 0]
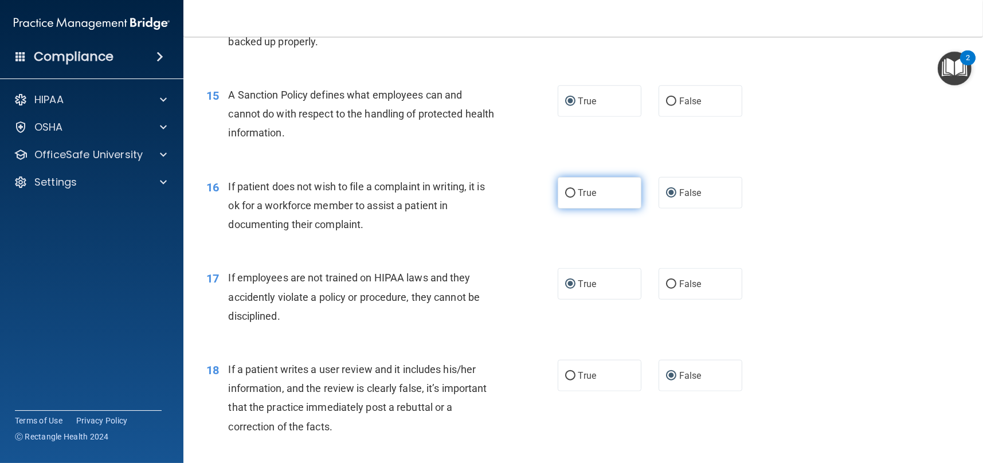
click at [566, 193] on input "True" at bounding box center [570, 193] width 10 height 9
radio input "true"
radio input "false"
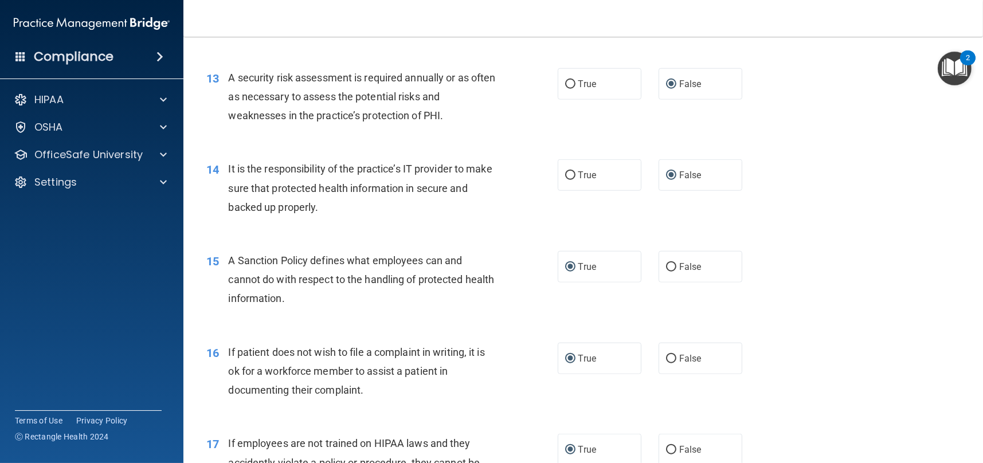
scroll to position [1266, 0]
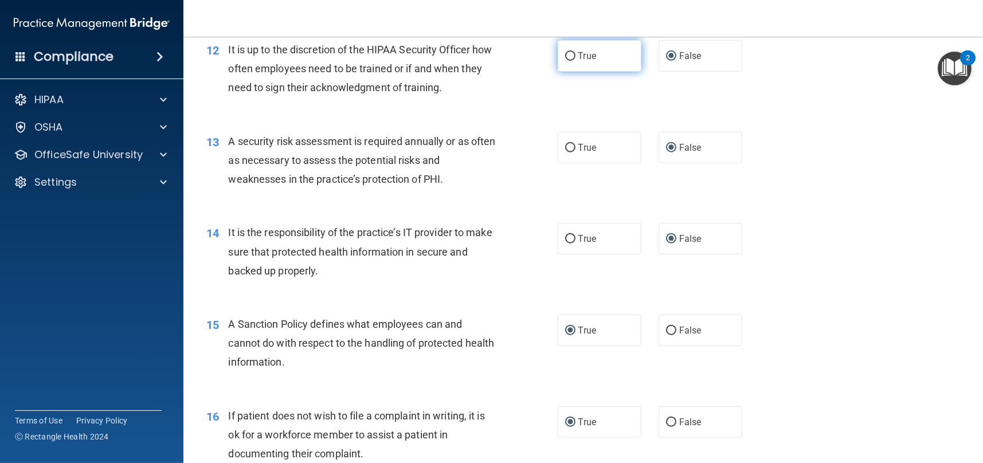
click at [566, 53] on input "True" at bounding box center [570, 56] width 10 height 9
radio input "true"
radio input "false"
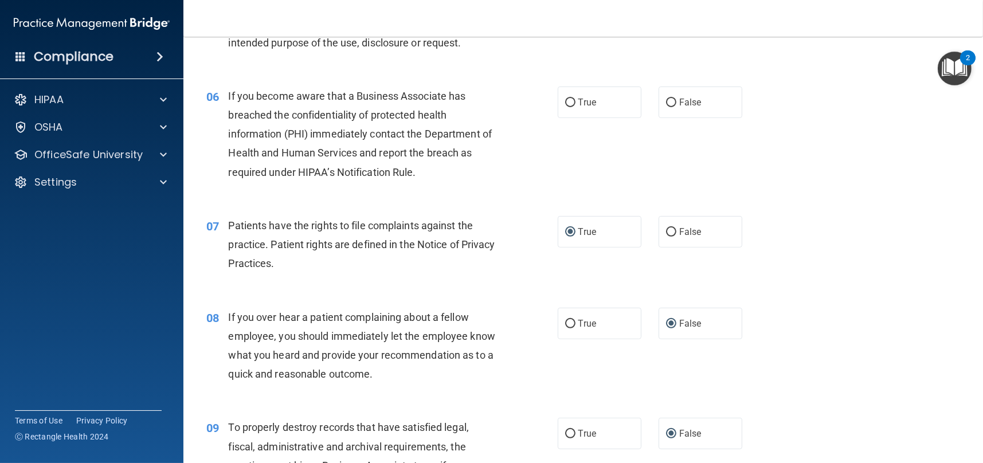
scroll to position [521, 0]
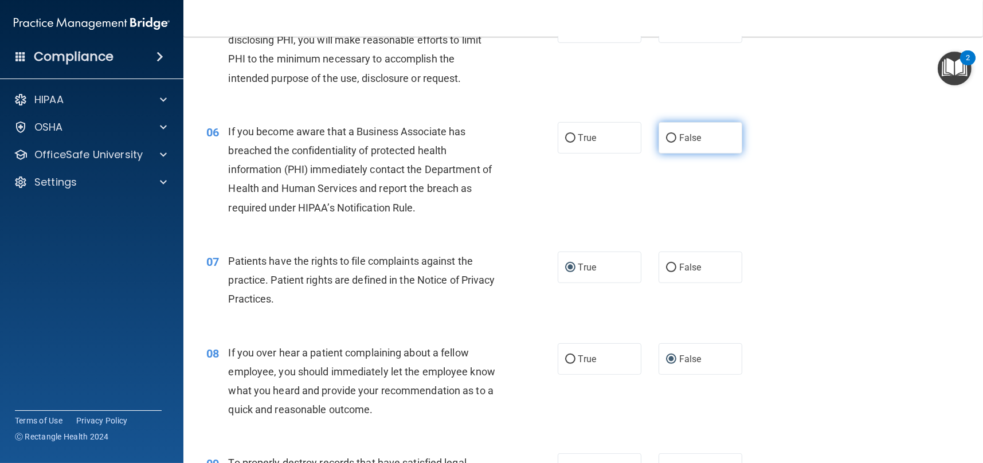
click at [666, 135] on input "False" at bounding box center [671, 138] width 10 height 9
radio input "true"
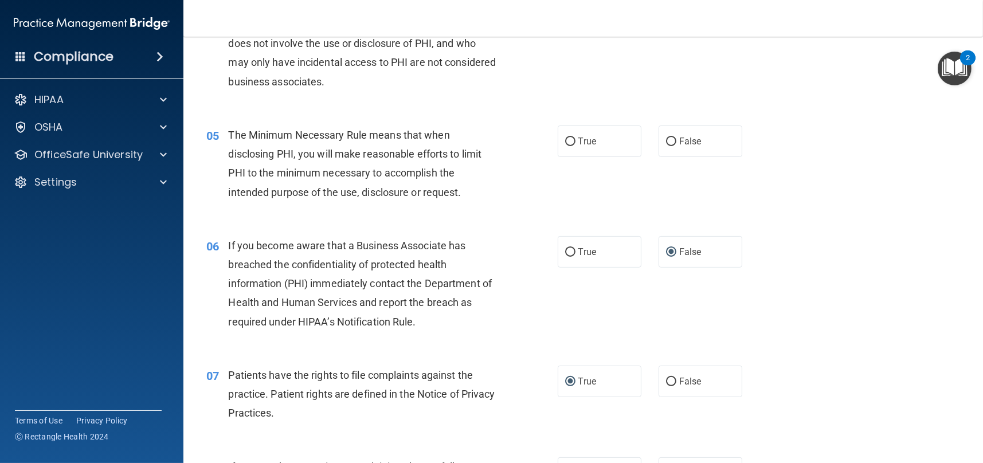
scroll to position [407, 0]
click at [666, 143] on input "False" at bounding box center [671, 142] width 10 height 9
radio input "true"
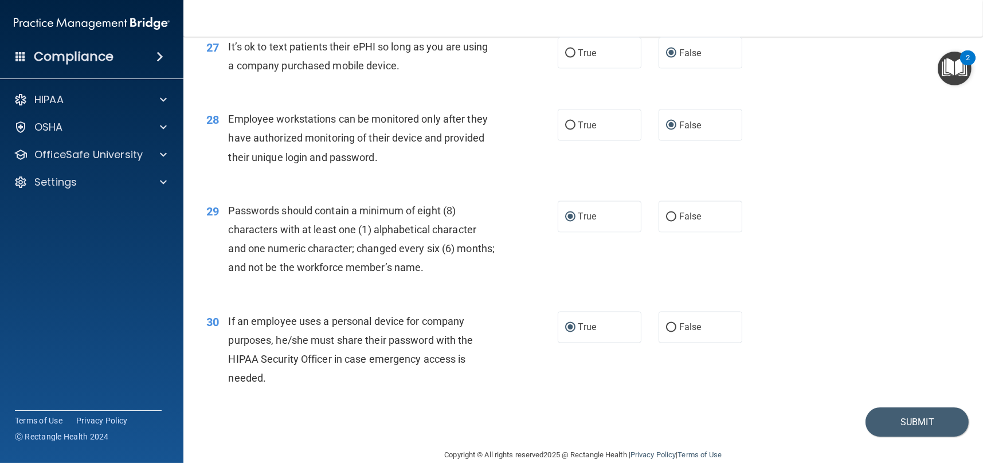
scroll to position [2642, 0]
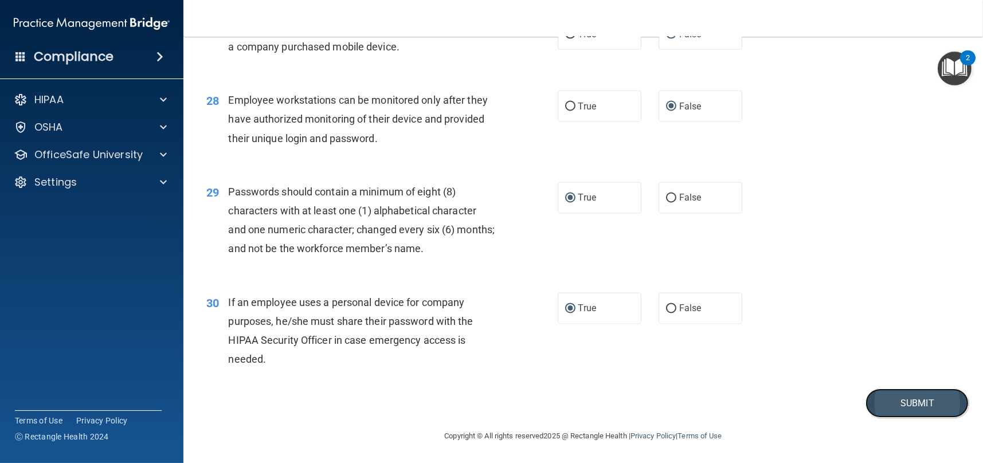
click at [908, 405] on button "Submit" at bounding box center [916, 402] width 103 height 29
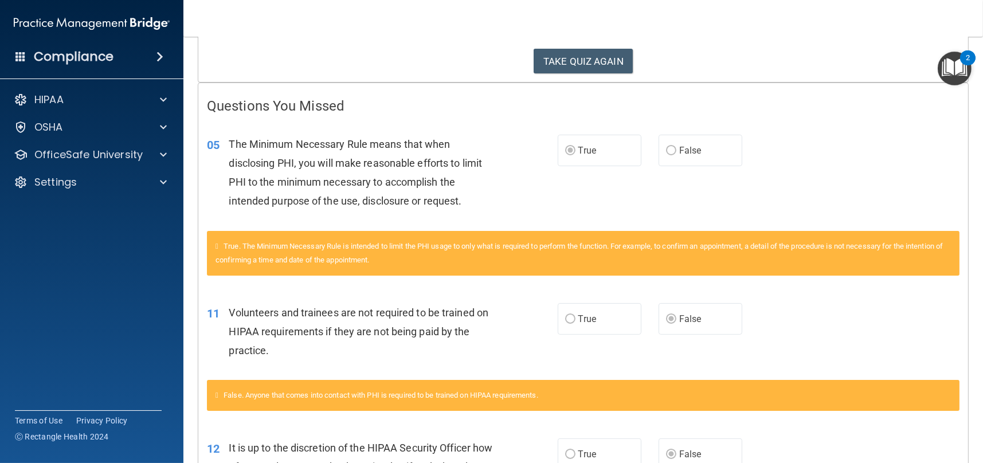
scroll to position [229, 0]
